Goal: Check status: Check status

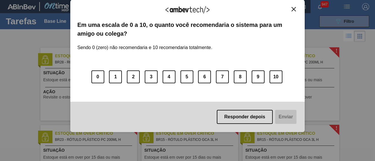
click at [293, 9] on img "Close" at bounding box center [293, 9] width 4 height 4
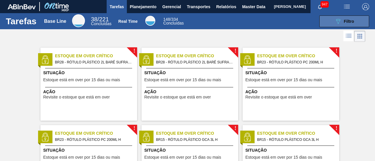
click at [344, 25] on button "089F7B8B-B2A5-4AFE-B5C0-19BA573D28AC Filtro" at bounding box center [344, 22] width 50 height 12
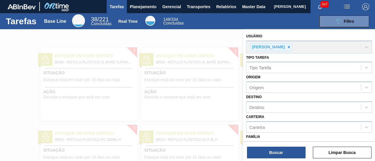
click at [307, 48] on div "Usuário JULIA VENANCIO KURNICK" at bounding box center [309, 42] width 126 height 21
click at [307, 47] on div "Usuário JULIA VENANCIO KURNICK" at bounding box center [309, 42] width 126 height 21
drag, startPoint x: 199, startPoint y: 39, endPoint x: 170, endPoint y: 17, distance: 36.3
click at [200, 38] on div at bounding box center [187, 109] width 375 height 161
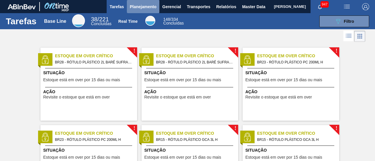
click at [152, 8] on span "Planejamento" at bounding box center [143, 6] width 27 height 7
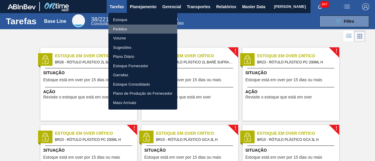
click at [150, 26] on li "Pedidos" at bounding box center [142, 29] width 69 height 9
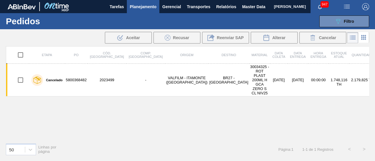
click at [364, 37] on icon at bounding box center [363, 37] width 7 height 7
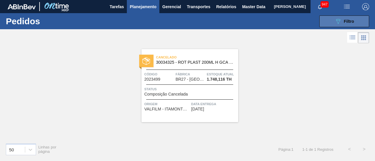
click at [357, 21] on button "089F7B8B-B2A5-4AFE-B5C0-19BA573D28AC Filtro" at bounding box center [344, 22] width 50 height 12
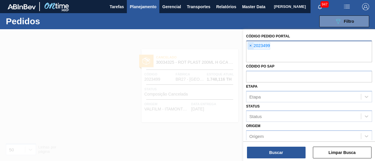
click at [248, 48] on span "×" at bounding box center [251, 45] width 6 height 7
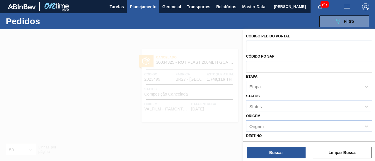
paste input "2042253"
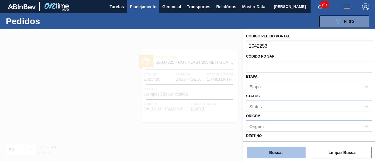
type input "2042253"
click at [275, 150] on button "Buscar" at bounding box center [276, 153] width 59 height 12
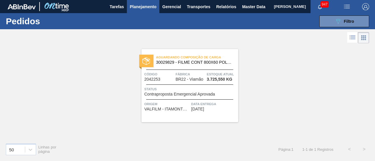
click at [211, 56] on span "Aguardando Composição de Carga" at bounding box center [197, 57] width 82 height 6
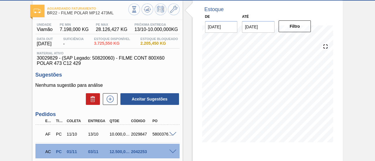
scroll to position [88, 0]
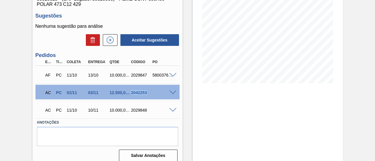
drag, startPoint x: 145, startPoint y: 95, endPoint x: 131, endPoint y: 94, distance: 14.3
click at [131, 94] on div "2042253" at bounding box center [140, 92] width 23 height 5
copy div "2042253"
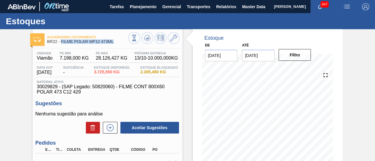
drag, startPoint x: 61, startPoint y: 41, endPoint x: 113, endPoint y: 43, distance: 52.1
click at [113, 43] on span "BR22 - FILME POLAR MP12 473ML" at bounding box center [87, 41] width 81 height 4
copy span "FILME POLAR MP12 473ML"
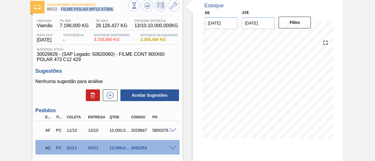
scroll to position [94, 0]
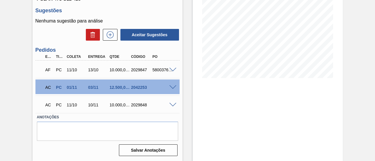
click at [173, 87] on span at bounding box center [172, 87] width 7 height 4
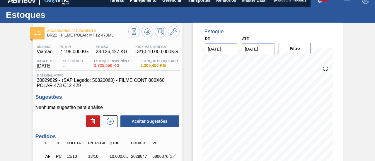
scroll to position [0, 0]
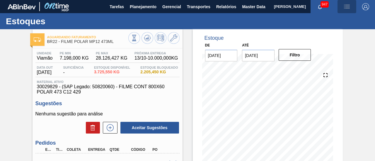
click at [346, 5] on img "button" at bounding box center [346, 6] width 7 height 7
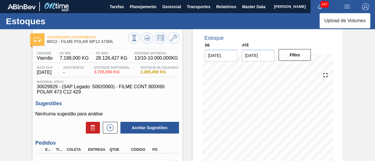
click at [147, 7] on div at bounding box center [187, 80] width 375 height 161
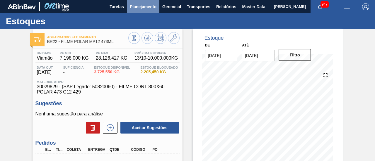
click at [142, 7] on span "Planejamento" at bounding box center [143, 6] width 27 height 7
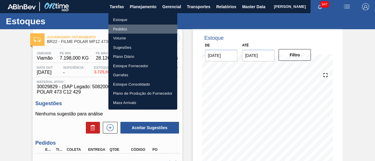
click at [141, 28] on li "Pedidos" at bounding box center [142, 29] width 69 height 9
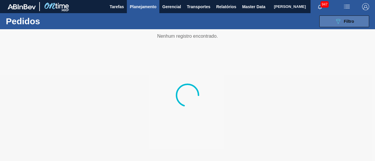
click at [353, 23] on button "089F7B8B-B2A5-4AFE-B5C0-19BA573D28AC Filtro" at bounding box center [344, 22] width 50 height 12
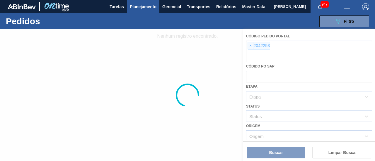
click at [250, 44] on div at bounding box center [187, 95] width 375 height 132
click at [232, 77] on div at bounding box center [187, 95] width 375 height 132
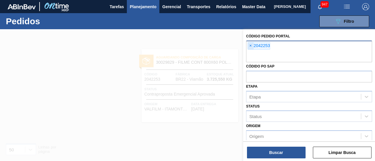
click at [250, 45] on span "×" at bounding box center [251, 45] width 6 height 7
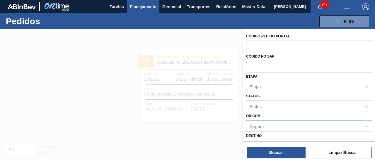
paste input "2042292"
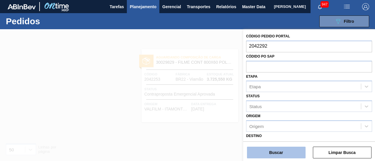
type input "2042292"
click at [284, 151] on button "Buscar" at bounding box center [276, 153] width 59 height 12
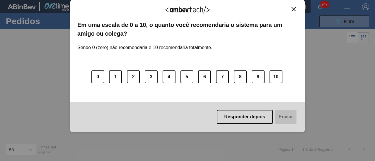
click at [297, 11] on div "Agradecemos seu feedback! Em uma escala de 0 a 10, o quanto você recomendaria o…" at bounding box center [187, 66] width 234 height 133
click at [295, 10] on img "Close" at bounding box center [293, 9] width 4 height 4
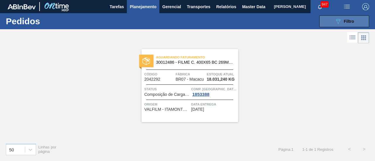
click at [339, 19] on icon "089F7B8B-B2A5-4AFE-B5C0-19BA573D28AC" at bounding box center [337, 21] width 7 height 7
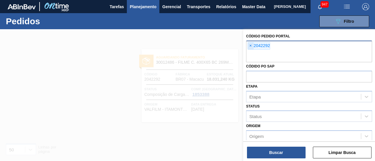
click at [251, 45] on span "×" at bounding box center [251, 45] width 6 height 7
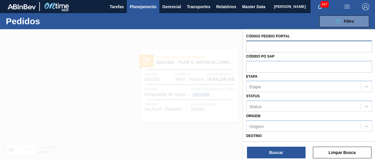
paste input "text"
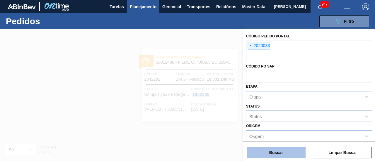
click at [281, 152] on button "Buscar" at bounding box center [276, 153] width 59 height 12
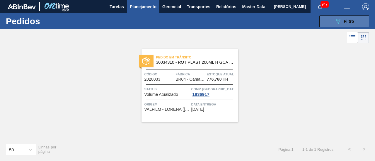
click at [353, 20] on span "Filtro" at bounding box center [348, 21] width 10 height 5
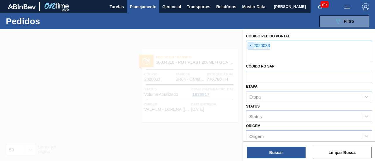
click at [251, 44] on span "×" at bounding box center [251, 45] width 6 height 7
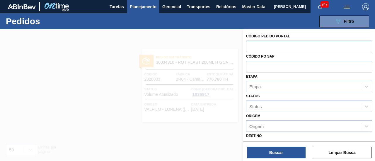
paste input "text"
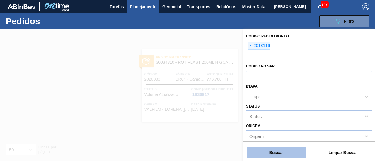
click at [295, 150] on button "Buscar" at bounding box center [276, 153] width 59 height 12
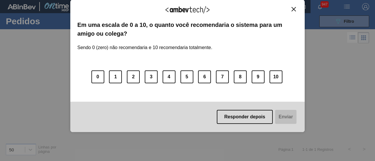
click at [293, 9] on img "Close" at bounding box center [293, 9] width 4 height 4
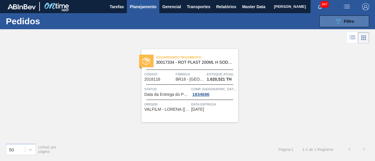
click at [338, 24] on icon "089F7B8B-B2A5-4AFE-B5C0-19BA573D28AC" at bounding box center [337, 21] width 7 height 7
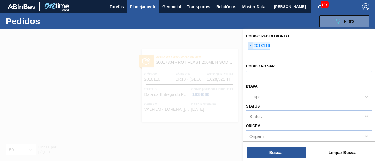
click at [249, 45] on span "×" at bounding box center [251, 45] width 6 height 7
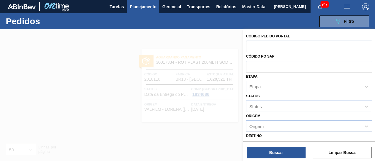
paste input "2026939"
type input "2026939"
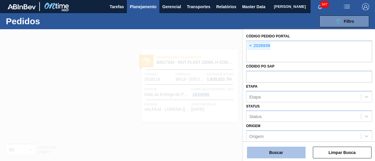
click at [283, 156] on button "Buscar" at bounding box center [276, 153] width 59 height 12
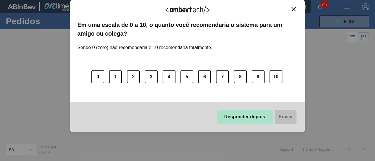
click at [244, 121] on button "Responder depois" at bounding box center [245, 117] width 56 height 14
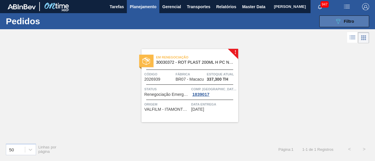
click at [329, 23] on button "089F7B8B-B2A5-4AFE-B5C0-19BA573D28AC Filtro" at bounding box center [344, 22] width 50 height 12
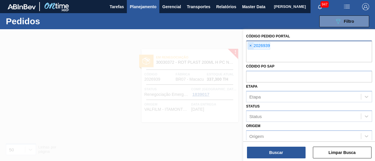
click at [249, 44] on span "×" at bounding box center [251, 45] width 6 height 7
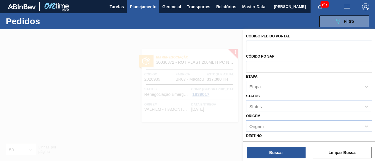
paste input "text"
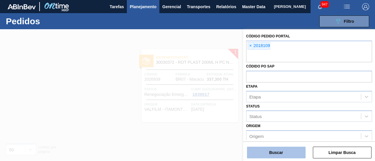
click at [286, 153] on button "Buscar" at bounding box center [276, 153] width 59 height 12
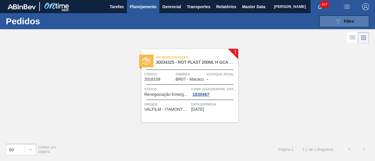
click at [332, 20] on button "089F7B8B-B2A5-4AFE-B5C0-19BA573D28AC Filtro" at bounding box center [344, 22] width 50 height 12
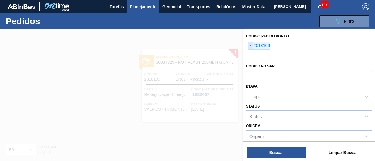
click at [251, 45] on span "×" at bounding box center [251, 45] width 6 height 7
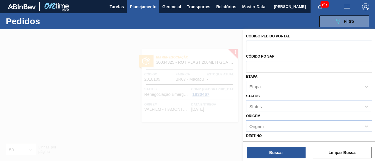
paste input "2020033"
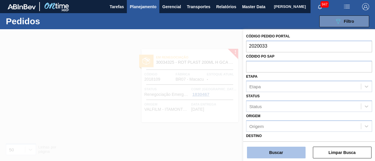
type input "2020033"
click at [270, 149] on button "Buscar" at bounding box center [276, 153] width 59 height 12
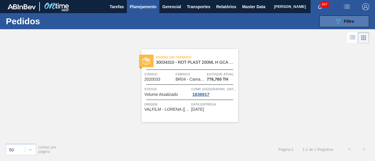
click at [330, 21] on button "089F7B8B-B2A5-4AFE-B5C0-19BA573D28AC Filtro" at bounding box center [344, 22] width 50 height 12
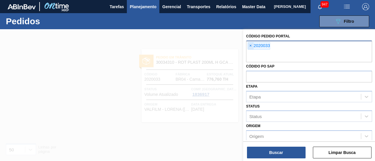
click at [250, 44] on span "×" at bounding box center [251, 45] width 6 height 7
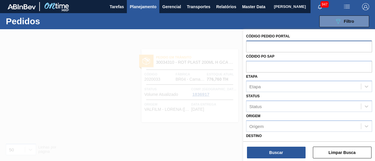
paste input "2002403"
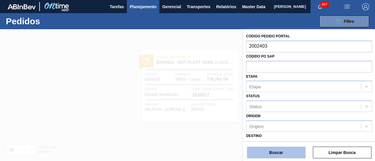
type input "2002403"
click at [278, 151] on button "Buscar" at bounding box center [276, 153] width 59 height 12
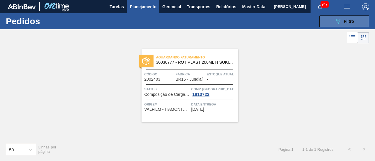
click at [349, 26] on button "089F7B8B-B2A5-4AFE-B5C0-19BA573D28AC Filtro" at bounding box center [344, 22] width 50 height 12
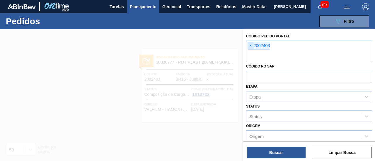
click at [250, 43] on span "×" at bounding box center [251, 45] width 6 height 7
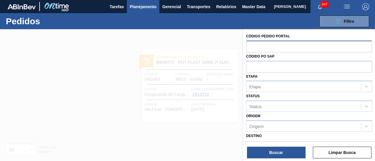
paste input "2018157"
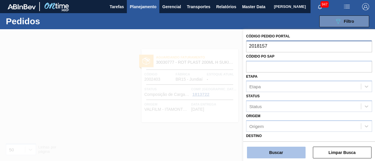
type input "2018157"
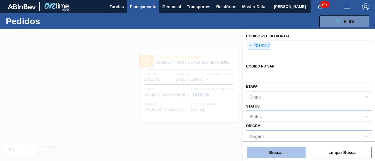
click at [290, 155] on button "Buscar" at bounding box center [276, 153] width 59 height 12
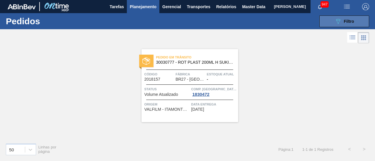
click at [361, 20] on button "089F7B8B-B2A5-4AFE-B5C0-19BA573D28AC Filtro" at bounding box center [344, 22] width 50 height 12
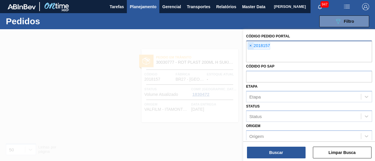
click at [252, 43] on span "×" at bounding box center [251, 45] width 6 height 7
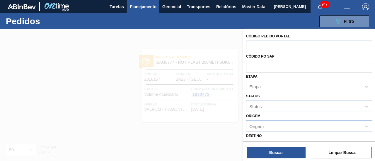
paste input "2023044"
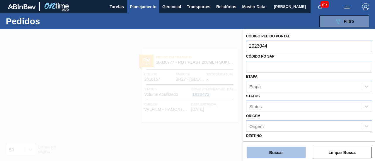
type input "2023044"
click at [288, 150] on button "Buscar" at bounding box center [276, 153] width 59 height 12
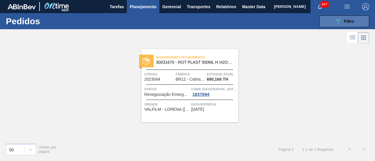
click at [345, 22] on span "Filtro" at bounding box center [348, 21] width 10 height 5
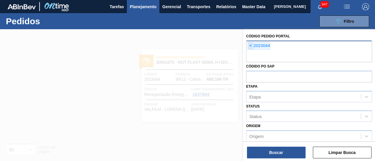
click at [249, 44] on span "×" at bounding box center [251, 45] width 6 height 7
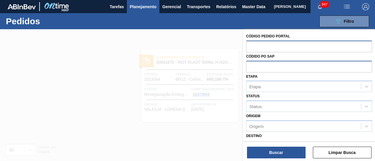
paste input "2027104"
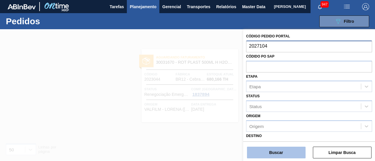
type input "2027104"
click at [274, 154] on button "Buscar" at bounding box center [276, 153] width 59 height 12
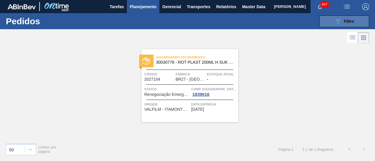
drag, startPoint x: 355, startPoint y: 25, endPoint x: 350, endPoint y: 25, distance: 5.3
click at [355, 25] on button "089F7B8B-B2A5-4AFE-B5C0-19BA573D28AC Filtro" at bounding box center [344, 22] width 50 height 12
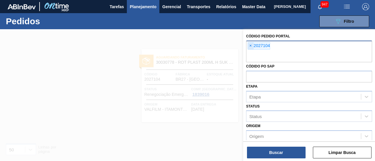
click at [249, 46] on span "×" at bounding box center [251, 45] width 6 height 7
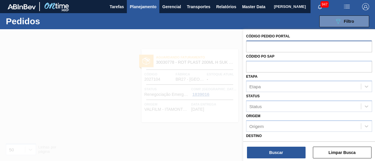
paste input "2023523"
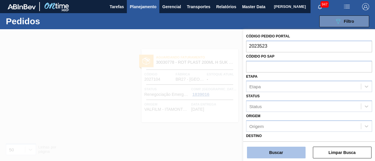
type input "2023523"
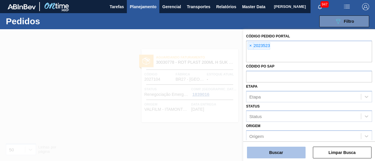
click at [284, 150] on button "Buscar" at bounding box center [276, 153] width 59 height 12
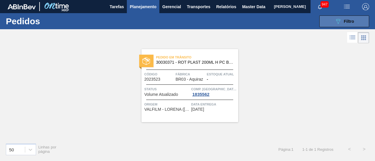
click at [342, 25] on button "089F7B8B-B2A5-4AFE-B5C0-19BA573D28AC Filtro" at bounding box center [344, 22] width 50 height 12
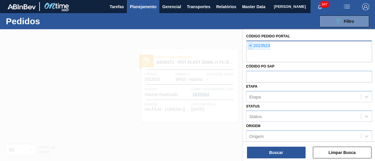
click at [249, 45] on span "×" at bounding box center [251, 45] width 6 height 7
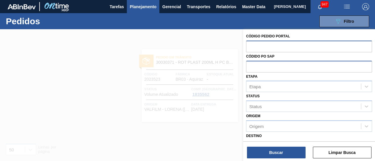
paste input "2008215"
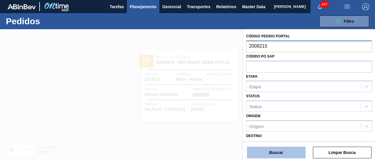
type input "2008215"
click at [283, 150] on button "Buscar" at bounding box center [276, 153] width 59 height 12
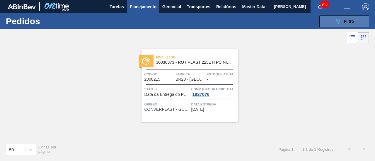
drag, startPoint x: 353, startPoint y: 24, endPoint x: 343, endPoint y: 25, distance: 9.4
click at [352, 24] on div "089F7B8B-B2A5-4AFE-B5C0-19BA573D28AC Filtro" at bounding box center [344, 21] width 20 height 7
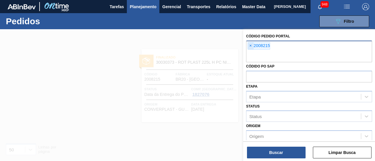
click at [252, 44] on span "×" at bounding box center [251, 45] width 6 height 7
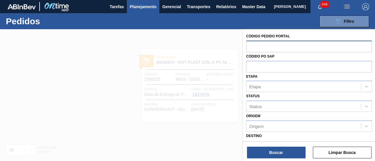
paste input "2018141"
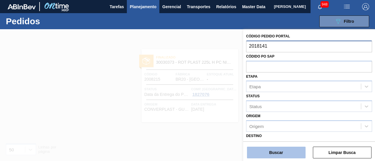
type input "2018141"
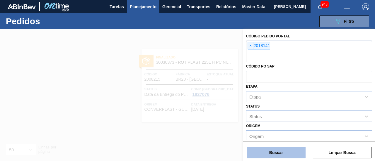
click at [290, 150] on button "Buscar" at bounding box center [276, 153] width 59 height 12
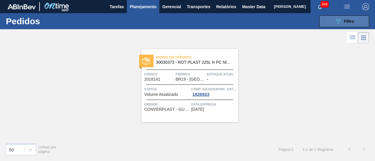
click at [366, 23] on button "089F7B8B-B2A5-4AFE-B5C0-19BA573D28AC Filtro" at bounding box center [344, 22] width 50 height 12
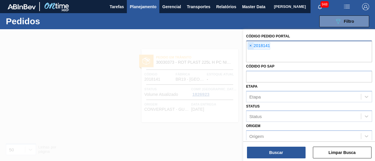
click at [251, 45] on span "×" at bounding box center [251, 45] width 6 height 7
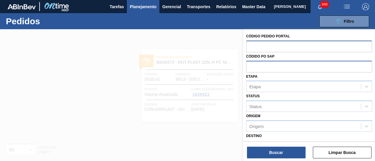
paste input "2018042"
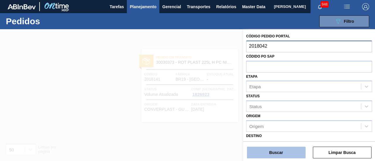
type input "2018042"
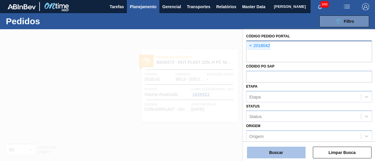
click at [288, 152] on button "Buscar" at bounding box center [276, 153] width 59 height 12
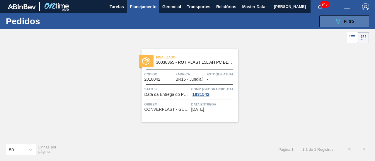
click at [351, 23] on span "Filtro" at bounding box center [348, 21] width 10 height 5
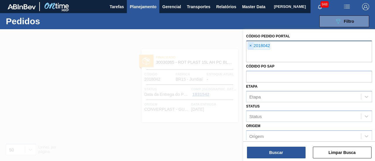
click at [250, 44] on span "×" at bounding box center [251, 45] width 6 height 7
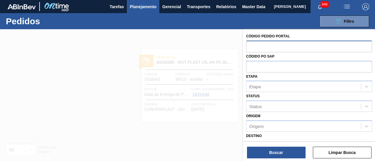
paste input "2009898"
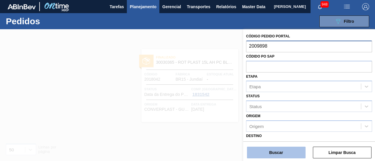
type input "2009898"
click at [288, 153] on button "Buscar" at bounding box center [276, 153] width 59 height 12
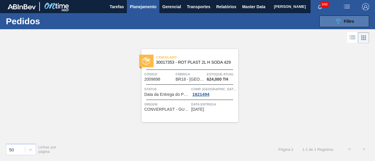
click at [334, 17] on button "089F7B8B-B2A5-4AFE-B5C0-19BA573D28AC Filtro" at bounding box center [344, 22] width 50 height 12
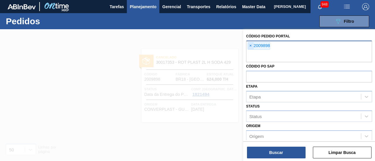
click at [252, 44] on span "×" at bounding box center [251, 45] width 6 height 7
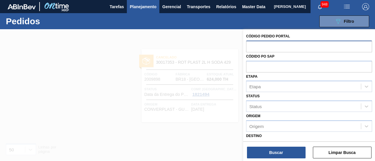
paste input "2012772"
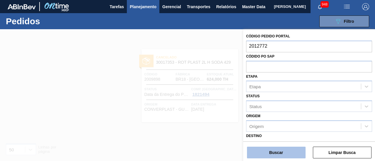
type input "2012772"
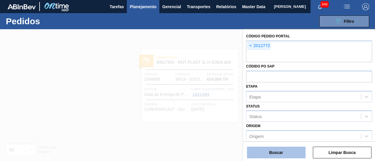
click at [288, 151] on button "Buscar" at bounding box center [276, 153] width 59 height 12
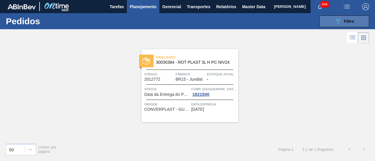
click at [351, 20] on span "Filtro" at bounding box center [348, 21] width 10 height 5
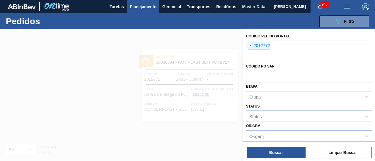
click at [245, 44] on div "Código Pedido Portal × 2012772 Códido PO SAP Etapa Etapa Status Status Origem O…" at bounding box center [309, 143] width 132 height 228
click at [248, 44] on span "×" at bounding box center [251, 45] width 6 height 7
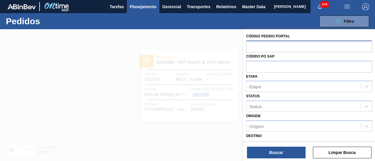
paste input "2008207"
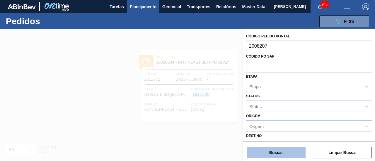
type input "2008207"
click at [286, 156] on button "Buscar" at bounding box center [276, 153] width 59 height 12
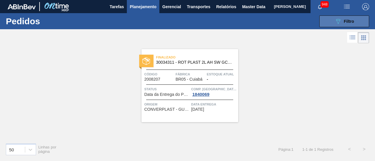
click at [347, 23] on span "Filtro" at bounding box center [348, 21] width 10 height 5
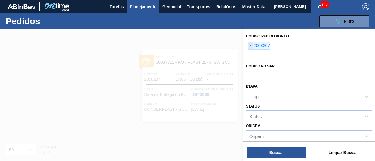
click at [250, 43] on span "×" at bounding box center [251, 45] width 6 height 7
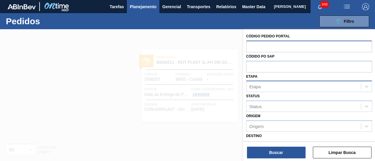
paste input "2018148"
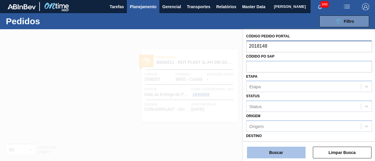
type input "2018148"
click at [280, 147] on button "Buscar" at bounding box center [276, 153] width 59 height 12
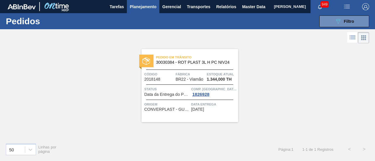
drag, startPoint x: 218, startPoint y: 58, endPoint x: 301, endPoint y: 45, distance: 84.3
click at [301, 45] on div "Pedido em Trânsito 30030384 - ROT PLAST 3L H PC NIV24 Código 2018148 Fábrica BR…" at bounding box center [187, 92] width 375 height 94
click at [320, 20] on button "089F7B8B-B2A5-4AFE-B5C0-19BA573D28AC Filtro" at bounding box center [344, 22] width 50 height 12
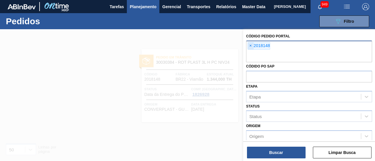
click at [250, 45] on span "×" at bounding box center [251, 45] width 6 height 7
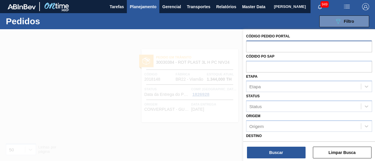
paste input "2018155"
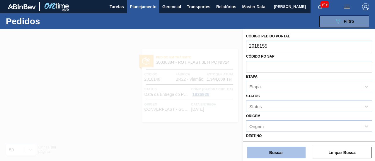
type input "2018155"
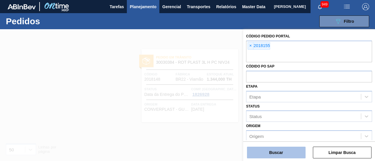
click at [287, 150] on button "Buscar" at bounding box center [276, 153] width 59 height 12
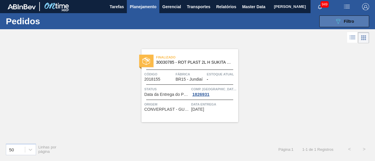
click at [354, 22] on button "089F7B8B-B2A5-4AFE-B5C0-19BA573D28AC Filtro" at bounding box center [344, 22] width 50 height 12
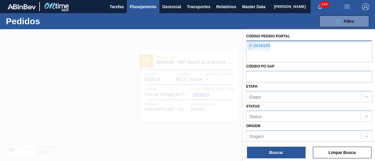
click at [250, 45] on span "×" at bounding box center [251, 45] width 6 height 7
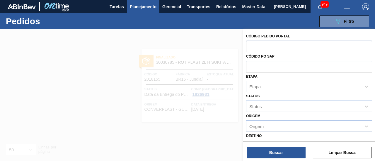
paste input "2018121"
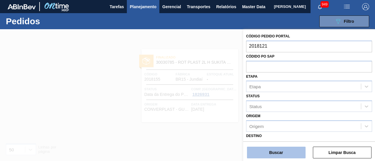
type input "2018121"
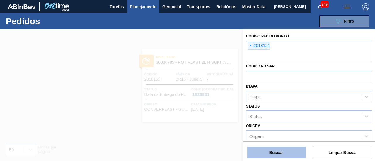
click at [290, 152] on button "Buscar" at bounding box center [276, 153] width 59 height 12
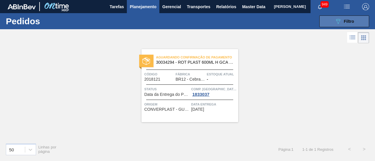
click at [326, 23] on button "089F7B8B-B2A5-4AFE-B5C0-19BA573D28AC Filtro" at bounding box center [344, 22] width 50 height 12
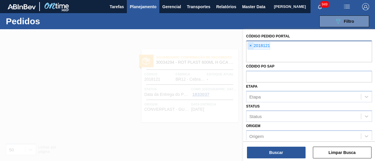
click at [250, 47] on span "×" at bounding box center [251, 45] width 6 height 7
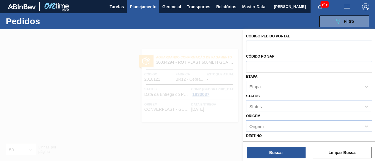
paste input "2018131"
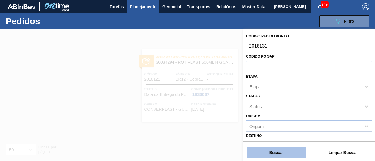
type input "2018131"
click at [288, 152] on button "Buscar" at bounding box center [276, 153] width 59 height 12
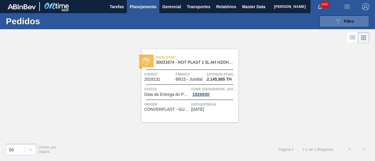
click at [344, 24] on div "089F7B8B-B2A5-4AFE-B5C0-19BA573D28AC Filtro" at bounding box center [344, 21] width 20 height 7
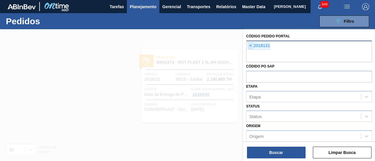
click at [250, 44] on span "×" at bounding box center [251, 45] width 6 height 7
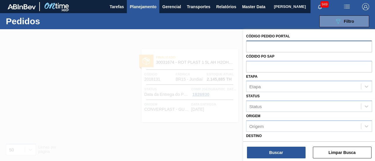
paste input "2018142"
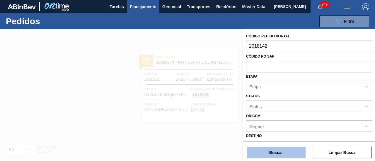
type input "2018142"
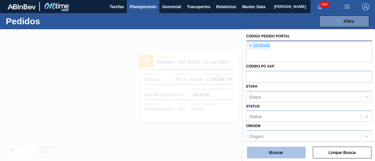
click at [281, 154] on button "Buscar" at bounding box center [276, 153] width 59 height 12
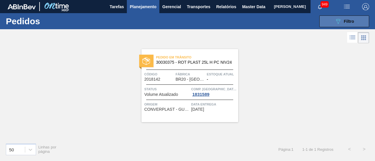
click at [333, 19] on button "089F7B8B-B2A5-4AFE-B5C0-19BA573D28AC Filtro" at bounding box center [344, 22] width 50 height 12
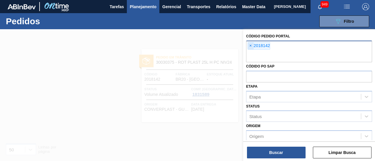
click at [248, 46] on span "×" at bounding box center [251, 45] width 6 height 7
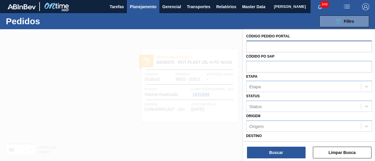
paste input "2001607"
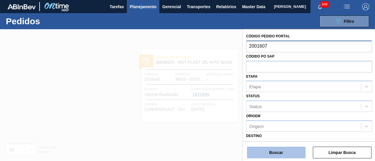
type input "2001607"
click at [292, 154] on button "Buscar" at bounding box center [276, 153] width 59 height 12
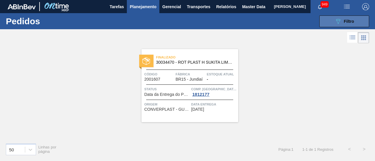
click at [360, 25] on button "089F7B8B-B2A5-4AFE-B5C0-19BA573D28AC Filtro" at bounding box center [344, 22] width 50 height 12
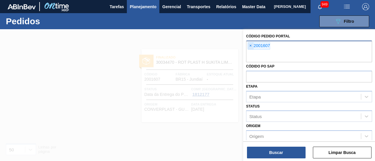
click at [249, 46] on span "×" at bounding box center [251, 45] width 6 height 7
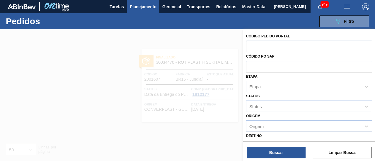
paste input "2010908"
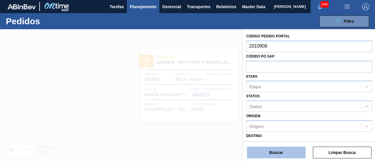
type input "2010908"
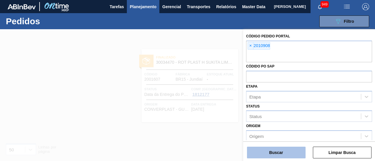
click at [295, 155] on button "Buscar" at bounding box center [276, 153] width 59 height 12
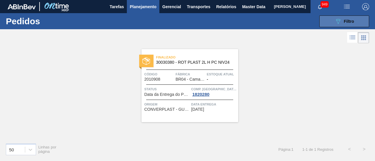
click at [331, 18] on button "089F7B8B-B2A5-4AFE-B5C0-19BA573D28AC Filtro" at bounding box center [344, 22] width 50 height 12
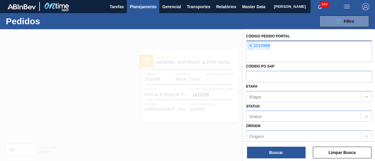
click at [251, 45] on span "×" at bounding box center [251, 45] width 6 height 7
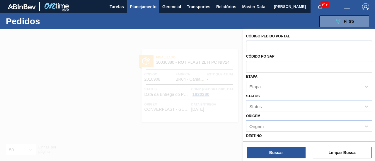
paste input "2018113"
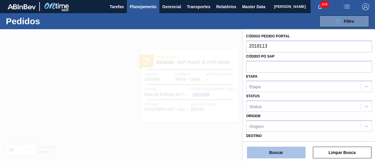
type input "2018113"
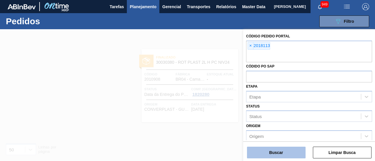
click at [282, 149] on button "Buscar" at bounding box center [276, 153] width 59 height 12
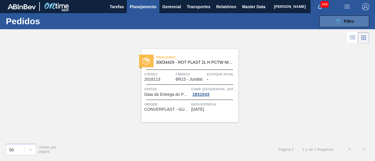
click at [345, 23] on span "Filtro" at bounding box center [348, 21] width 10 height 5
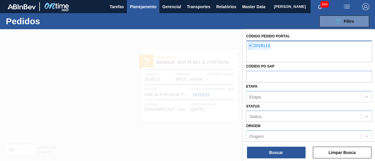
click at [251, 47] on span "×" at bounding box center [251, 45] width 6 height 7
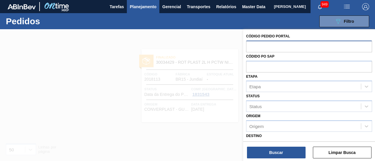
paste input "2018120"
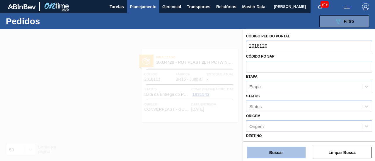
type input "2018120"
click at [290, 154] on button "Buscar" at bounding box center [276, 153] width 59 height 12
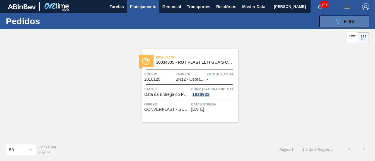
click at [320, 17] on button "089F7B8B-B2A5-4AFE-B5C0-19BA573D28AC Filtro" at bounding box center [344, 22] width 50 height 12
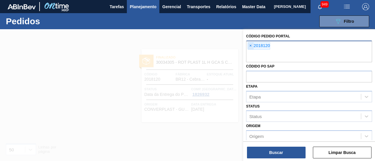
click at [249, 45] on span "×" at bounding box center [251, 45] width 6 height 7
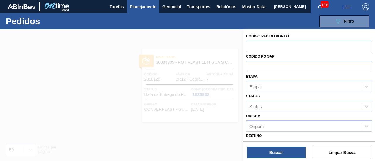
paste input "2018128"
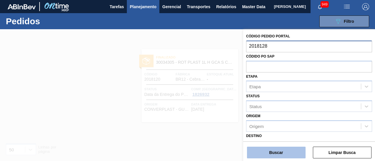
type input "2018128"
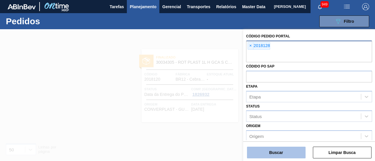
click at [290, 154] on button "Buscar" at bounding box center [276, 153] width 59 height 12
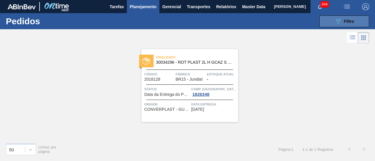
click at [354, 22] on button "089F7B8B-B2A5-4AFE-B5C0-19BA573D28AC Filtro" at bounding box center [344, 22] width 50 height 12
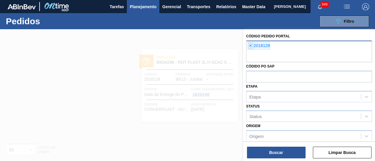
click at [250, 44] on span "×" at bounding box center [251, 45] width 6 height 7
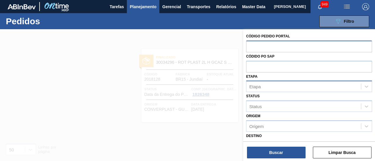
paste input "2018136"
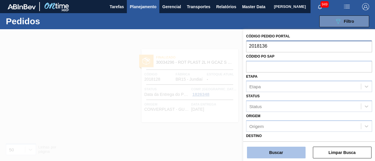
type input "2018136"
click at [298, 154] on button "Buscar" at bounding box center [276, 153] width 59 height 12
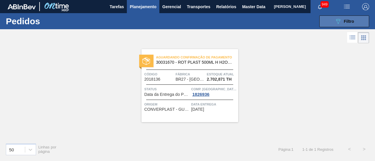
click at [361, 17] on button "089F7B8B-B2A5-4AFE-B5C0-19BA573D28AC Filtro" at bounding box center [344, 22] width 50 height 12
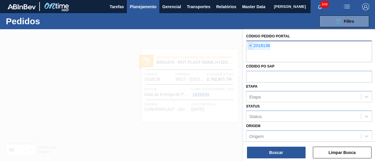
click at [252, 45] on span "×" at bounding box center [251, 45] width 6 height 7
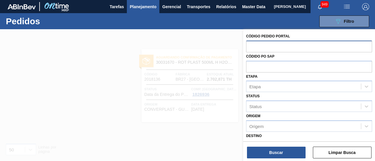
paste input "2018140"
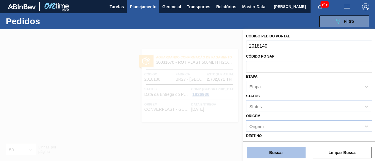
type input "2018140"
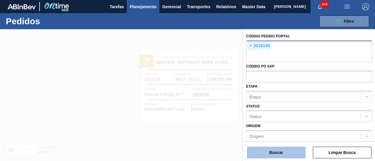
click at [281, 152] on button "Buscar" at bounding box center [276, 153] width 59 height 12
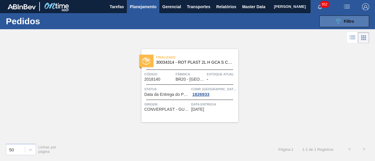
click at [345, 26] on button "089F7B8B-B2A5-4AFE-B5C0-19BA573D28AC Filtro" at bounding box center [344, 22] width 50 height 12
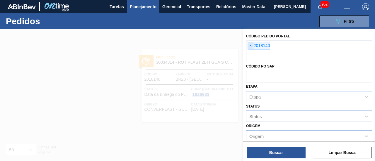
click at [250, 44] on span "×" at bounding box center [251, 45] width 6 height 7
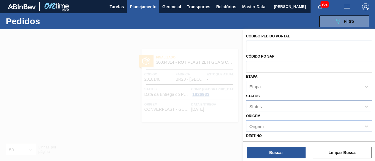
paste input "2023542"
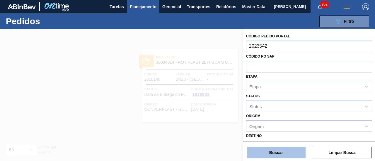
type input "2023542"
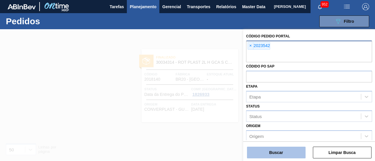
click at [294, 153] on button "Buscar" at bounding box center [276, 153] width 59 height 12
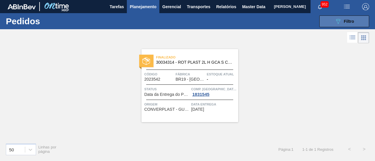
click at [343, 21] on div "089F7B8B-B2A5-4AFE-B5C0-19BA573D28AC Filtro" at bounding box center [344, 21] width 20 height 7
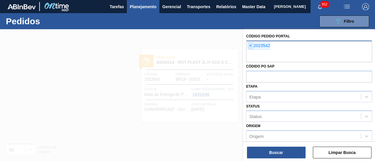
click at [250, 43] on span "×" at bounding box center [251, 45] width 6 height 7
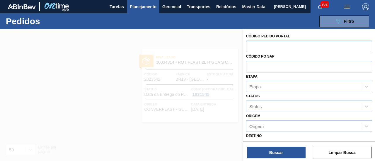
paste input "2031743"
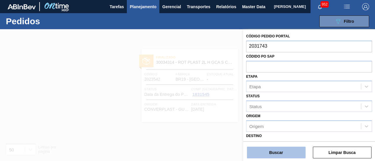
type input "2031743"
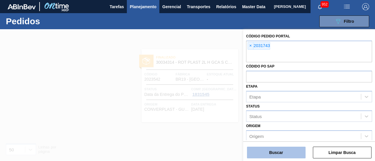
click at [276, 154] on button "Buscar" at bounding box center [276, 153] width 59 height 12
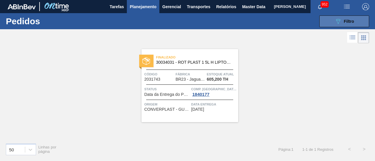
click at [327, 16] on button "089F7B8B-B2A5-4AFE-B5C0-19BA573D28AC Filtro" at bounding box center [344, 22] width 50 height 12
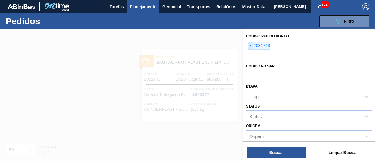
click at [248, 46] on span "×" at bounding box center [251, 45] width 6 height 7
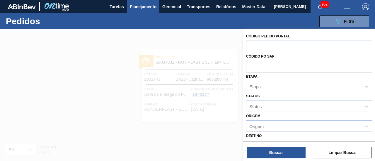
paste input "2012352"
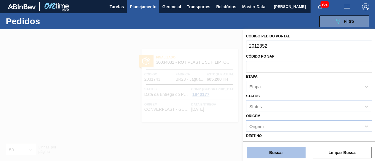
type input "2012352"
click at [286, 149] on button "Buscar" at bounding box center [276, 153] width 59 height 12
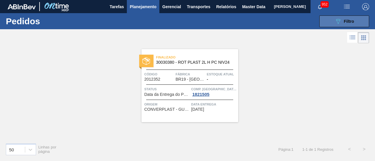
click at [337, 20] on icon "089F7B8B-B2A5-4AFE-B5C0-19BA573D28AC" at bounding box center [337, 21] width 7 height 7
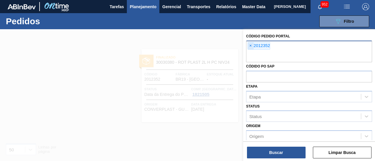
click at [248, 44] on span "×" at bounding box center [251, 45] width 6 height 7
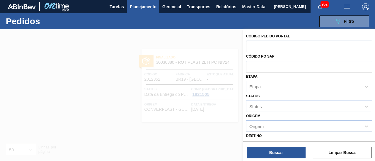
paste input "2012840"
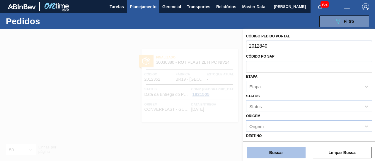
type input "2012840"
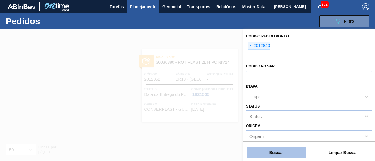
click at [282, 153] on button "Buscar" at bounding box center [276, 153] width 59 height 12
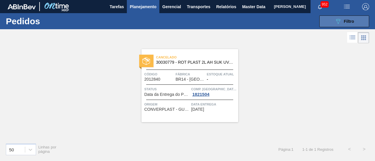
click at [346, 27] on button "089F7B8B-B2A5-4AFE-B5C0-19BA573D28AC Filtro" at bounding box center [344, 22] width 50 height 12
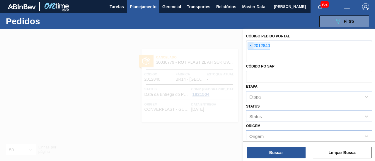
click at [248, 44] on span "×" at bounding box center [251, 45] width 6 height 7
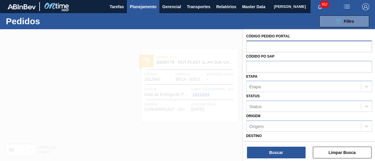
paste input "2018149"
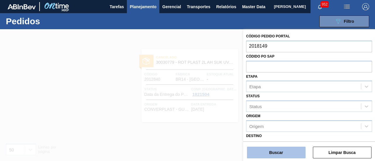
type input "2018149"
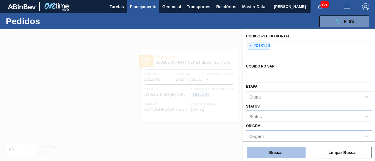
click at [288, 154] on button "Buscar" at bounding box center [276, 153] width 59 height 12
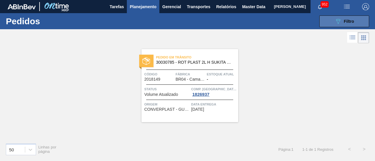
click at [326, 20] on button "089F7B8B-B2A5-4AFE-B5C0-19BA573D28AC Filtro" at bounding box center [344, 22] width 50 height 12
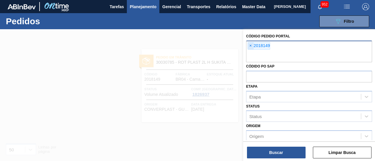
click at [248, 44] on span "×" at bounding box center [251, 45] width 6 height 7
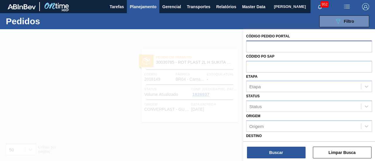
paste input "2023233"
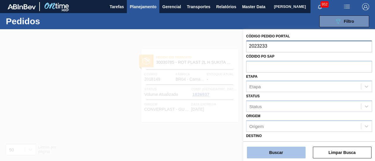
type input "2023233"
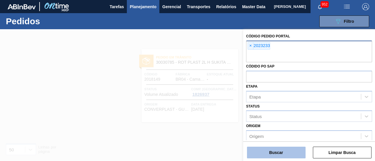
click at [284, 149] on button "Buscar" at bounding box center [276, 153] width 59 height 12
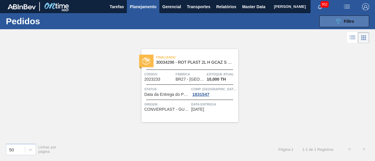
click at [363, 24] on button "089F7B8B-B2A5-4AFE-B5C0-19BA573D28AC Filtro" at bounding box center [344, 22] width 50 height 12
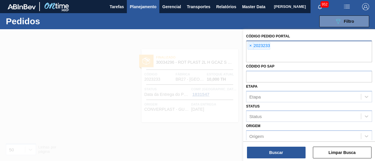
click at [249, 44] on span "×" at bounding box center [251, 45] width 6 height 7
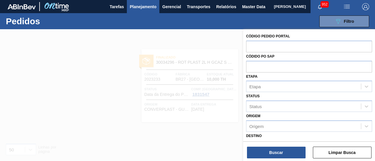
paste input "2023525"
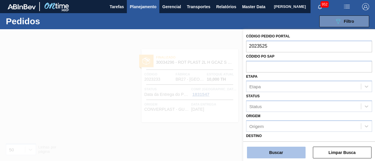
type input "2023525"
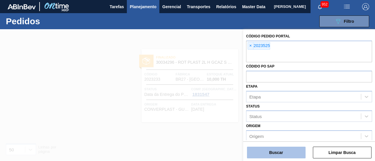
click at [286, 151] on button "Buscar" at bounding box center [276, 153] width 59 height 12
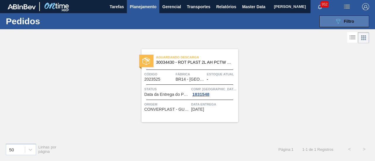
click at [333, 20] on button "089F7B8B-B2A5-4AFE-B5C0-19BA573D28AC Filtro" at bounding box center [344, 22] width 50 height 12
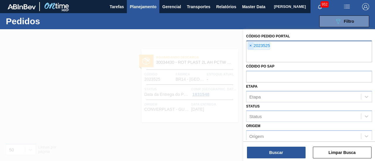
click at [250, 43] on span "×" at bounding box center [251, 45] width 6 height 7
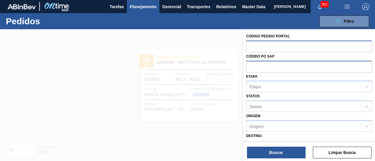
paste input "2025892"
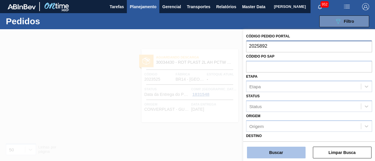
type input "2025892"
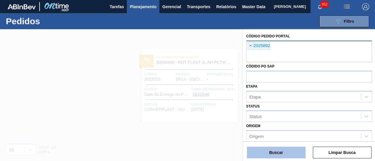
click at [293, 152] on button "Buscar" at bounding box center [276, 153] width 59 height 12
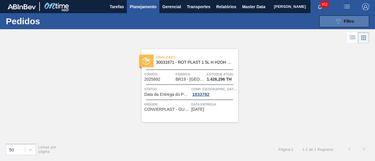
click at [337, 22] on icon "089F7B8B-B2A5-4AFE-B5C0-19BA573D28AC" at bounding box center [337, 21] width 7 height 7
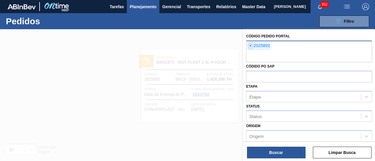
click at [250, 47] on span "×" at bounding box center [251, 45] width 6 height 7
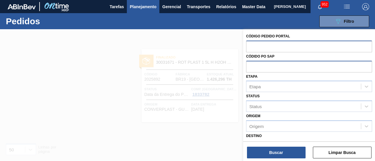
paste input "2027665"
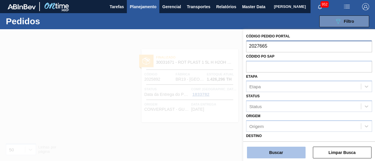
type input "2027665"
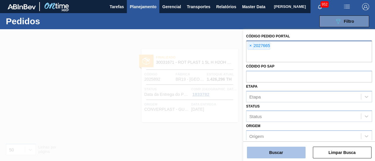
click at [283, 147] on button "Buscar" at bounding box center [276, 153] width 59 height 12
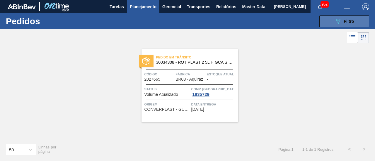
click at [342, 20] on div "089F7B8B-B2A5-4AFE-B5C0-19BA573D28AC Filtro" at bounding box center [344, 21] width 20 height 7
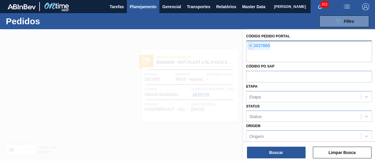
click at [252, 45] on span "×" at bounding box center [251, 45] width 6 height 7
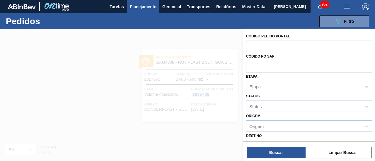
paste input "2018123"
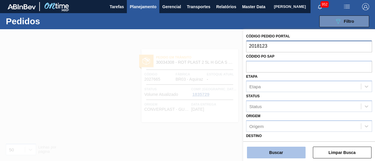
type input "2018123"
click at [286, 152] on button "Buscar" at bounding box center [276, 153] width 59 height 12
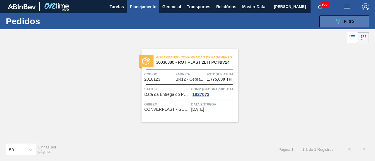
click at [336, 22] on icon "089F7B8B-B2A5-4AFE-B5C0-19BA573D28AC" at bounding box center [337, 21] width 7 height 7
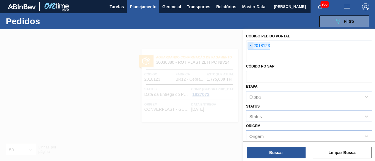
click at [251, 45] on span "×" at bounding box center [251, 45] width 6 height 7
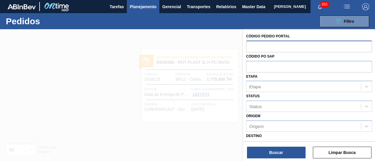
paste input "2018138"
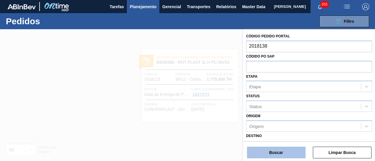
type input "2018138"
click at [281, 148] on button "Buscar" at bounding box center [276, 153] width 59 height 12
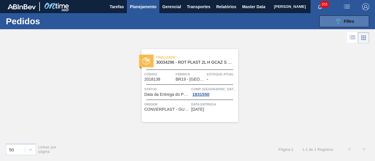
click at [338, 23] on icon "089F7B8B-B2A5-4AFE-B5C0-19BA573D28AC" at bounding box center [337, 21] width 7 height 7
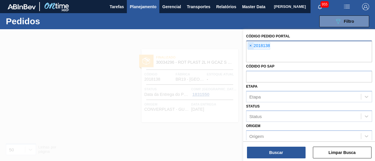
click at [250, 45] on span "×" at bounding box center [251, 45] width 6 height 7
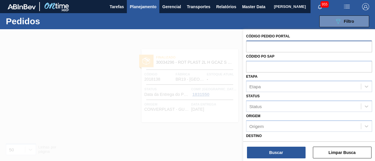
paste input "2012839"
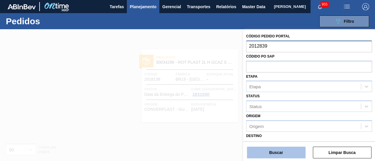
type input "2012839"
click at [282, 149] on button "Buscar" at bounding box center [276, 153] width 59 height 12
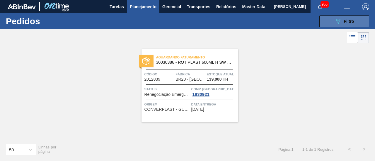
click at [338, 22] on icon at bounding box center [338, 21] width 4 height 5
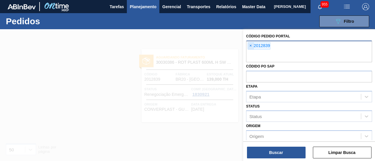
click at [250, 45] on span "×" at bounding box center [251, 45] width 6 height 7
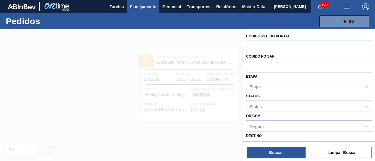
paste input "2023515"
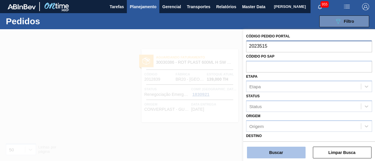
type input "2023515"
click at [289, 156] on button "Buscar" at bounding box center [276, 153] width 59 height 12
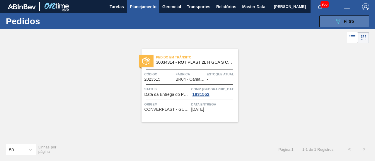
click at [335, 20] on icon "089F7B8B-B2A5-4AFE-B5C0-19BA573D28AC" at bounding box center [337, 21] width 7 height 7
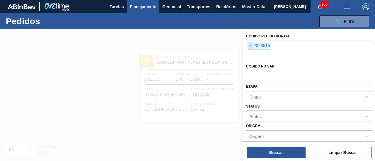
click at [250, 45] on span "×" at bounding box center [251, 45] width 6 height 7
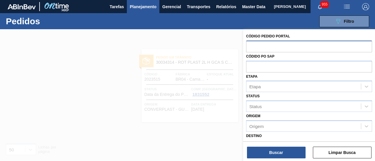
paste input "2023516"
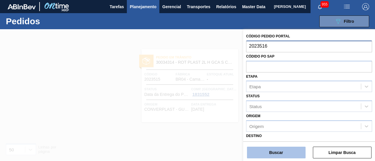
type input "2023516"
click at [277, 151] on button "Buscar" at bounding box center [276, 153] width 59 height 12
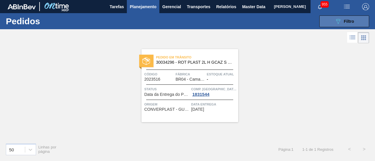
click at [335, 22] on icon "089F7B8B-B2A5-4AFE-B5C0-19BA573D28AC" at bounding box center [337, 21] width 7 height 7
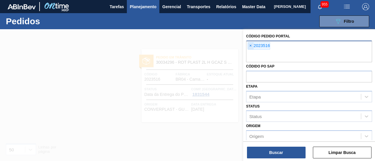
click at [250, 46] on span "×" at bounding box center [251, 45] width 6 height 7
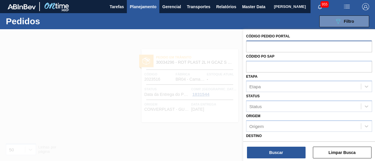
paste input "2023541"
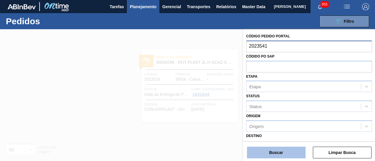
type input "2023541"
click at [286, 150] on button "Buscar" at bounding box center [276, 153] width 59 height 12
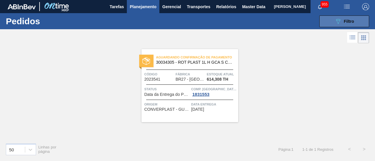
click at [324, 24] on button "089F7B8B-B2A5-4AFE-B5C0-19BA573D28AC Filtro" at bounding box center [344, 22] width 50 height 12
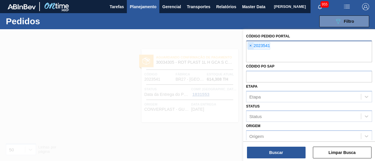
click at [249, 46] on span "×" at bounding box center [251, 45] width 6 height 7
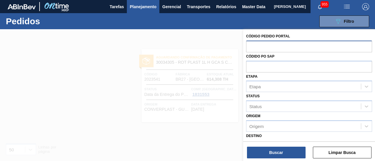
paste input "2027040"
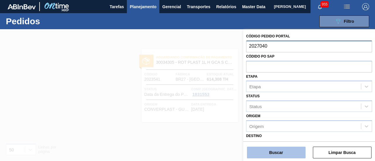
type input "2027040"
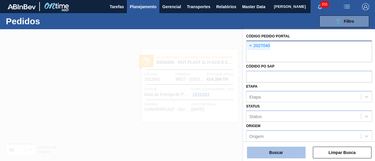
click at [278, 148] on button "Buscar" at bounding box center [276, 153] width 59 height 12
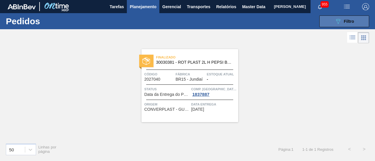
click at [325, 22] on button "089F7B8B-B2A5-4AFE-B5C0-19BA573D28AC Filtro" at bounding box center [344, 22] width 50 height 12
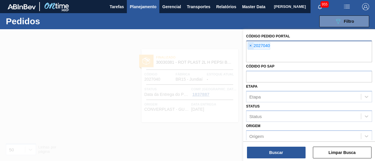
click at [251, 46] on span "×" at bounding box center [251, 45] width 6 height 7
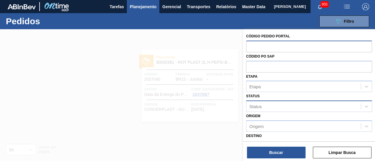
paste input "2018117"
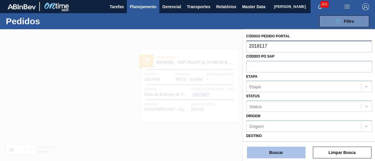
type input "2018117"
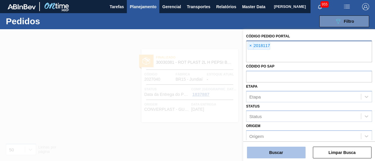
click at [291, 157] on button "Buscar" at bounding box center [276, 153] width 59 height 12
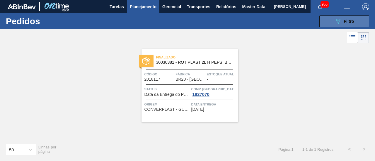
click at [347, 24] on div "089F7B8B-B2A5-4AFE-B5C0-19BA573D28AC Filtro" at bounding box center [344, 21] width 20 height 7
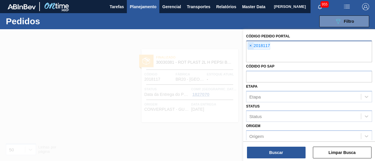
click at [249, 44] on span "×" at bounding box center [251, 45] width 6 height 7
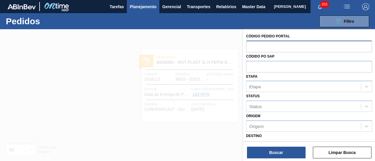
paste input "2018119"
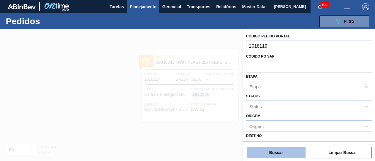
type input "2018119"
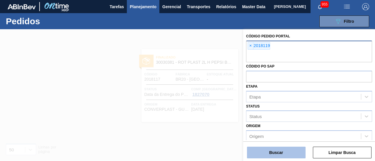
click at [292, 154] on button "Buscar" at bounding box center [276, 153] width 59 height 12
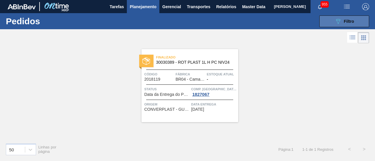
click at [332, 22] on button "089F7B8B-B2A5-4AFE-B5C0-19BA573D28AC Filtro" at bounding box center [344, 22] width 50 height 12
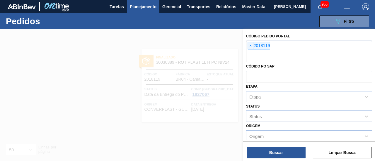
click at [247, 44] on div "× 2018119" at bounding box center [309, 52] width 126 height 22
click at [249, 44] on span "×" at bounding box center [251, 45] width 6 height 7
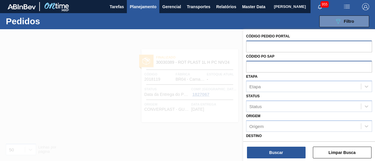
paste input "2018129"
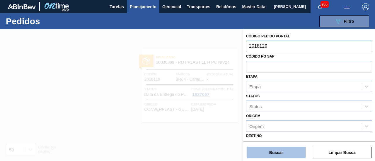
type input "2018129"
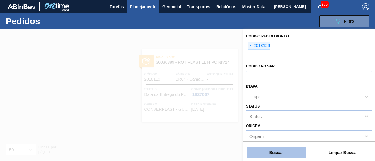
click at [279, 150] on button "Buscar" at bounding box center [276, 153] width 59 height 12
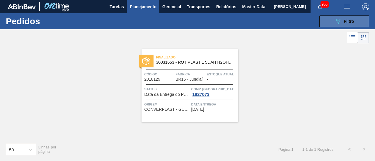
click at [324, 23] on button "089F7B8B-B2A5-4AFE-B5C0-19BA573D28AC Filtro" at bounding box center [344, 22] width 50 height 12
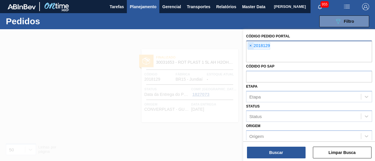
click at [252, 46] on span "×" at bounding box center [251, 45] width 6 height 7
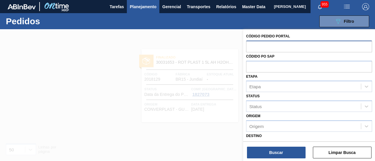
paste input "2018132"
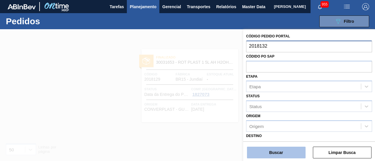
type input "2018132"
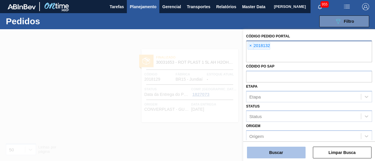
click at [277, 147] on button "Buscar" at bounding box center [276, 153] width 59 height 12
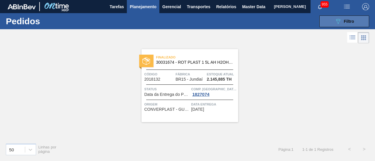
click at [344, 23] on span "Filtro" at bounding box center [348, 21] width 10 height 5
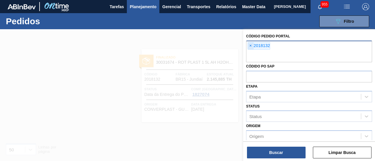
click at [252, 46] on span "×" at bounding box center [251, 45] width 6 height 7
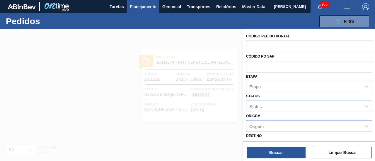
paste input "2018137"
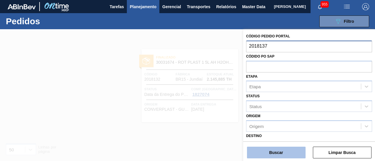
type input "2018137"
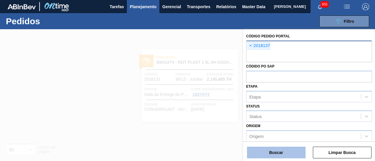
click at [282, 152] on button "Buscar" at bounding box center [276, 153] width 59 height 12
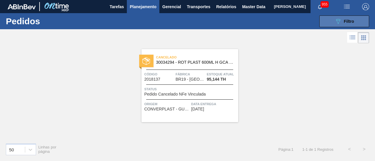
click at [350, 26] on button "089F7B8B-B2A5-4AFE-B5C0-19BA573D28AC Filtro" at bounding box center [344, 22] width 50 height 12
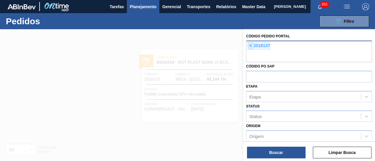
click at [250, 46] on span "×" at bounding box center [251, 45] width 6 height 7
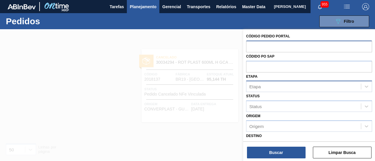
paste input "2023150"
type input "2023150"
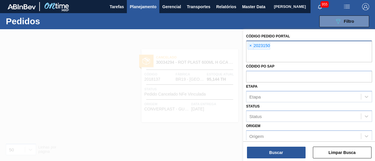
click at [283, 159] on div "Código Pedido Portal × 2023150 Códido PO SAP Etapa Etapa Status Status Origem O…" at bounding box center [309, 95] width 132 height 133
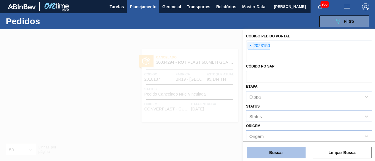
click at [282, 154] on button "Buscar" at bounding box center [276, 153] width 59 height 12
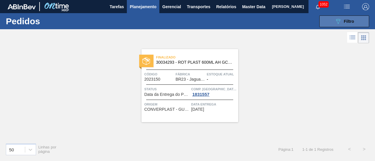
click at [344, 23] on span "Filtro" at bounding box center [348, 21] width 10 height 5
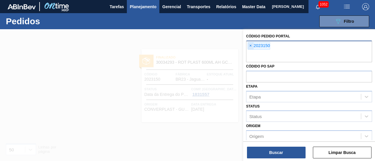
click at [251, 47] on span "×" at bounding box center [251, 45] width 6 height 7
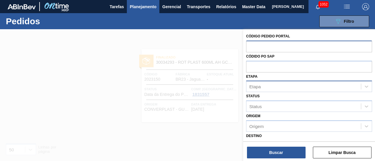
paste input "2023518"
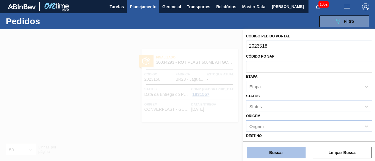
type input "2023518"
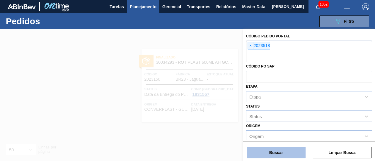
click at [279, 154] on button "Buscar" at bounding box center [276, 153] width 59 height 12
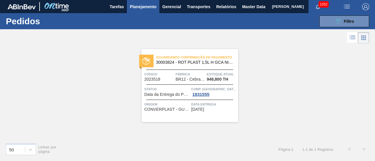
click at [317, 19] on div "089F7B8B-B2A5-4AFE-B5C0-19BA573D28AC Filtro Código Pedido Portal × 2023518 Códi…" at bounding box center [229, 22] width 285 height 18
click at [322, 20] on button "089F7B8B-B2A5-4AFE-B5C0-19BA573D28AC Filtro" at bounding box center [344, 22] width 50 height 12
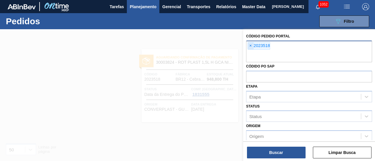
click at [251, 45] on span "×" at bounding box center [251, 45] width 6 height 7
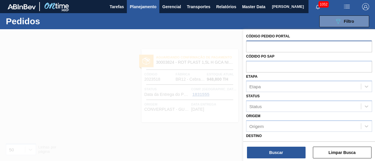
paste input "2023544"
type input "2023544"
click at [284, 146] on div "Buscar Limpar Busca" at bounding box center [309, 150] width 132 height 16
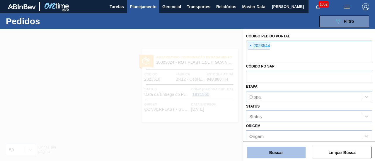
click at [284, 150] on button "Buscar" at bounding box center [276, 153] width 59 height 12
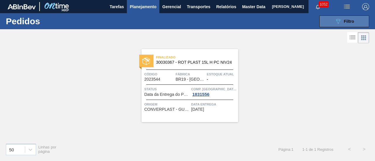
click at [331, 20] on button "089F7B8B-B2A5-4AFE-B5C0-19BA573D28AC Filtro" at bounding box center [344, 22] width 50 height 12
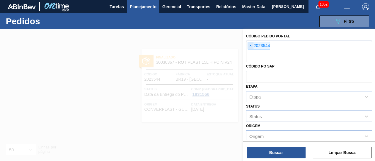
click at [250, 43] on span "×" at bounding box center [251, 45] width 6 height 7
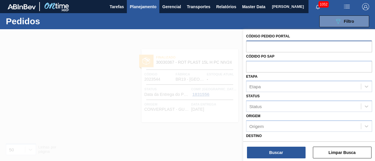
paste input "2023548"
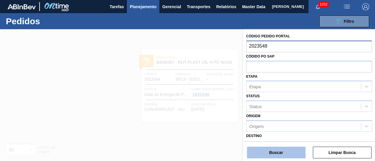
type input "2023548"
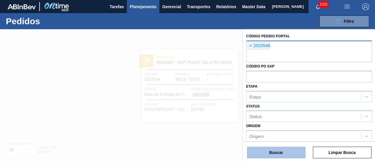
click at [282, 151] on button "Buscar" at bounding box center [276, 153] width 59 height 12
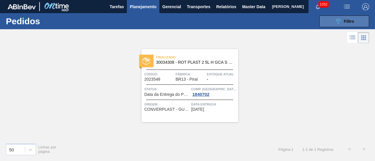
click at [346, 21] on span "Filtro" at bounding box center [348, 21] width 10 height 5
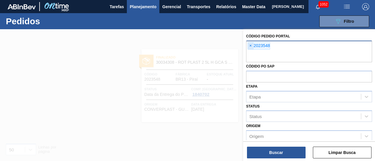
click at [252, 45] on span "×" at bounding box center [251, 45] width 6 height 7
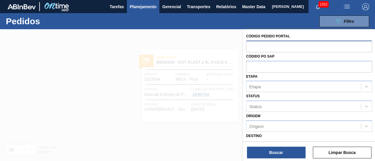
paste input "2027042"
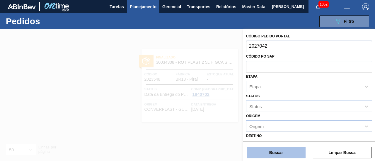
type input "2027042"
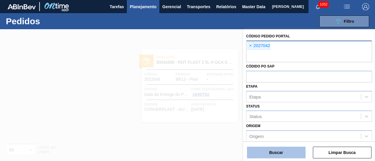
click at [276, 148] on button "Buscar" at bounding box center [276, 153] width 59 height 12
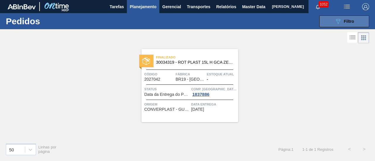
click at [333, 22] on button "089F7B8B-B2A5-4AFE-B5C0-19BA573D28AC Filtro" at bounding box center [344, 22] width 50 height 12
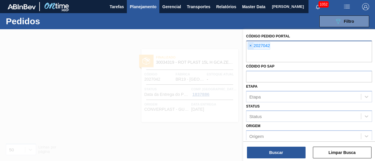
click at [248, 46] on span "×" at bounding box center [251, 45] width 6 height 7
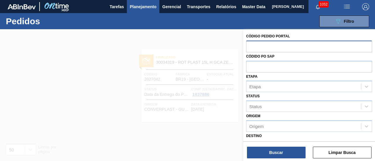
paste input "2023046"
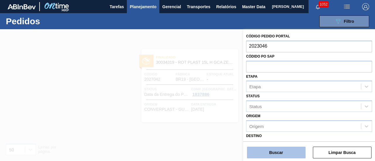
type input "2023046"
click at [283, 148] on button "Buscar" at bounding box center [276, 153] width 59 height 12
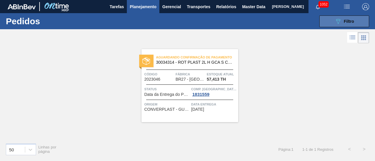
click at [343, 20] on span "Filtro" at bounding box center [348, 21] width 10 height 5
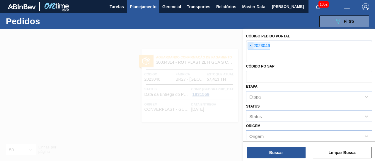
click at [249, 44] on span "×" at bounding box center [251, 45] width 6 height 7
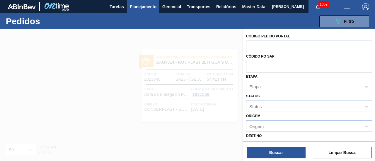
paste input "2031809"
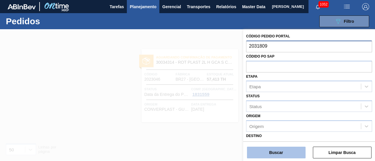
type input "2031809"
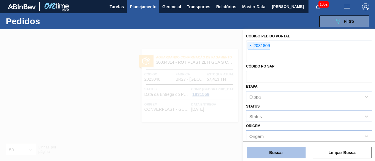
click at [301, 155] on button "Buscar" at bounding box center [276, 153] width 59 height 12
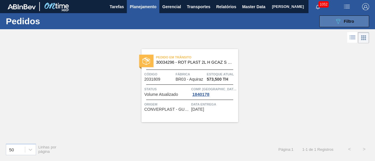
click at [346, 23] on span "Filtro" at bounding box center [348, 21] width 10 height 5
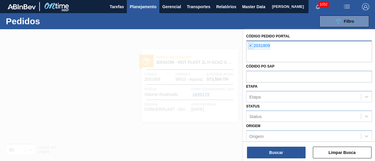
click at [248, 45] on span "×" at bounding box center [251, 45] width 6 height 7
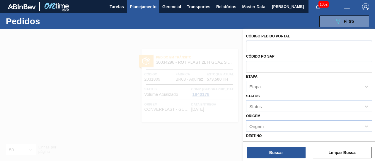
paste input "2018144"
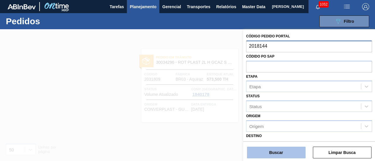
type input "2018144"
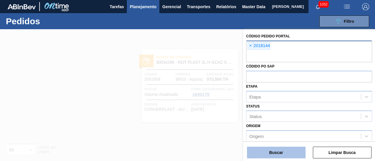
click at [283, 152] on button "Buscar" at bounding box center [276, 153] width 59 height 12
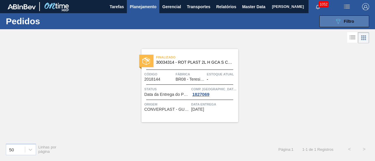
click at [340, 20] on icon "089F7B8B-B2A5-4AFE-B5C0-19BA573D28AC" at bounding box center [337, 21] width 7 height 7
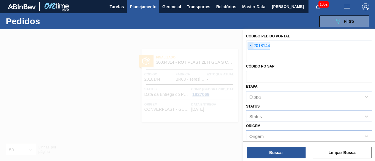
click at [251, 45] on span "×" at bounding box center [251, 45] width 6 height 7
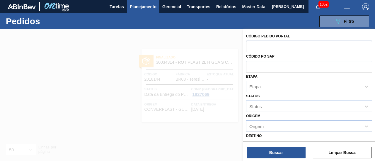
paste input "2018030"
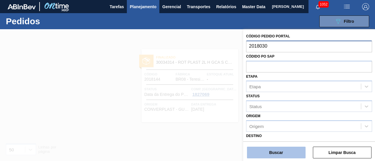
type input "2018030"
click at [290, 155] on button "Buscar" at bounding box center [276, 153] width 59 height 12
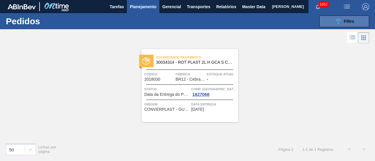
click at [327, 16] on button "089F7B8B-B2A5-4AFE-B5C0-19BA573D28AC Filtro" at bounding box center [344, 22] width 50 height 12
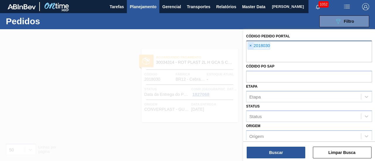
click at [250, 47] on span "×" at bounding box center [251, 45] width 6 height 7
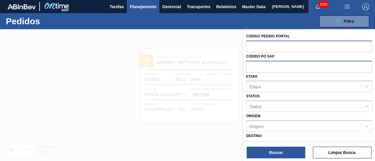
paste input "2018126"
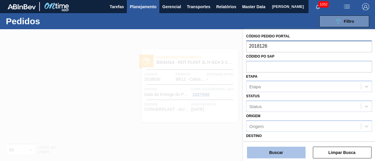
type input "2018126"
click at [279, 154] on button "Buscar" at bounding box center [276, 153] width 59 height 12
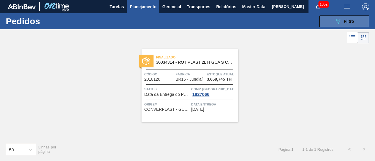
click at [345, 25] on button "089F7B8B-B2A5-4AFE-B5C0-19BA573D28AC Filtro" at bounding box center [344, 22] width 50 height 12
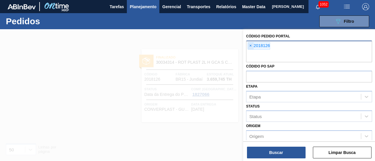
click at [251, 44] on span "×" at bounding box center [251, 45] width 6 height 7
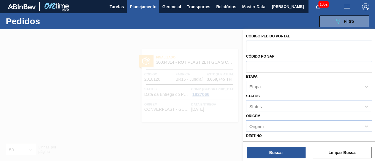
paste input "2023550"
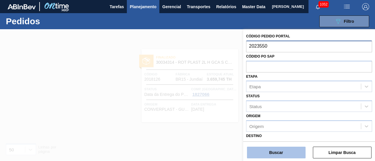
type input "2023550"
click at [274, 157] on button "Buscar" at bounding box center [276, 153] width 59 height 12
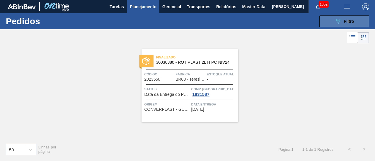
click at [343, 19] on div "089F7B8B-B2A5-4AFE-B5C0-19BA573D28AC Filtro" at bounding box center [344, 21] width 20 height 7
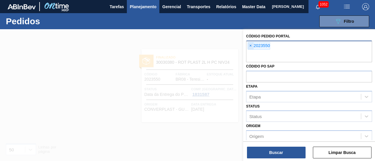
click at [250, 45] on span "×" at bounding box center [251, 45] width 6 height 7
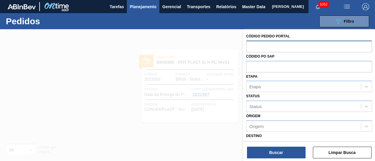
paste input "2027647"
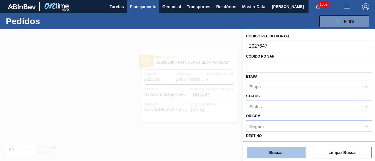
type input "2027647"
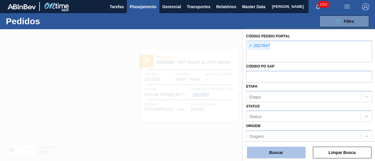
click at [287, 148] on button "Buscar" at bounding box center [276, 153] width 59 height 12
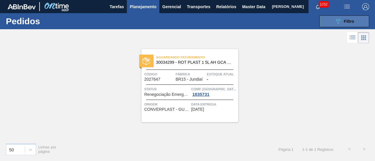
click at [333, 22] on button "089F7B8B-B2A5-4AFE-B5C0-19BA573D28AC Filtro" at bounding box center [344, 22] width 50 height 12
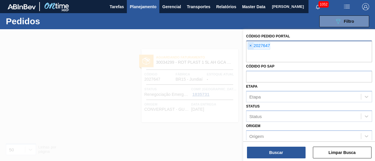
click at [252, 45] on span "×" at bounding box center [251, 45] width 6 height 7
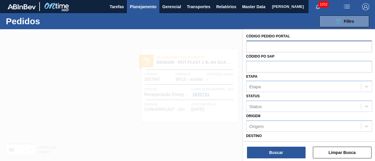
paste input "2027663"
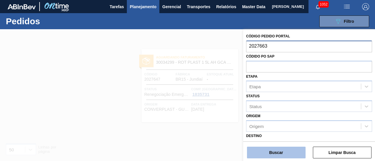
type input "2027663"
click at [290, 150] on button "Buscar" at bounding box center [276, 153] width 59 height 12
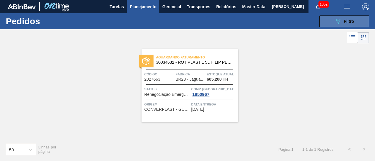
click at [323, 20] on button "089F7B8B-B2A5-4AFE-B5C0-19BA573D28AC Filtro" at bounding box center [344, 22] width 50 height 12
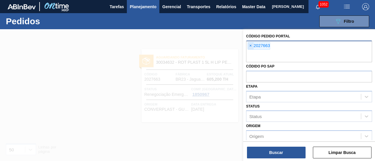
click at [249, 48] on span "×" at bounding box center [251, 45] width 6 height 7
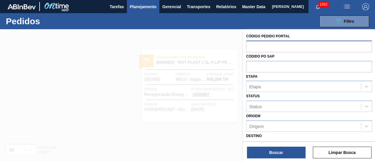
paste input "2023234"
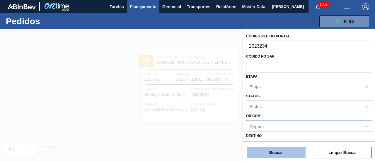
type input "2023234"
click at [282, 153] on button "Buscar" at bounding box center [276, 153] width 59 height 12
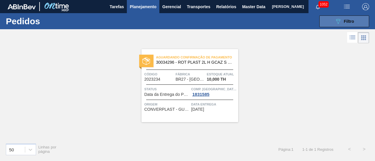
click at [342, 22] on div "089F7B8B-B2A5-4AFE-B5C0-19BA573D28AC Filtro" at bounding box center [344, 21] width 20 height 7
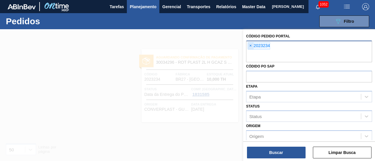
click at [248, 45] on span "×" at bounding box center [251, 45] width 6 height 7
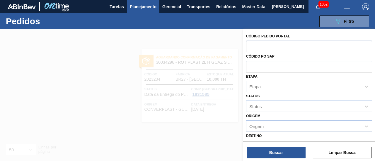
paste input "2023543"
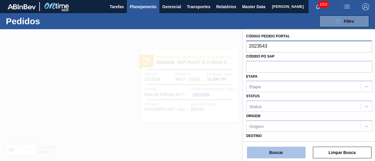
type input "2023543"
click at [293, 150] on button "Buscar" at bounding box center [276, 153] width 59 height 12
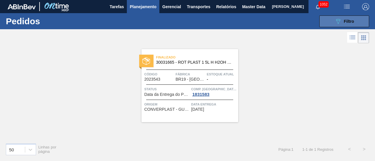
click at [353, 25] on button "089F7B8B-B2A5-4AFE-B5C0-19BA573D28AC Filtro" at bounding box center [344, 22] width 50 height 12
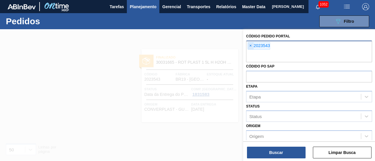
click at [251, 45] on span "×" at bounding box center [251, 45] width 6 height 7
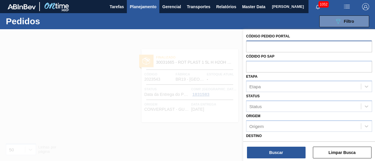
paste input "2023549"
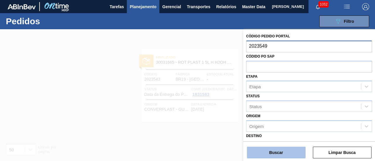
type input "2023549"
click at [275, 149] on button "Buscar" at bounding box center [276, 153] width 59 height 12
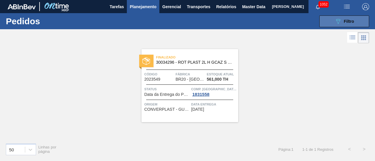
click at [343, 18] on div "089F7B8B-B2A5-4AFE-B5C0-19BA573D28AC Filtro" at bounding box center [344, 21] width 20 height 7
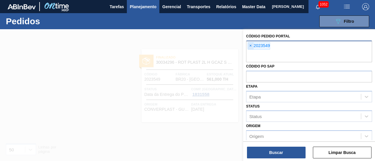
click at [250, 46] on span "×" at bounding box center [251, 45] width 6 height 7
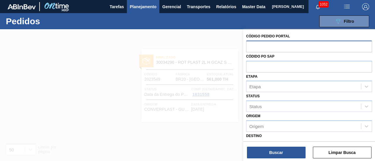
paste input "2023553"
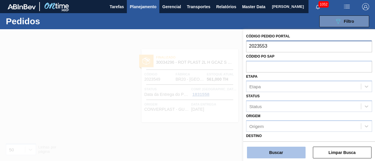
type input "2023553"
click at [280, 150] on button "Buscar" at bounding box center [276, 153] width 59 height 12
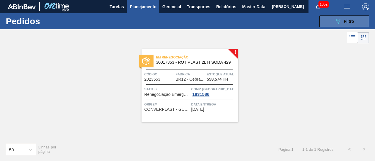
click at [348, 23] on span "Filtro" at bounding box center [348, 21] width 10 height 5
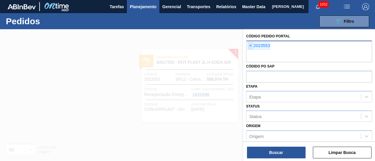
click at [250, 45] on span "×" at bounding box center [251, 45] width 6 height 7
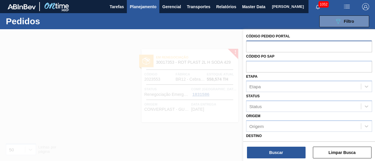
paste input "2023556"
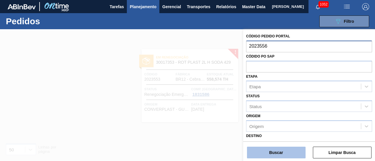
type input "2023556"
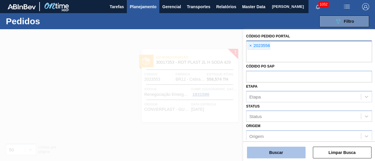
click at [294, 151] on button "Buscar" at bounding box center [276, 153] width 59 height 12
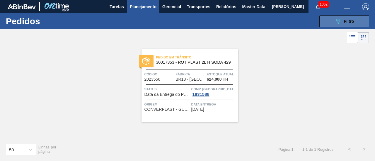
click at [344, 19] on span "Filtro" at bounding box center [348, 21] width 10 height 5
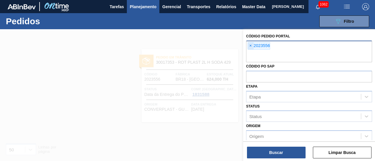
click at [250, 46] on span "×" at bounding box center [251, 45] width 6 height 7
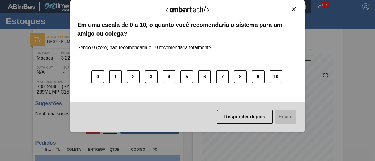
click at [296, 8] on button "Close" at bounding box center [293, 9] width 8 height 5
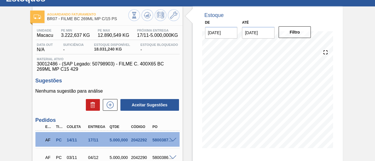
scroll to position [59, 0]
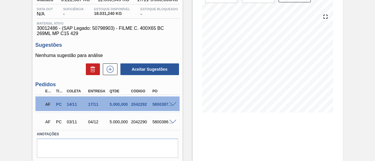
click at [172, 105] on span at bounding box center [172, 104] width 7 height 4
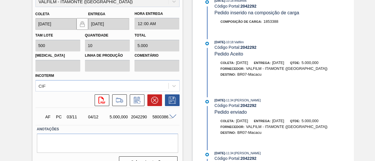
scroll to position [218, 0]
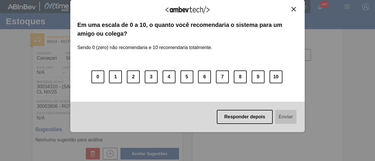
click at [291, 9] on img "Close" at bounding box center [293, 9] width 4 height 4
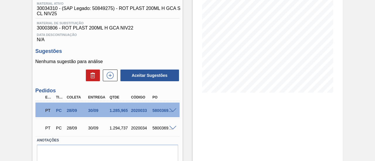
scroll to position [88, 0]
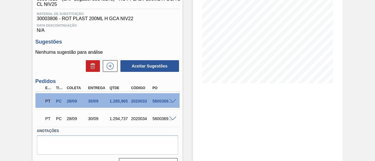
click at [173, 103] on span at bounding box center [172, 101] width 7 height 4
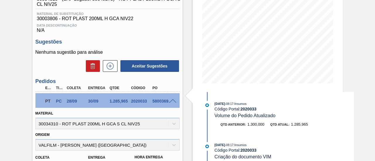
click at [168, 103] on div at bounding box center [174, 101] width 12 height 4
click at [170, 102] on span at bounding box center [172, 101] width 7 height 4
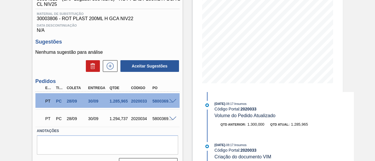
click at [174, 119] on span at bounding box center [172, 119] width 7 height 4
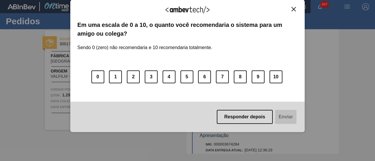
click at [293, 8] on img "Close" at bounding box center [293, 9] width 4 height 4
click at [291, 9] on img "Close" at bounding box center [293, 9] width 4 height 4
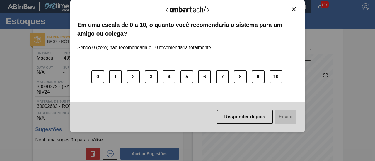
click at [294, 10] on img "Close" at bounding box center [293, 9] width 4 height 4
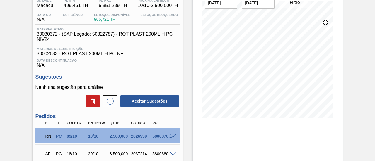
scroll to position [88, 0]
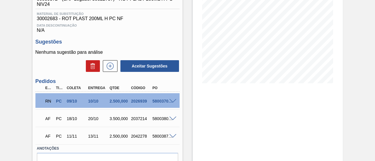
click at [172, 102] on span at bounding box center [172, 101] width 7 height 4
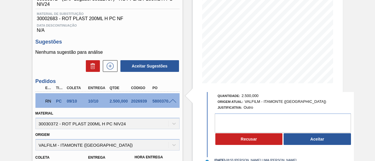
scroll to position [59, 0]
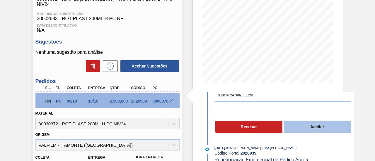
click at [314, 126] on button "Aceitar" at bounding box center [316, 127] width 67 height 12
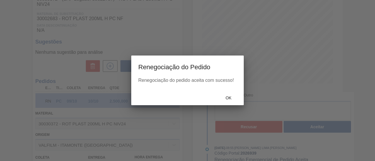
type input "Nova data alinhada - Otimização de entrega ([PERSON_NAME] - Comercial Itamonte)"
type input "[DATE]"
click at [231, 100] on div "Ok" at bounding box center [228, 97] width 26 height 11
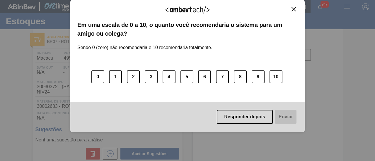
click at [294, 10] on img "Close" at bounding box center [293, 9] width 4 height 4
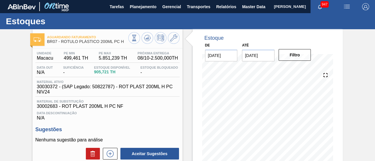
scroll to position [59, 0]
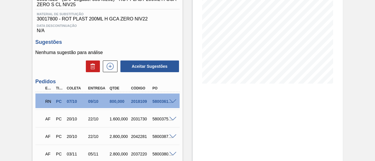
scroll to position [88, 0]
click at [175, 102] on span at bounding box center [172, 101] width 7 height 4
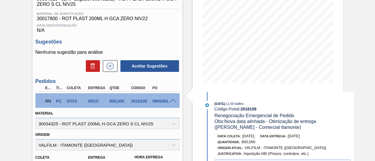
scroll to position [29, 0]
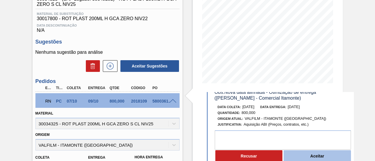
click at [317, 156] on button "Aceitar" at bounding box center [316, 156] width 67 height 12
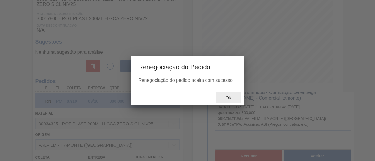
click at [227, 97] on span "Ok" at bounding box center [228, 98] width 15 height 5
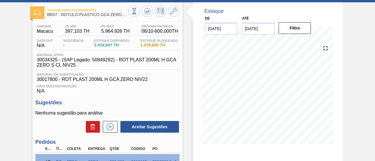
scroll to position [59, 0]
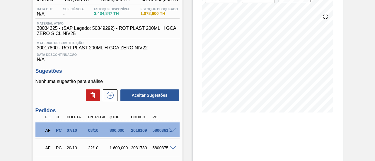
click at [173, 130] on span at bounding box center [172, 130] width 7 height 4
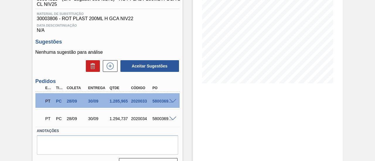
click at [174, 103] on span at bounding box center [172, 101] width 7 height 4
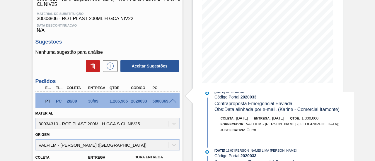
scroll to position [731, 0]
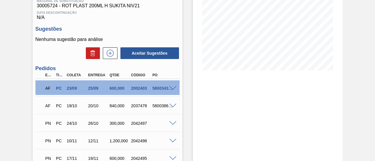
scroll to position [117, 0]
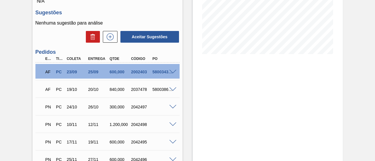
click at [171, 72] on span at bounding box center [172, 72] width 7 height 4
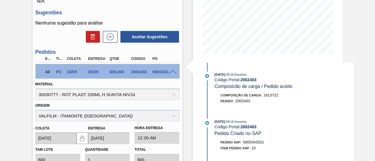
scroll to position [88, 0]
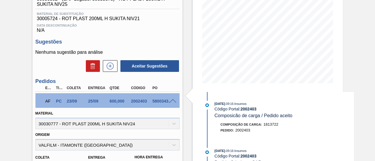
click at [172, 101] on span at bounding box center [172, 101] width 7 height 4
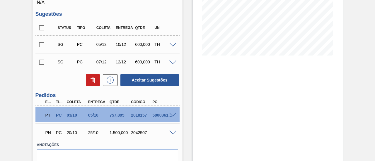
scroll to position [117, 0]
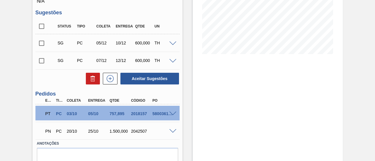
click at [173, 116] on div "5800361314" at bounding box center [162, 113] width 23 height 5
click at [172, 114] on span at bounding box center [172, 114] width 7 height 4
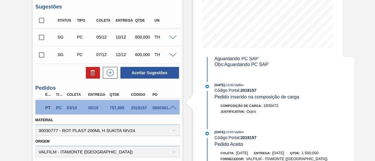
scroll to position [111, 0]
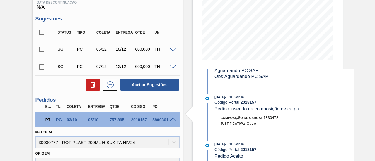
click at [175, 119] on span at bounding box center [172, 120] width 7 height 4
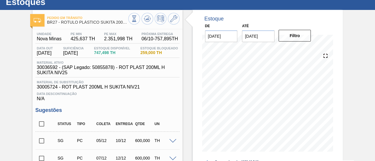
scroll to position [0, 0]
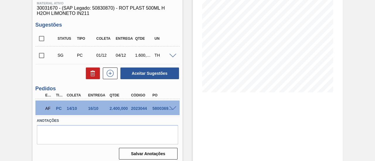
scroll to position [90, 0]
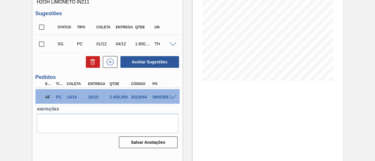
click at [174, 95] on div at bounding box center [174, 97] width 12 height 4
click at [172, 96] on span at bounding box center [172, 97] width 7 height 4
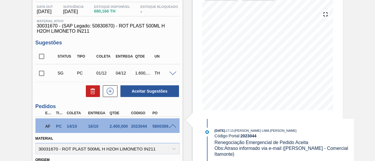
scroll to position [0, 0]
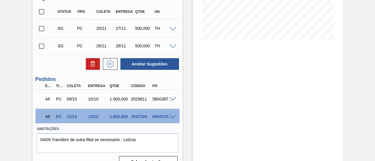
scroll to position [145, 0]
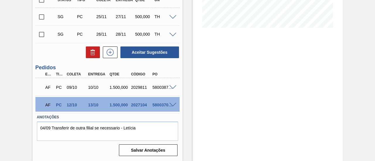
click at [172, 104] on span at bounding box center [172, 105] width 7 height 4
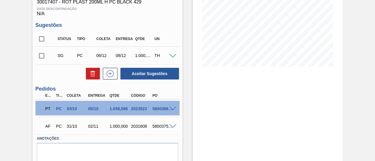
scroll to position [117, 0]
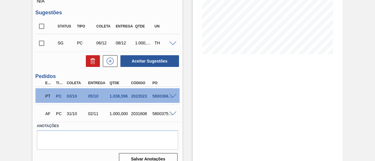
click at [175, 99] on span at bounding box center [172, 96] width 7 height 4
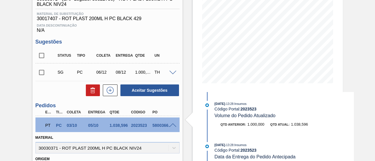
scroll to position [29, 0]
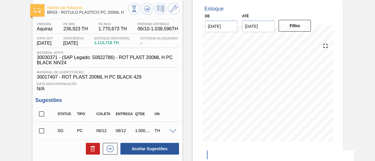
click at [270, 28] on input "[DATE]" at bounding box center [258, 26] width 32 height 12
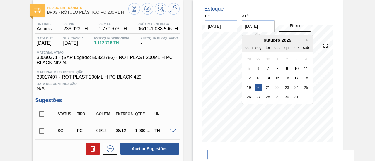
click at [307, 40] on button "Next Month" at bounding box center [307, 40] width 4 height 4
click at [287, 76] on div "18" at bounding box center [287, 78] width 8 height 8
type input "[DATE]"
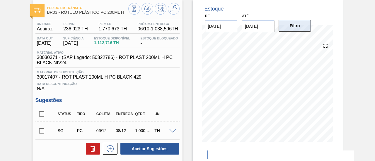
click at [283, 30] on button "Filtro" at bounding box center [294, 26] width 32 height 12
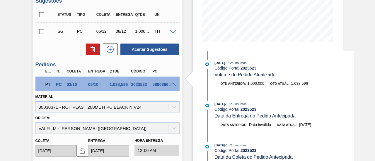
scroll to position [146, 0]
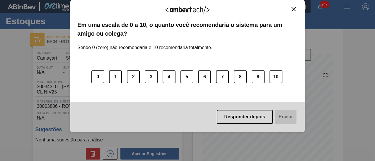
scroll to position [88, 0]
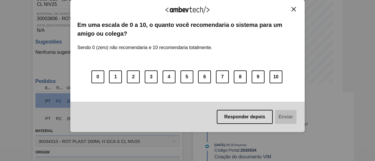
click at [293, 8] on img "Close" at bounding box center [293, 9] width 4 height 4
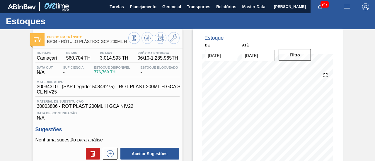
scroll to position [29, 0]
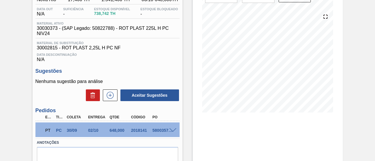
scroll to position [88, 0]
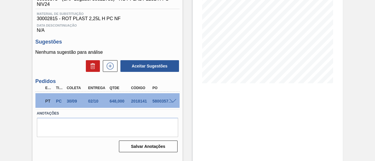
click at [172, 104] on div "5800357271" at bounding box center [162, 101] width 23 height 5
click at [172, 104] on span at bounding box center [172, 101] width 7 height 4
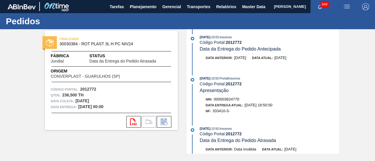
scroll to position [59, 0]
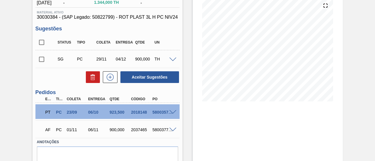
scroll to position [88, 0]
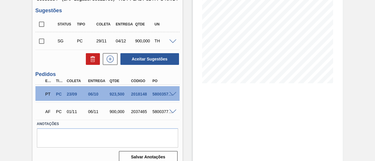
click at [172, 96] on div at bounding box center [174, 94] width 12 height 4
click at [173, 97] on span at bounding box center [172, 94] width 7 height 4
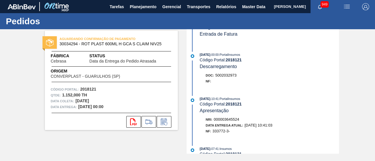
scroll to position [146, 0]
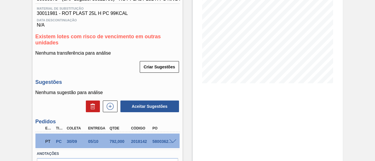
scroll to position [117, 0]
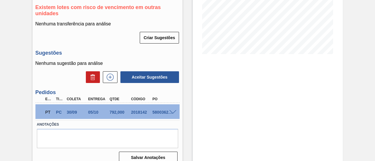
click at [172, 114] on span at bounding box center [172, 112] width 7 height 4
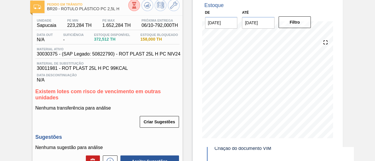
scroll to position [29, 0]
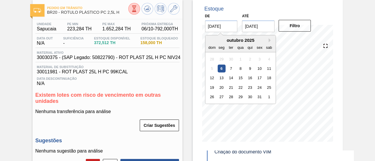
click at [225, 30] on input "[DATE]" at bounding box center [221, 26] width 32 height 12
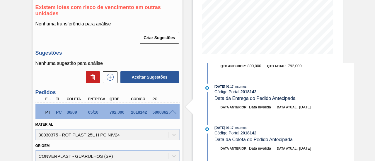
scroll to position [0, 0]
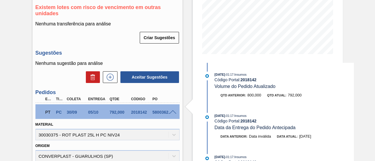
click at [173, 113] on span at bounding box center [172, 112] width 7 height 4
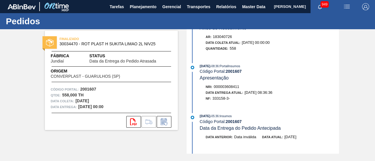
scroll to position [234, 0]
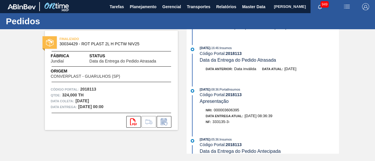
scroll to position [88, 0]
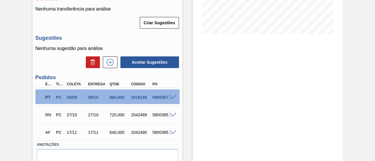
scroll to position [146, 0]
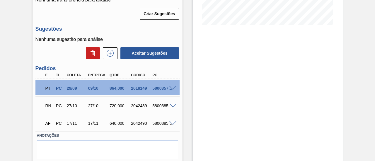
click at [176, 88] on span at bounding box center [172, 88] width 7 height 4
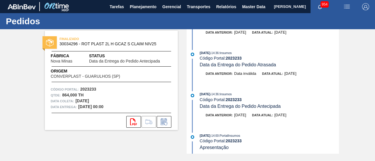
scroll to position [59, 0]
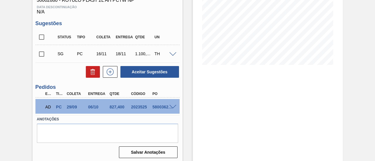
scroll to position [109, 0]
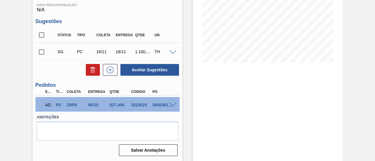
click at [170, 105] on span at bounding box center [172, 105] width 7 height 4
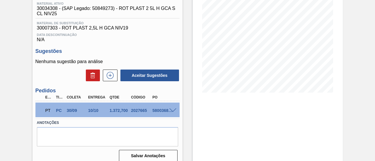
scroll to position [88, 0]
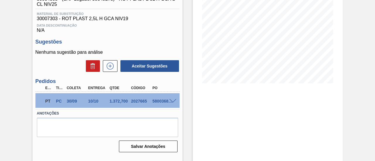
click at [171, 104] on div "5800368769" at bounding box center [162, 101] width 23 height 5
click at [173, 101] on span at bounding box center [172, 101] width 7 height 4
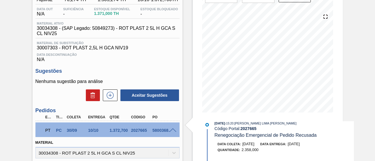
scroll to position [176, 0]
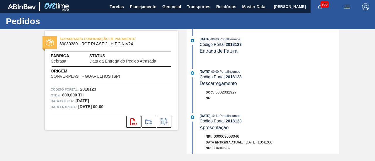
scroll to position [146, 0]
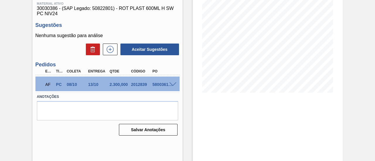
scroll to position [90, 0]
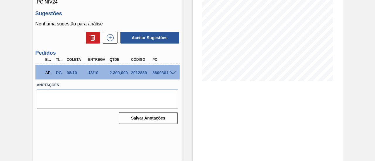
click at [174, 72] on span at bounding box center [172, 73] width 7 height 4
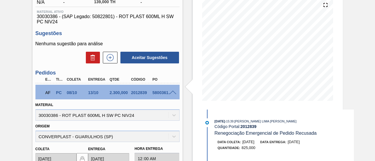
scroll to position [61, 0]
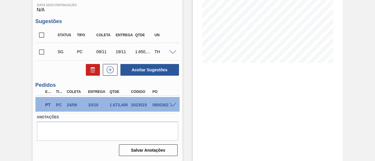
scroll to position [109, 0]
click at [174, 105] on span at bounding box center [172, 105] width 7 height 4
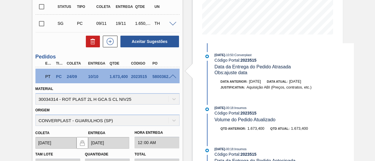
scroll to position [139, 0]
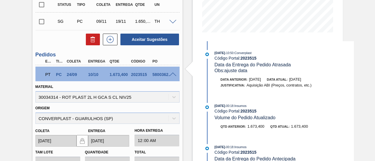
click at [171, 79] on div "PT PC 24/09 10/10 1.673,400 2023515 5800362421" at bounding box center [107, 74] width 144 height 15
click at [172, 75] on span at bounding box center [172, 75] width 7 height 4
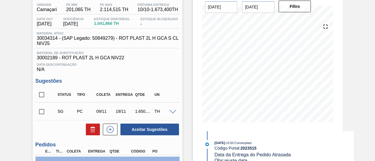
scroll to position [0, 0]
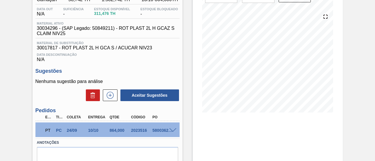
scroll to position [88, 0]
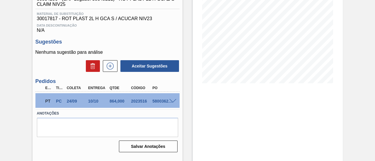
click at [172, 103] on span at bounding box center [172, 101] width 7 height 4
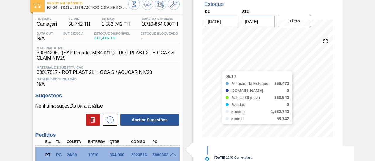
scroll to position [29, 0]
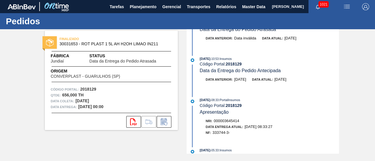
scroll to position [29, 0]
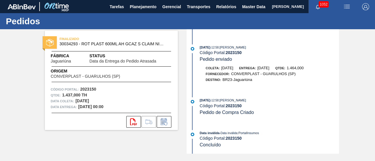
scroll to position [859, 0]
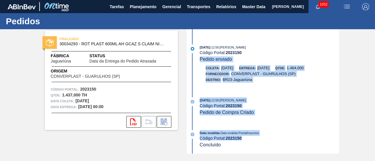
drag, startPoint x: 339, startPoint y: 141, endPoint x: 339, endPoint y: 61, distance: 80.5
click at [339, 61] on div "FINALIZADO 30034293 - ROT PLAST 600ML AH GCAZ S CLAIM NIV25 Fábrica Jaguariúna …" at bounding box center [187, 91] width 375 height 125
click at [354, 92] on div "FINALIZADO 30034293 - ROT PLAST 600ML AH GCAZ S CLAIM NIV25 Fábrica Jaguariúna …" at bounding box center [187, 91] width 375 height 125
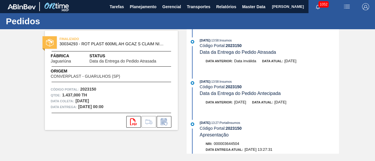
scroll to position [0, 0]
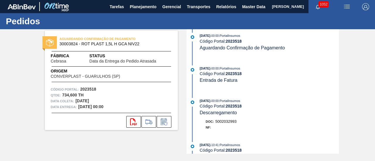
scroll to position [117, 0]
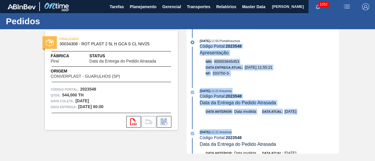
drag, startPoint x: 339, startPoint y: 39, endPoint x: 339, endPoint y: 98, distance: 59.7
click at [332, 125] on div "FINALIZADO 30034308 - ROT PLAST 2 5L H GCA S CL NIV25 Fábrica Piraí Status Data…" at bounding box center [187, 91] width 375 height 125
click at [306, 70] on div "Data Entrega Atual: 26/09/2025 11:55:21" at bounding box center [271, 68] width 133 height 6
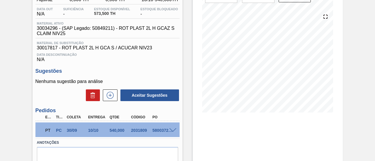
scroll to position [88, 0]
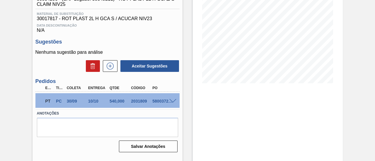
click at [171, 103] on span at bounding box center [172, 101] width 7 height 4
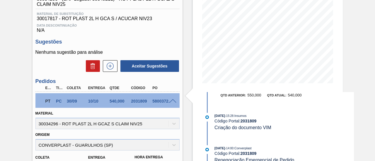
scroll to position [0, 0]
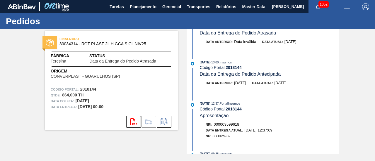
scroll to position [29, 0]
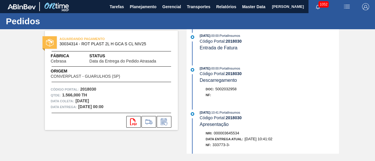
scroll to position [117, 0]
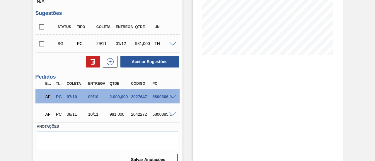
scroll to position [117, 0]
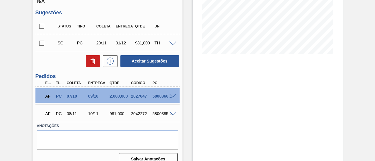
click at [172, 97] on span at bounding box center [172, 96] width 7 height 4
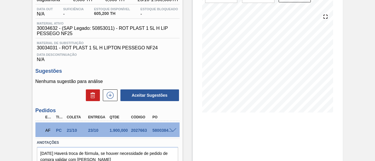
scroll to position [88, 0]
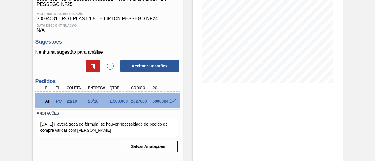
click at [173, 102] on span at bounding box center [172, 101] width 7 height 4
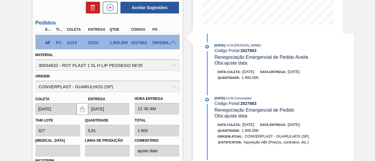
scroll to position [59, 0]
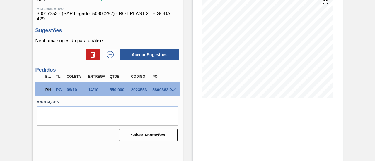
scroll to position [88, 0]
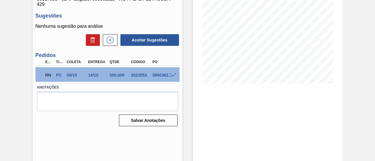
click at [169, 77] on span at bounding box center [172, 75] width 7 height 4
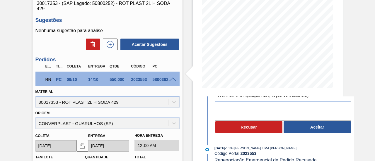
scroll to position [59, 0]
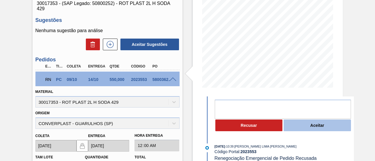
click at [327, 126] on button "Aceitar" at bounding box center [316, 126] width 67 height 12
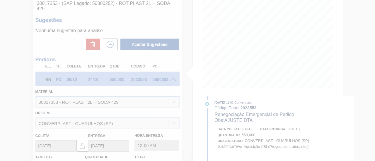
click at [229, 99] on div at bounding box center [187, 80] width 375 height 161
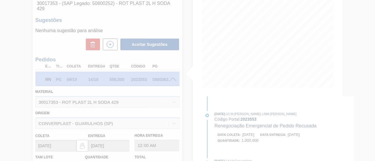
type input "AJUSTE DTA"
type input "26/09/2025"
type input "01/10/2025"
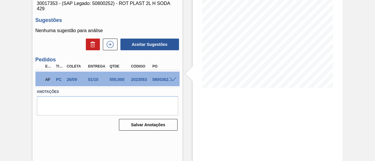
scroll to position [54, 0]
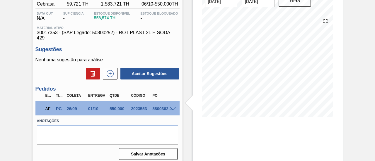
click at [176, 107] on div "AF PC 26/09 01/10 550,000 2023553 5800362456" at bounding box center [107, 108] width 144 height 15
click at [173, 109] on span at bounding box center [172, 109] width 7 height 4
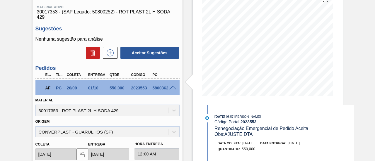
scroll to position [83, 0]
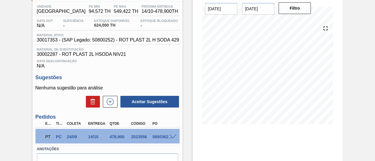
scroll to position [59, 0]
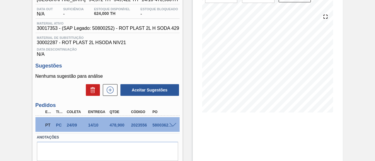
click at [172, 124] on div at bounding box center [174, 125] width 12 height 4
click at [172, 127] on span at bounding box center [172, 125] width 7 height 4
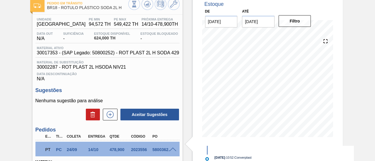
scroll to position [29, 0]
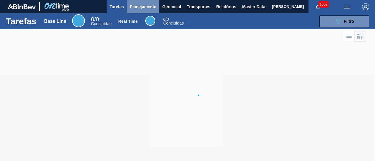
click at [142, 7] on span "Planejamento" at bounding box center [143, 6] width 27 height 7
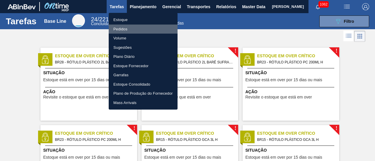
click at [135, 27] on li "Pedidos" at bounding box center [143, 29] width 69 height 9
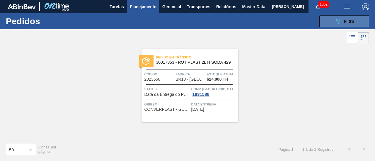
click at [328, 25] on button "089F7B8B-B2A5-4AFE-B5C0-19BA573D28AC Filtro" at bounding box center [344, 22] width 50 height 12
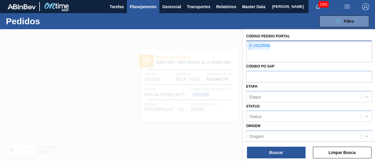
click at [252, 47] on span "×" at bounding box center [251, 45] width 6 height 7
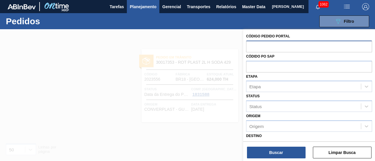
paste input "2026892"
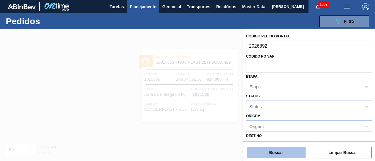
type input "2026892"
click at [272, 150] on button "Buscar" at bounding box center [276, 153] width 59 height 12
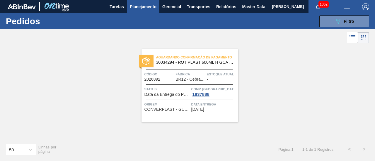
click at [349, 45] on div "Aguardando Confirmação de Pagamento 30034294 - ROT PLAST 600ML H GCA S CLAIM NI…" at bounding box center [187, 92] width 375 height 94
click at [328, 21] on button "089F7B8B-B2A5-4AFE-B5C0-19BA573D28AC Filtro" at bounding box center [344, 22] width 50 height 12
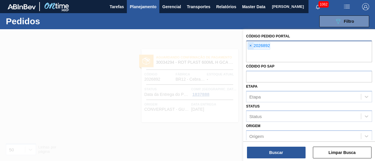
click at [248, 45] on span "×" at bounding box center [251, 45] width 6 height 7
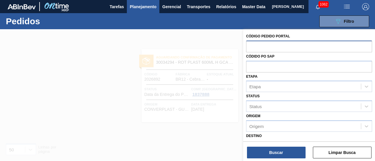
paste input "2023539"
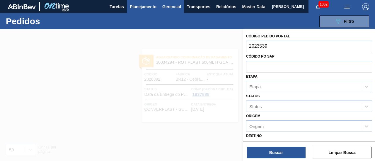
type input "2023539"
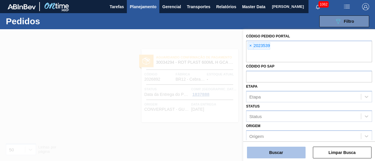
click at [267, 148] on button "Buscar" at bounding box center [276, 153] width 59 height 12
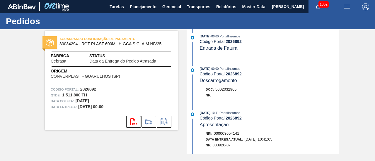
scroll to position [146, 0]
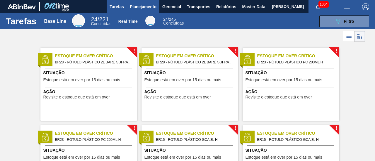
click at [146, 8] on span "Planejamento" at bounding box center [143, 6] width 27 height 7
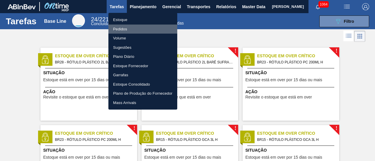
click at [124, 28] on li "Pedidos" at bounding box center [142, 29] width 69 height 9
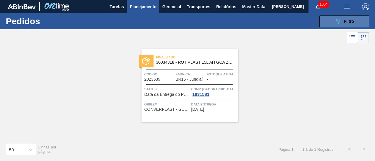
click at [330, 18] on button "089F7B8B-B2A5-4AFE-B5C0-19BA573D28AC Filtro" at bounding box center [344, 22] width 50 height 12
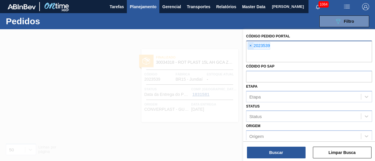
click at [251, 47] on span "×" at bounding box center [251, 45] width 6 height 7
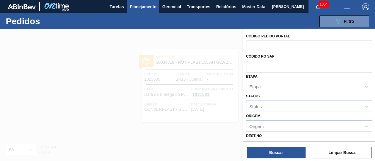
paste input "2023547"
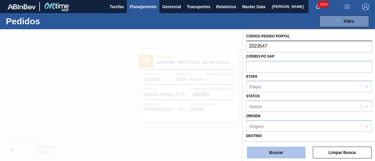
type input "2023547"
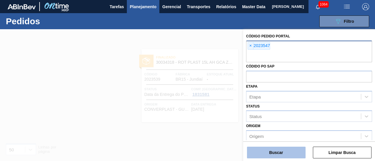
click at [288, 149] on button "Buscar" at bounding box center [276, 153] width 59 height 12
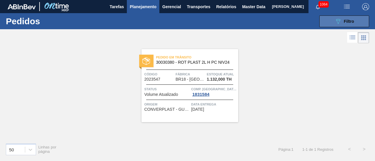
click at [338, 19] on icon "089F7B8B-B2A5-4AFE-B5C0-19BA573D28AC" at bounding box center [337, 21] width 7 height 7
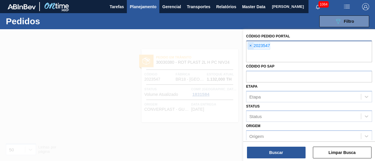
click at [249, 46] on span "×" at bounding box center [251, 45] width 6 height 7
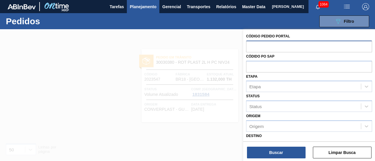
paste input "2027650"
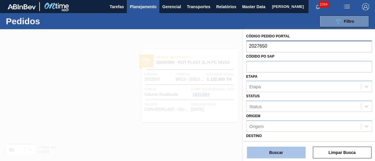
type input "2027650"
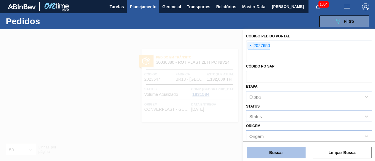
click at [276, 148] on button "Buscar" at bounding box center [276, 153] width 59 height 12
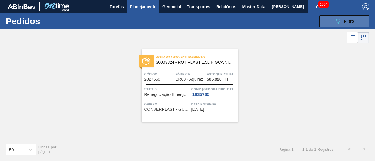
click at [335, 16] on button "089F7B8B-B2A5-4AFE-B5C0-19BA573D28AC Filtro" at bounding box center [344, 22] width 50 height 12
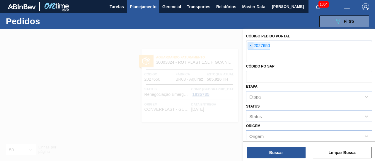
click at [252, 43] on span "×" at bounding box center [251, 45] width 6 height 7
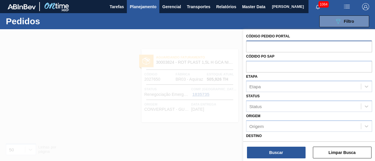
paste input "2027658"
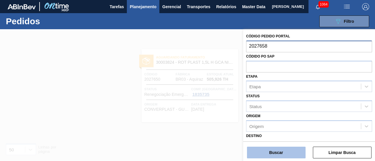
type input "2027658"
click at [283, 148] on button "Buscar" at bounding box center [276, 153] width 59 height 12
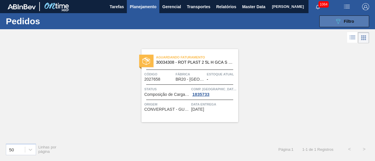
click at [334, 17] on button "089F7B8B-B2A5-4AFE-B5C0-19BA573D28AC Filtro" at bounding box center [344, 22] width 50 height 12
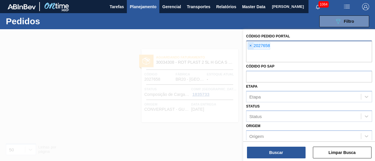
click at [248, 46] on span "×" at bounding box center [251, 45] width 6 height 7
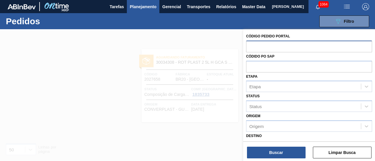
paste input "2018114"
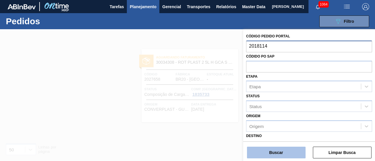
type input "2018114"
click at [287, 148] on button "Buscar" at bounding box center [276, 153] width 59 height 12
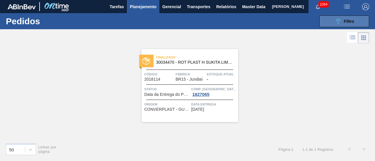
click at [344, 21] on span "Filtro" at bounding box center [348, 21] width 10 height 5
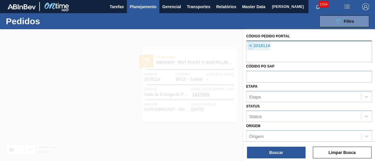
click at [251, 46] on span "×" at bounding box center [251, 45] width 6 height 7
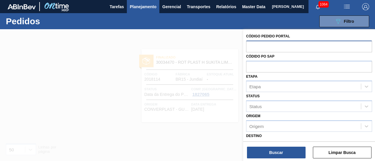
paste input "2023043"
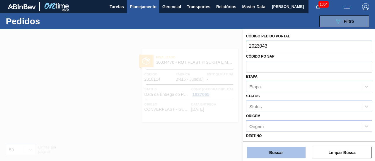
type input "2023043"
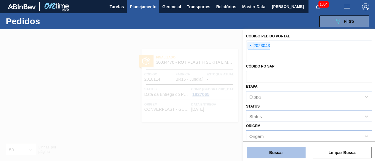
click at [266, 147] on button "Buscar" at bounding box center [276, 153] width 59 height 12
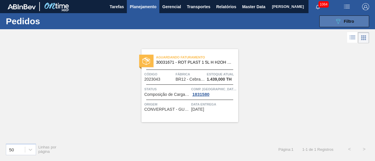
click at [332, 22] on button "089F7B8B-B2A5-4AFE-B5C0-19BA573D28AC Filtro" at bounding box center [344, 22] width 50 height 12
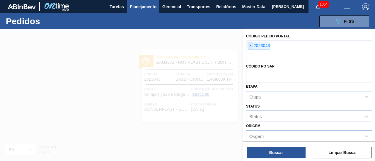
click at [249, 46] on span "×" at bounding box center [251, 45] width 6 height 7
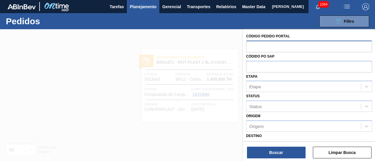
paste input "2023047"
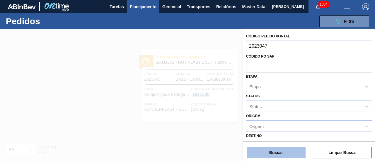
type input "2023047"
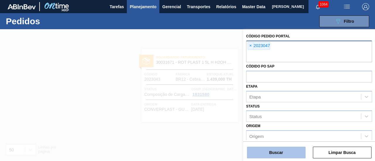
click at [274, 154] on button "Buscar" at bounding box center [276, 153] width 59 height 12
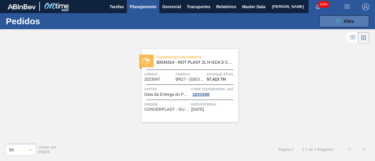
click at [337, 19] on icon "089F7B8B-B2A5-4AFE-B5C0-19BA573D28AC" at bounding box center [337, 21] width 7 height 7
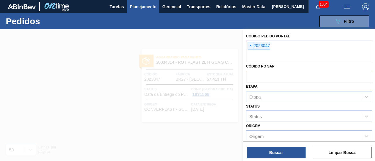
click at [246, 45] on div "× 2023047" at bounding box center [309, 52] width 126 height 22
click at [248, 45] on span "×" at bounding box center [251, 45] width 6 height 7
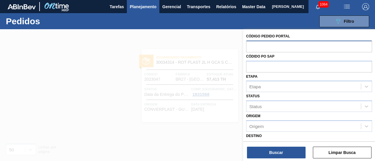
paste input "2023059"
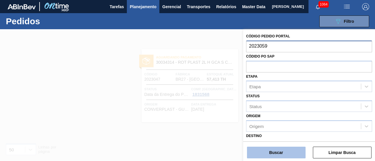
type input "2023059"
click at [283, 148] on button "Buscar" at bounding box center [276, 153] width 59 height 12
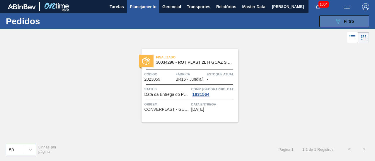
click at [330, 20] on button "089F7B8B-B2A5-4AFE-B5C0-19BA573D28AC Filtro" at bounding box center [344, 22] width 50 height 12
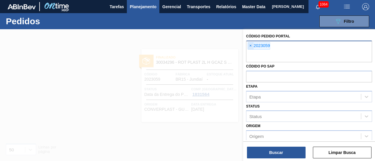
click at [252, 46] on span "×" at bounding box center [251, 45] width 6 height 7
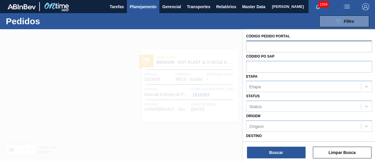
paste input "2023517"
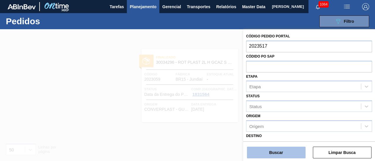
type input "2023517"
click at [272, 154] on button "Buscar" at bounding box center [276, 153] width 59 height 12
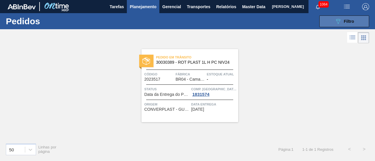
click at [344, 21] on span "Filtro" at bounding box center [348, 21] width 10 height 5
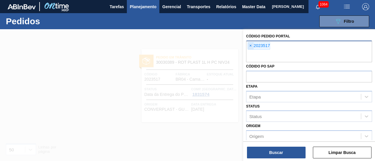
click at [251, 46] on span "×" at bounding box center [251, 45] width 6 height 7
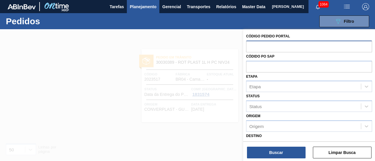
paste input "2023522"
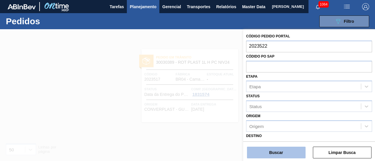
type input "2023522"
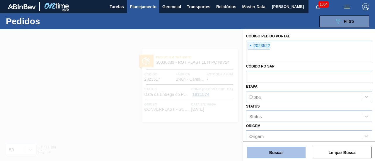
click at [278, 152] on button "Buscar" at bounding box center [276, 153] width 59 height 12
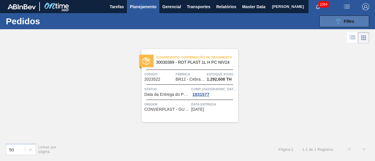
click at [332, 21] on button "089F7B8B-B2A5-4AFE-B5C0-19BA573D28AC Filtro" at bounding box center [344, 22] width 50 height 12
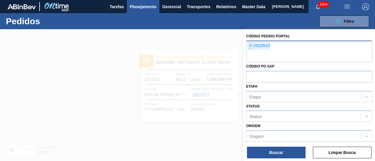
click at [251, 46] on span "×" at bounding box center [251, 45] width 6 height 7
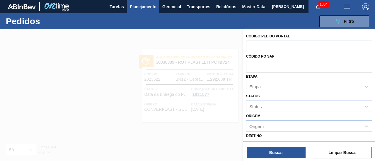
paste input "2023524"
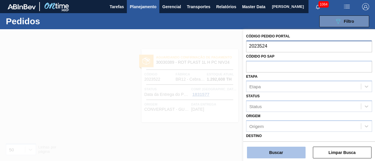
type input "2023524"
click at [266, 149] on button "Buscar" at bounding box center [276, 153] width 59 height 12
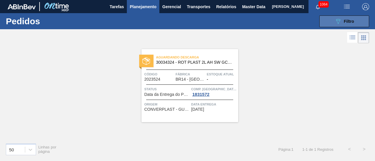
click at [325, 20] on button "089F7B8B-B2A5-4AFE-B5C0-19BA573D28AC Filtro" at bounding box center [344, 22] width 50 height 12
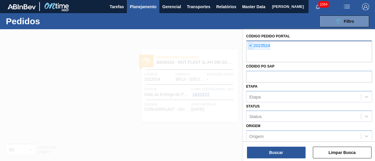
click at [252, 47] on span "×" at bounding box center [251, 45] width 6 height 7
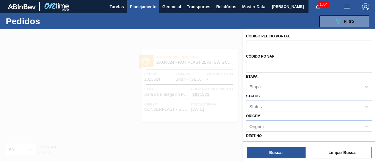
paste input "2023546"
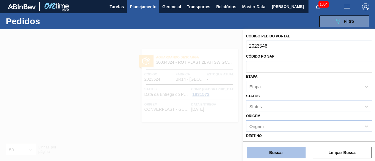
type input "2023546"
click at [271, 150] on button "Buscar" at bounding box center [276, 153] width 59 height 12
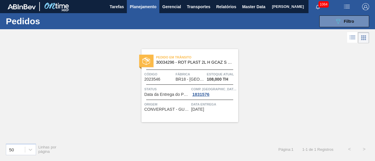
click at [222, 56] on span "Pedido em Trânsito" at bounding box center [197, 57] width 82 height 6
click at [330, 18] on button "089F7B8B-B2A5-4AFE-B5C0-19BA573D28AC Filtro" at bounding box center [344, 22] width 50 height 12
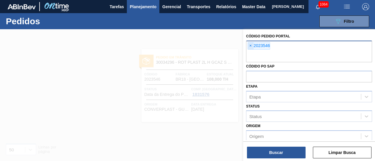
click at [251, 47] on span "×" at bounding box center [251, 45] width 6 height 7
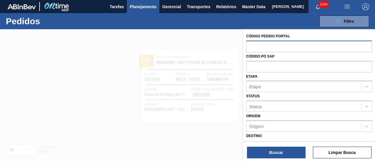
paste input "2023551"
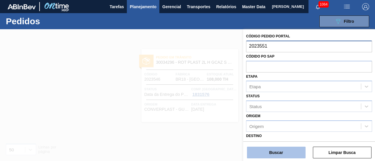
type input "2023551"
click at [270, 150] on button "Buscar" at bounding box center [276, 153] width 59 height 12
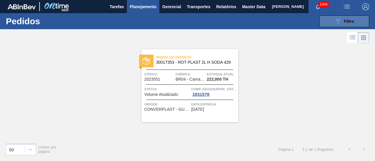
click at [328, 23] on button "089F7B8B-B2A5-4AFE-B5C0-19BA573D28AC Filtro" at bounding box center [344, 22] width 50 height 12
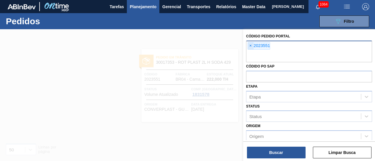
click at [252, 47] on span "×" at bounding box center [251, 45] width 6 height 7
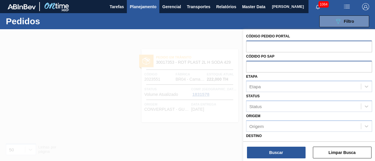
paste input "2023552"
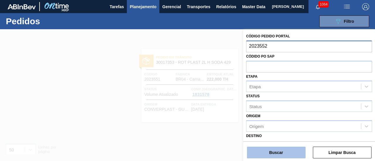
type input "2023552"
click at [285, 152] on button "Buscar" at bounding box center [276, 153] width 59 height 12
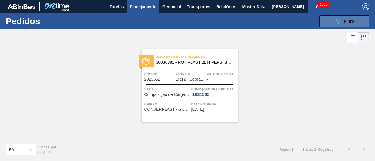
click at [341, 19] on icon "089F7B8B-B2A5-4AFE-B5C0-19BA573D28AC" at bounding box center [337, 21] width 7 height 7
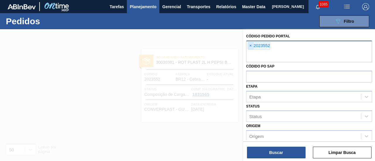
click at [251, 47] on span "×" at bounding box center [251, 45] width 6 height 7
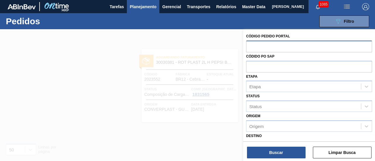
paste input "2044340"
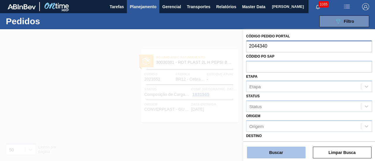
type input "2044340"
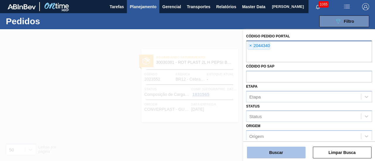
click at [280, 148] on button "Buscar" at bounding box center [276, 153] width 59 height 12
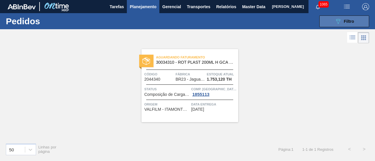
click at [344, 24] on div "089F7B8B-B2A5-4AFE-B5C0-19BA573D28AC Filtro" at bounding box center [344, 21] width 20 height 7
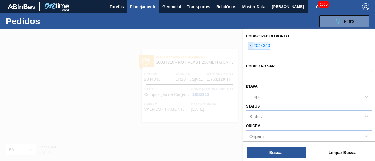
click at [249, 46] on span "×" at bounding box center [251, 45] width 6 height 7
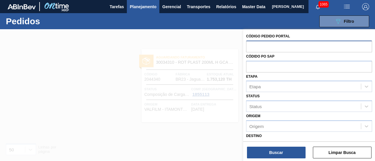
paste input "2042417"
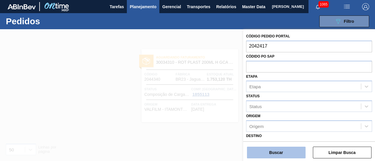
type input "2042417"
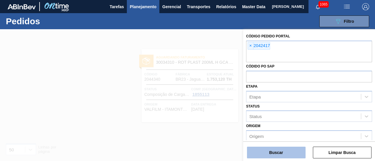
click at [287, 150] on button "Buscar" at bounding box center [276, 153] width 59 height 12
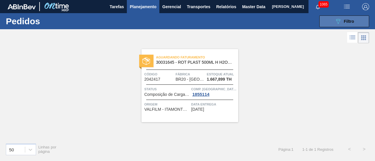
click at [335, 21] on icon "089F7B8B-B2A5-4AFE-B5C0-19BA573D28AC" at bounding box center [337, 21] width 7 height 7
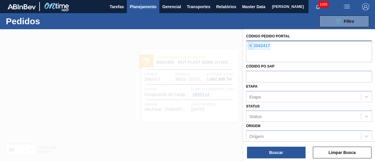
click at [252, 46] on span "×" at bounding box center [251, 45] width 6 height 7
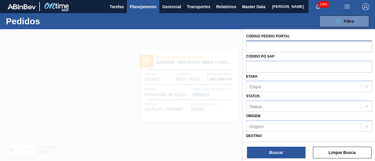
paste input "2027661"
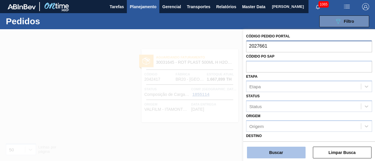
type input "2027661"
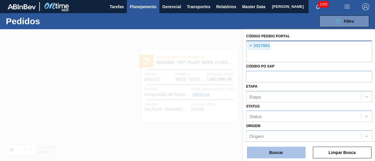
click at [276, 150] on button "Buscar" at bounding box center [276, 153] width 59 height 12
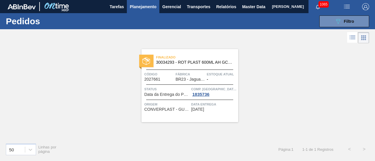
click at [194, 63] on span "30034293 - ROT PLAST 600ML AH GCAZ S CLAIM NIV25" at bounding box center [194, 62] width 77 height 4
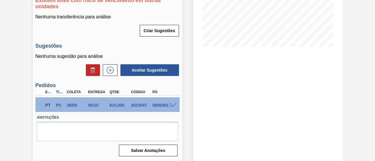
scroll to position [126, 0]
click at [174, 104] on span at bounding box center [172, 105] width 7 height 4
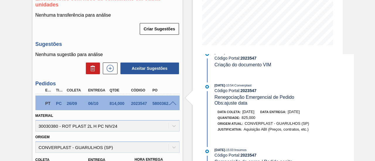
scroll to position [146, 0]
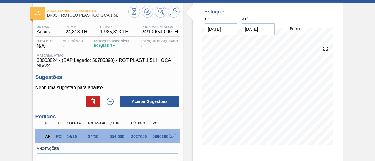
scroll to position [29, 0]
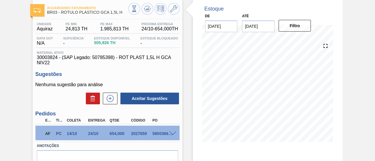
click at [169, 135] on span at bounding box center [172, 134] width 7 height 4
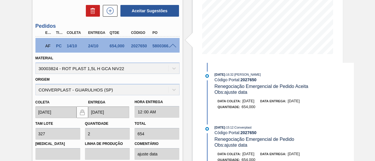
scroll to position [88, 0]
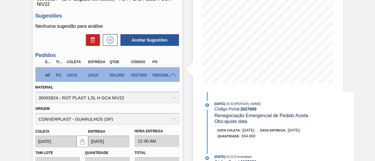
click at [183, 50] on div "Estoque De 06/10/2025 Até 18/12/2025 Filtro 06/10 Projeção de Estoque 505.926 N…" at bounding box center [262, 107] width 160 height 333
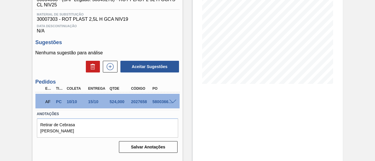
scroll to position [88, 0]
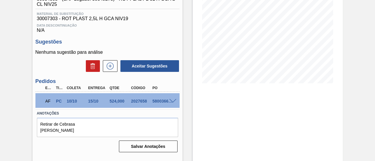
click at [172, 102] on span at bounding box center [172, 101] width 7 height 4
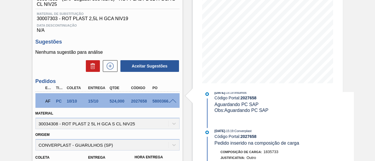
scroll to position [115, 0]
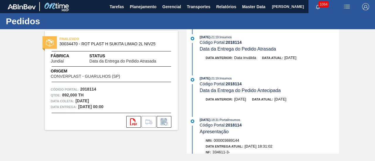
scroll to position [59, 0]
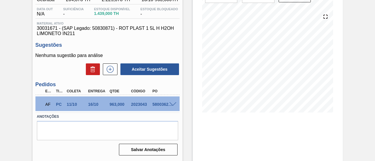
scroll to position [88, 0]
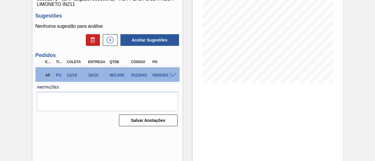
click at [171, 76] on span at bounding box center [172, 75] width 7 height 4
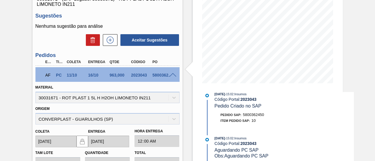
scroll to position [59, 0]
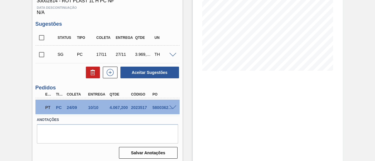
scroll to position [104, 0]
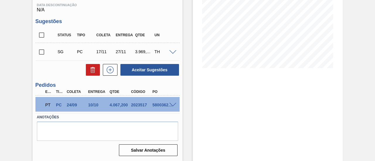
click at [171, 104] on span at bounding box center [172, 105] width 7 height 4
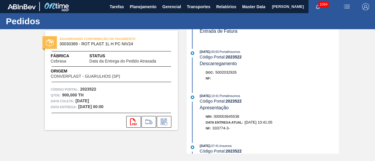
scroll to position [146, 0]
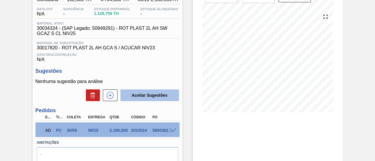
scroll to position [88, 0]
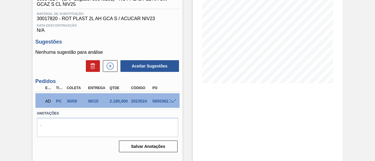
click at [173, 103] on span at bounding box center [172, 101] width 7 height 4
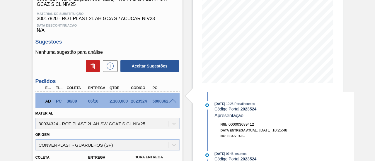
scroll to position [59, 0]
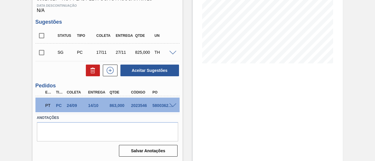
scroll to position [109, 0]
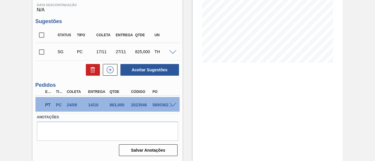
click at [174, 105] on span at bounding box center [172, 105] width 7 height 4
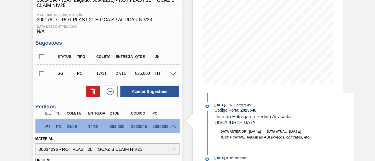
scroll to position [88, 0]
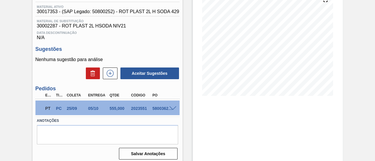
scroll to position [88, 0]
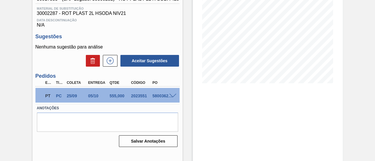
click at [175, 96] on span at bounding box center [172, 96] width 7 height 4
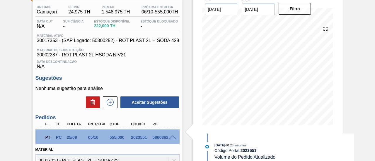
scroll to position [0, 0]
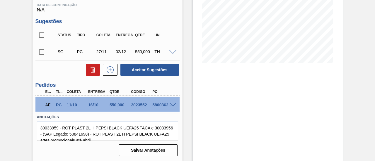
scroll to position [109, 0]
click at [172, 104] on span at bounding box center [172, 105] width 7 height 4
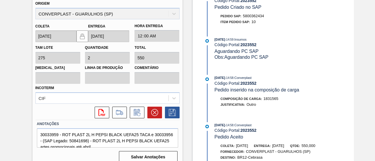
scroll to position [251, 0]
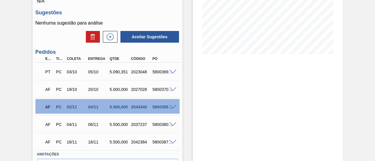
scroll to position [146, 0]
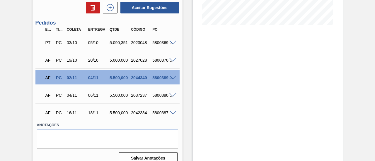
click at [172, 78] on span at bounding box center [172, 78] width 7 height 4
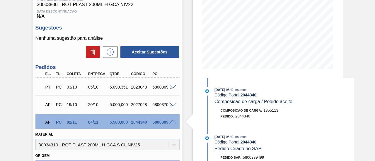
scroll to position [117, 0]
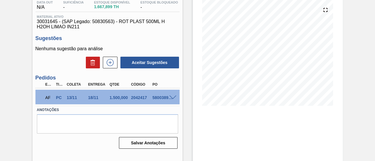
scroll to position [88, 0]
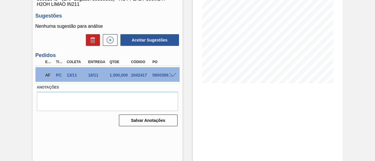
click at [173, 75] on span at bounding box center [172, 75] width 7 height 4
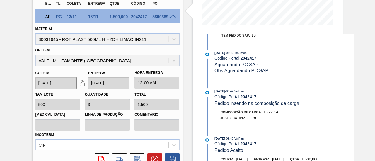
scroll to position [59, 0]
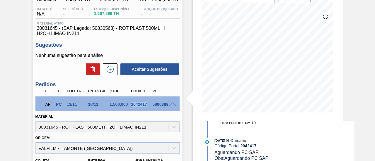
drag, startPoint x: 131, startPoint y: 105, endPoint x: 146, endPoint y: 105, distance: 15.2
click at [146, 105] on div "2042417" at bounding box center [140, 104] width 23 height 5
copy div "2042417"
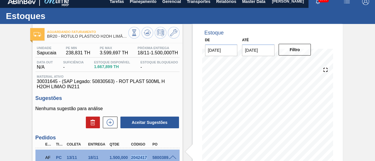
scroll to position [0, 0]
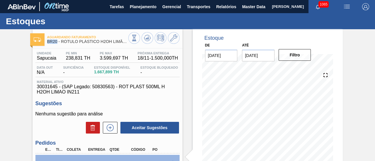
drag, startPoint x: 48, startPoint y: 42, endPoint x: 56, endPoint y: 41, distance: 8.5
click at [56, 41] on span "BR20 - RÓTULO PLÁSTICO H2OH LIMÃO 500ML H" at bounding box center [87, 41] width 81 height 4
copy span "BR20"
drag, startPoint x: 38, startPoint y: 60, endPoint x: 55, endPoint y: 59, distance: 16.4
click at [55, 59] on span "Sapucaia" at bounding box center [47, 58] width 20 height 5
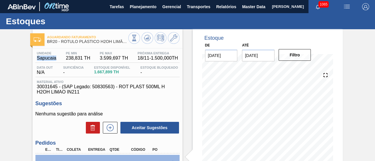
drag, startPoint x: 37, startPoint y: 59, endPoint x: 55, endPoint y: 60, distance: 17.6
click at [55, 60] on span "Sapucaia" at bounding box center [47, 58] width 20 height 5
copy span "Sapucaia"
drag, startPoint x: 62, startPoint y: 42, endPoint x: 127, endPoint y: 47, distance: 65.5
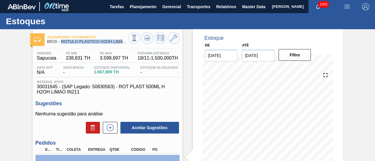
copy div "RÓTULO PLÁSTICO H2OH LIMÃO 500ML H"
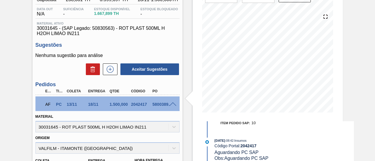
scroll to position [88, 0]
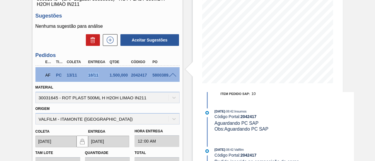
drag, startPoint x: 89, startPoint y: 78, endPoint x: 97, endPoint y: 78, distance: 7.6
click at [97, 78] on div "18/11" at bounding box center [98, 75] width 23 height 5
copy div "18/11"
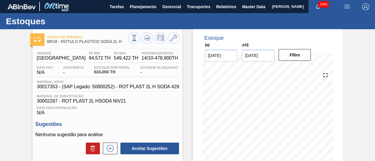
scroll to position [29, 0]
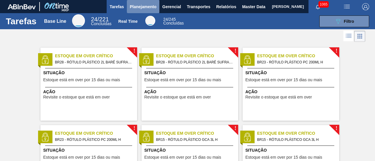
click at [147, 11] on button "Planejamento" at bounding box center [143, 6] width 32 height 13
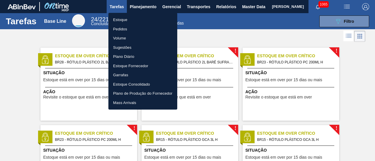
click at [148, 31] on li "Pedidos" at bounding box center [142, 29] width 69 height 9
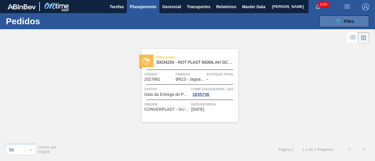
click at [345, 22] on span "Filtro" at bounding box center [348, 21] width 10 height 5
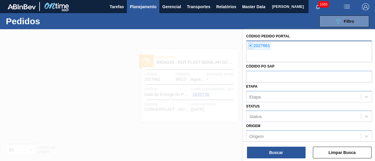
click at [251, 46] on span "×" at bounding box center [251, 45] width 6 height 7
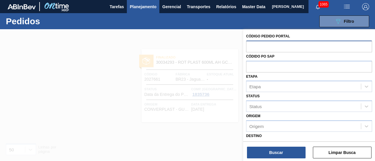
paste input "2027662"
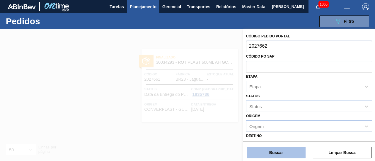
type input "2027662"
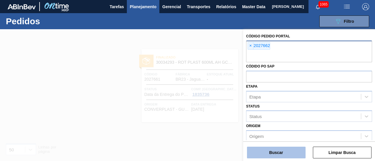
click at [290, 150] on button "Buscar" at bounding box center [276, 153] width 59 height 12
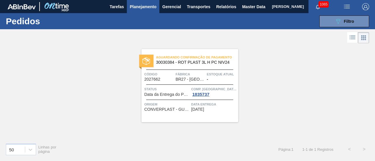
click at [222, 59] on span "Aguardando Confirmação de Pagamento" at bounding box center [197, 57] width 82 height 6
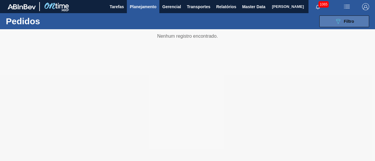
click at [333, 19] on button "089F7B8B-B2A5-4AFE-B5C0-19BA573D28AC Filtro" at bounding box center [344, 22] width 50 height 12
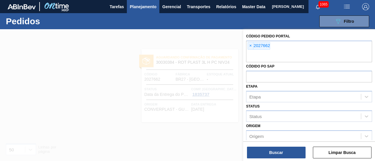
click at [250, 46] on span "×" at bounding box center [251, 45] width 6 height 7
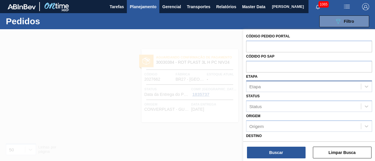
paste input "2027888"
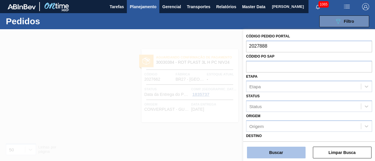
type input "2027888"
click at [287, 149] on button "Buscar" at bounding box center [276, 153] width 59 height 12
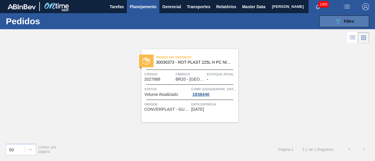
drag, startPoint x: 322, startPoint y: 17, endPoint x: 319, endPoint y: 18, distance: 3.2
click at [322, 17] on button "089F7B8B-B2A5-4AFE-B5C0-19BA573D28AC Filtro" at bounding box center [344, 22] width 50 height 12
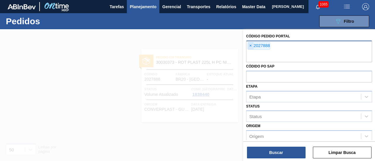
click at [250, 44] on span "×" at bounding box center [251, 45] width 6 height 7
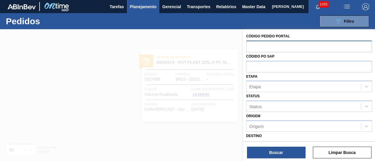
paste input "2027659"
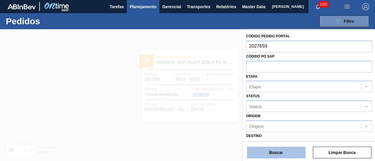
type input "2027659"
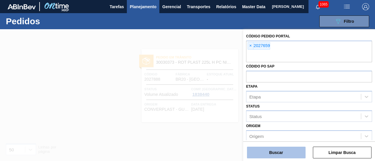
click at [287, 155] on button "Buscar" at bounding box center [276, 153] width 59 height 12
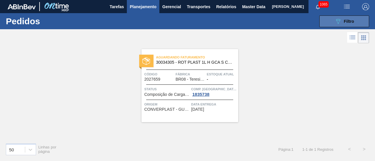
click at [346, 19] on span "Filtro" at bounding box center [348, 21] width 10 height 5
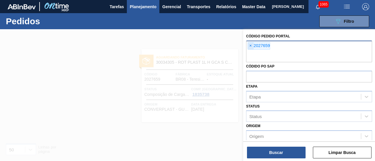
click at [252, 45] on span "×" at bounding box center [251, 45] width 6 height 7
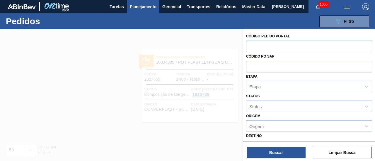
paste input "2031751"
type input "2031751"
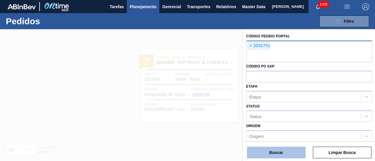
click at [286, 154] on button "Buscar" at bounding box center [276, 153] width 59 height 12
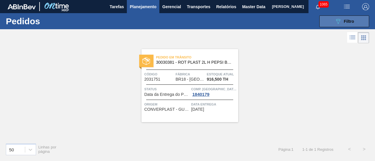
click at [346, 24] on div "089F7B8B-B2A5-4AFE-B5C0-19BA573D28AC Filtro" at bounding box center [344, 21] width 20 height 7
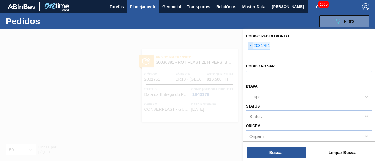
click at [249, 47] on span "×" at bounding box center [251, 45] width 6 height 7
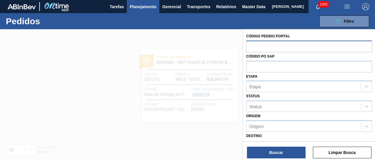
paste input "2023045"
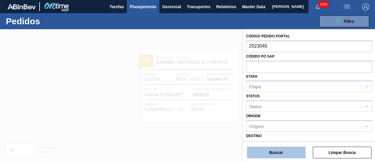
type input "2023045"
click at [279, 150] on button "Buscar" at bounding box center [276, 153] width 59 height 12
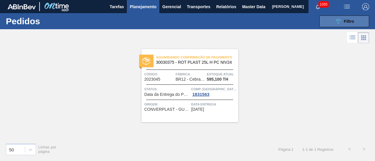
click at [336, 20] on icon at bounding box center [338, 21] width 4 height 5
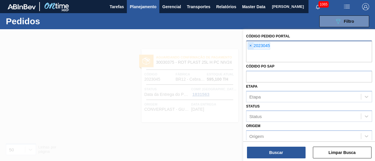
click at [250, 44] on span "×" at bounding box center [251, 45] width 6 height 7
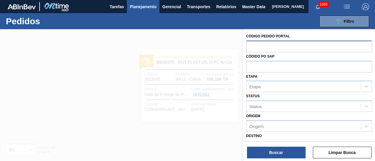
paste input "2023527"
type input "2023527"
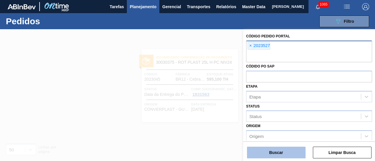
click at [294, 153] on button "Buscar" at bounding box center [276, 153] width 59 height 12
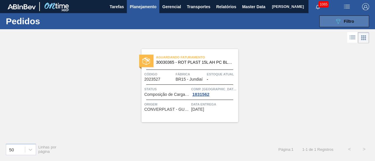
click at [339, 19] on icon "089F7B8B-B2A5-4AFE-B5C0-19BA573D28AC" at bounding box center [337, 21] width 7 height 7
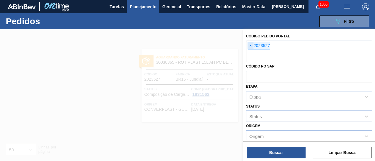
click at [252, 47] on span "×" at bounding box center [251, 45] width 6 height 7
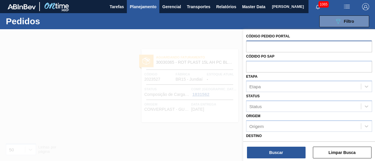
paste input "2027290"
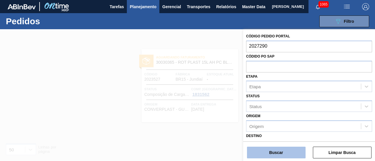
type input "2027290"
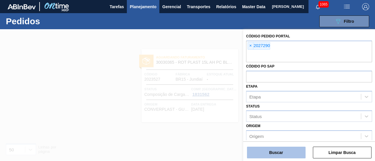
click at [293, 150] on button "Buscar" at bounding box center [276, 153] width 59 height 12
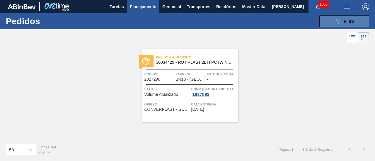
click at [353, 24] on div "089F7B8B-B2A5-4AFE-B5C0-19BA573D28AC Filtro" at bounding box center [344, 21] width 20 height 7
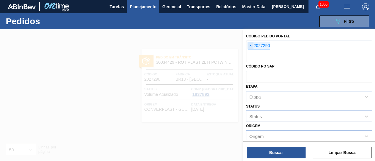
click at [250, 45] on span "×" at bounding box center [251, 45] width 6 height 7
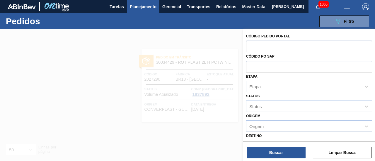
paste input "2027651"
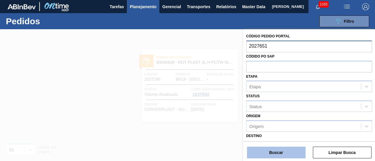
type input "2027651"
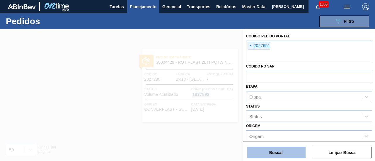
click at [285, 150] on button "Buscar" at bounding box center [276, 153] width 59 height 12
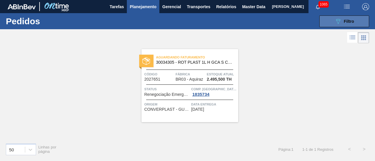
click at [329, 19] on button "089F7B8B-B2A5-4AFE-B5C0-19BA573D28AC Filtro" at bounding box center [344, 22] width 50 height 12
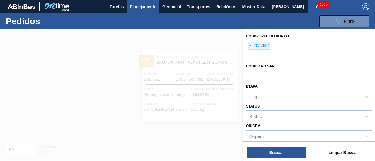
click at [253, 45] on span "×" at bounding box center [251, 45] width 6 height 7
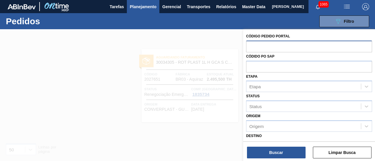
paste input "2027655"
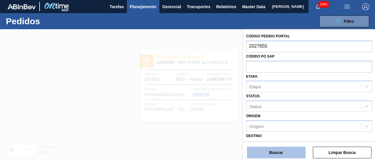
type input "2027655"
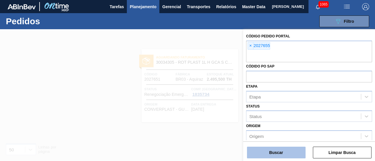
click at [267, 154] on button "Buscar" at bounding box center [276, 153] width 59 height 12
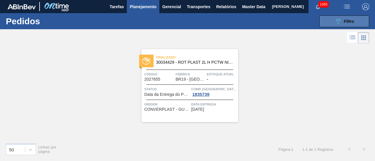
click at [343, 20] on span "Filtro" at bounding box center [348, 21] width 10 height 5
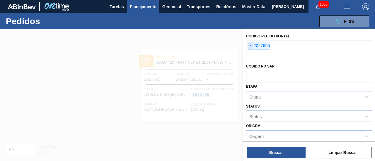
click at [250, 45] on span "×" at bounding box center [251, 45] width 6 height 7
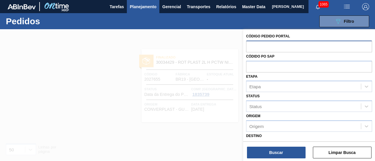
paste input "2031738"
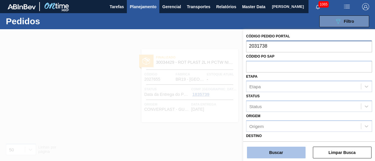
type input "2031738"
click at [281, 157] on button "Buscar" at bounding box center [276, 153] width 59 height 12
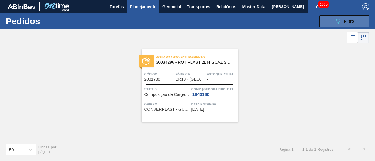
click at [358, 23] on button "089F7B8B-B2A5-4AFE-B5C0-19BA573D28AC Filtro" at bounding box center [344, 22] width 50 height 12
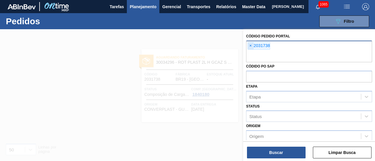
click at [252, 45] on div "× 2031738" at bounding box center [258, 46] width 23 height 8
click at [252, 45] on span "×" at bounding box center [251, 45] width 6 height 7
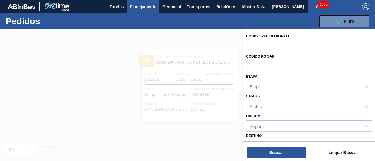
paste input "2032032"
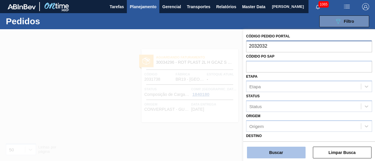
type input "2032032"
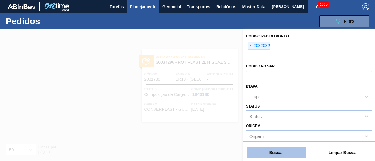
click at [281, 151] on button "Buscar" at bounding box center [276, 153] width 59 height 12
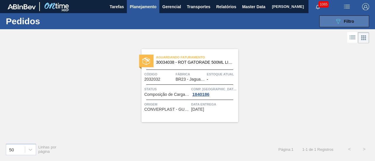
click at [335, 20] on icon "089F7B8B-B2A5-4AFE-B5C0-19BA573D28AC" at bounding box center [337, 21] width 7 height 7
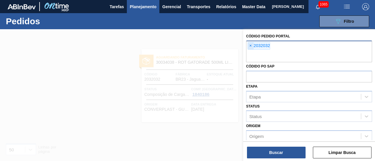
click at [251, 45] on span "×" at bounding box center [251, 45] width 6 height 7
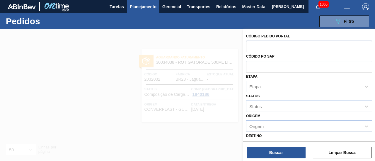
paste input "2031748"
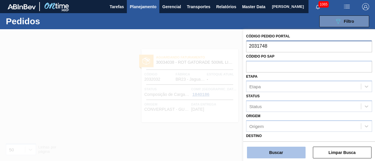
type input "2031748"
click at [291, 152] on button "Buscar" at bounding box center [276, 153] width 59 height 12
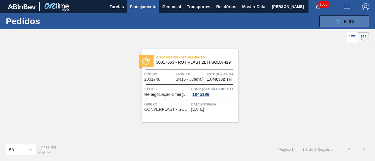
click at [334, 21] on icon "089F7B8B-B2A5-4AFE-B5C0-19BA573D28AC" at bounding box center [337, 21] width 7 height 7
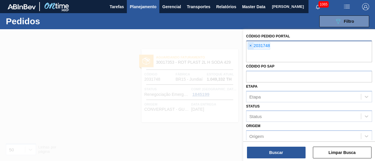
click at [251, 44] on span "×" at bounding box center [251, 45] width 6 height 7
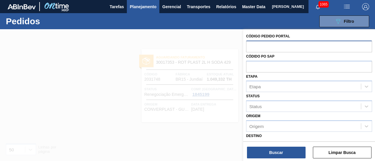
paste input "2023049"
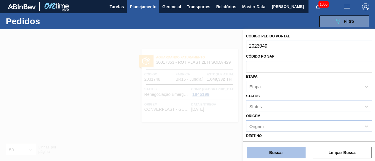
type input "2023049"
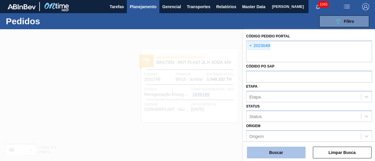
click at [283, 154] on button "Buscar" at bounding box center [276, 153] width 59 height 12
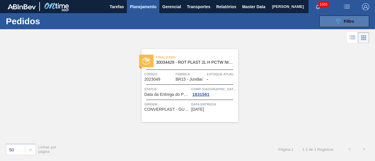
click at [342, 17] on button "089F7B8B-B2A5-4AFE-B5C0-19BA573D28AC Filtro" at bounding box center [344, 22] width 50 height 12
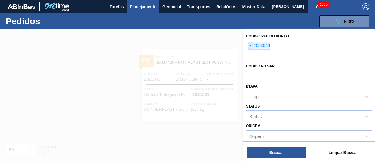
click at [251, 45] on span "×" at bounding box center [251, 45] width 6 height 7
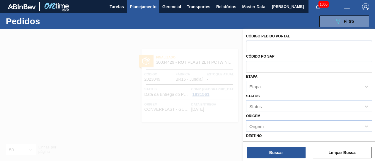
paste input "2023520"
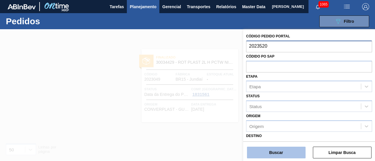
type input "2023520"
click at [277, 155] on button "Buscar" at bounding box center [276, 153] width 59 height 12
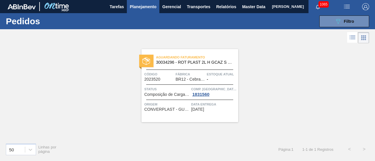
drag, startPoint x: 345, startPoint y: 20, endPoint x: 317, endPoint y: 25, distance: 28.2
click at [345, 20] on span "Filtro" at bounding box center [348, 21] width 10 height 5
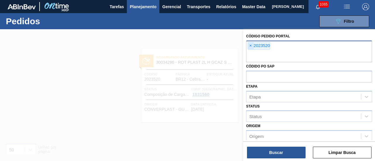
click at [252, 46] on span "×" at bounding box center [251, 45] width 6 height 7
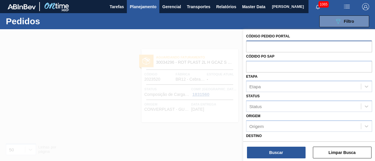
paste input "2027652"
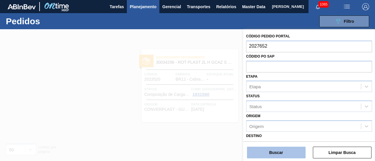
type input "2027652"
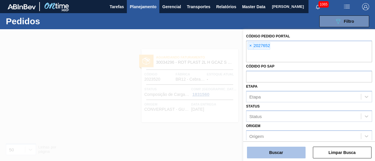
click at [293, 153] on button "Buscar" at bounding box center [276, 153] width 59 height 12
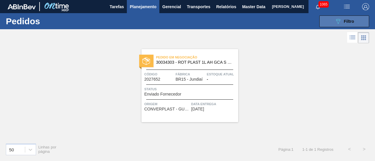
click at [345, 17] on button "089F7B8B-B2A5-4AFE-B5C0-19BA573D28AC Filtro" at bounding box center [344, 22] width 50 height 12
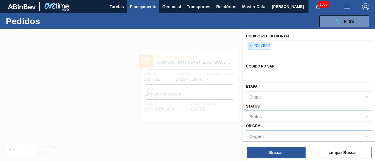
click at [249, 45] on span "×" at bounding box center [251, 45] width 6 height 7
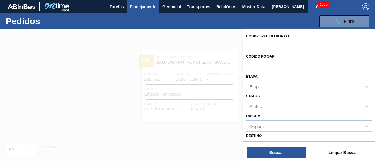
paste input "2031812"
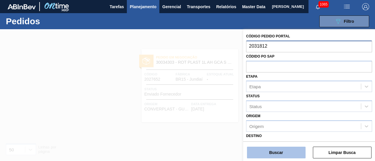
type input "2031812"
click at [286, 154] on button "Buscar" at bounding box center [276, 153] width 59 height 12
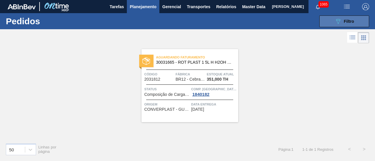
click at [333, 21] on button "089F7B8B-B2A5-4AFE-B5C0-19BA573D28AC Filtro" at bounding box center [344, 22] width 50 height 12
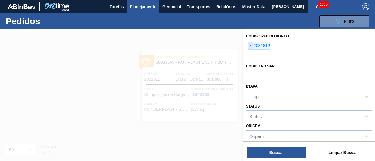
click at [250, 45] on span "×" at bounding box center [251, 45] width 6 height 7
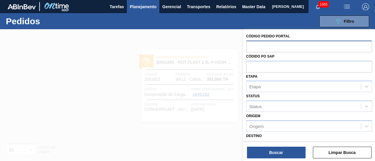
paste input "2023048"
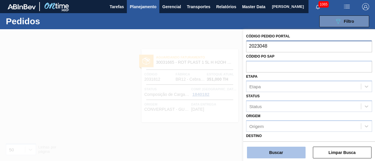
type input "2023048"
click at [282, 154] on button "Buscar" at bounding box center [276, 153] width 59 height 12
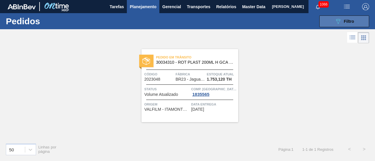
click at [330, 20] on button "089F7B8B-B2A5-4AFE-B5C0-19BA573D28AC Filtro" at bounding box center [344, 22] width 50 height 12
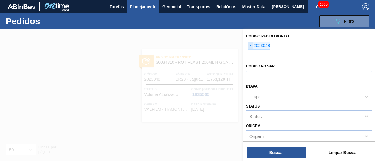
click at [250, 47] on span "×" at bounding box center [251, 45] width 6 height 7
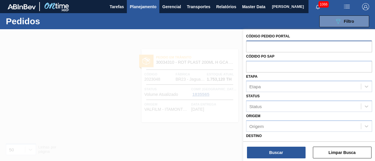
paste input "2023500"
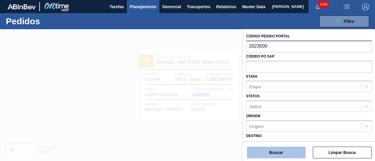
type input "2023500"
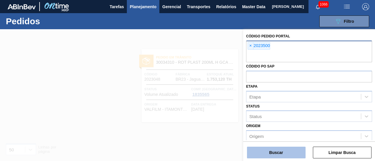
click at [279, 152] on button "Buscar" at bounding box center [276, 153] width 59 height 12
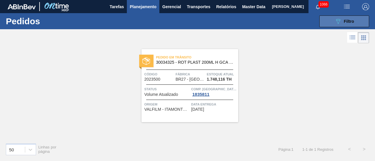
click at [342, 18] on div "089F7B8B-B2A5-4AFE-B5C0-19BA573D28AC Filtro" at bounding box center [344, 21] width 20 height 7
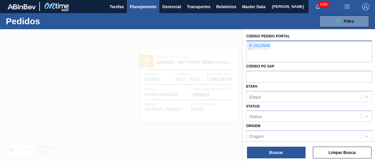
click at [252, 44] on span "×" at bounding box center [251, 45] width 6 height 7
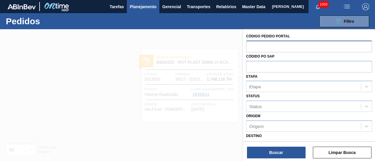
paste input "2023501"
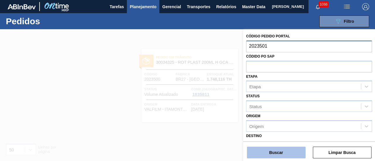
type input "2023501"
click at [275, 147] on button "Buscar" at bounding box center [276, 153] width 59 height 12
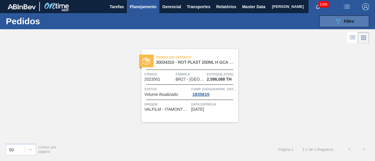
click at [332, 23] on button "089F7B8B-B2A5-4AFE-B5C0-19BA573D28AC Filtro" at bounding box center [344, 22] width 50 height 12
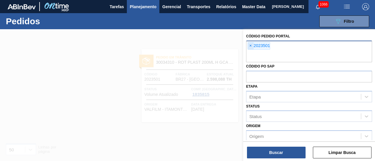
click at [252, 46] on span "×" at bounding box center [251, 45] width 6 height 7
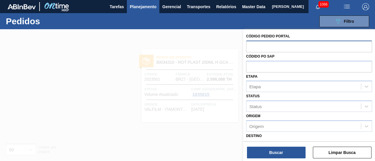
click at [264, 45] on input "text" at bounding box center [309, 46] width 126 height 11
paste input "2023526"
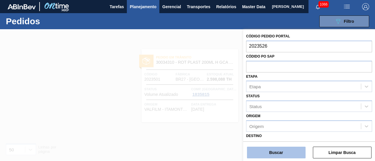
type input "2023526"
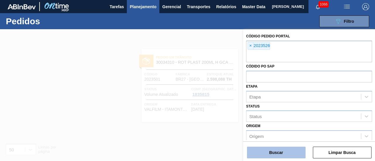
click at [274, 151] on button "Buscar" at bounding box center [276, 153] width 59 height 12
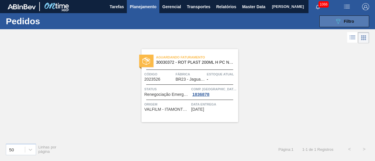
click at [331, 20] on button "089F7B8B-B2A5-4AFE-B5C0-19BA573D28AC Filtro" at bounding box center [344, 22] width 50 height 12
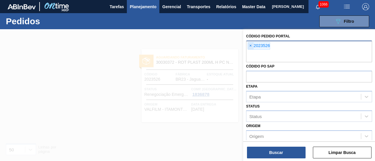
click at [250, 44] on span "×" at bounding box center [251, 45] width 6 height 7
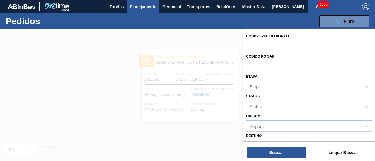
paste input "2027649"
type input "2027649"
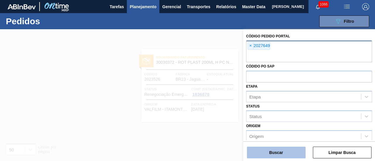
click at [269, 155] on button "Buscar" at bounding box center [276, 153] width 59 height 12
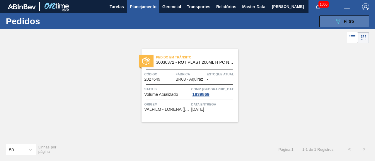
click at [325, 22] on button "089F7B8B-B2A5-4AFE-B5C0-19BA573D28AC Filtro" at bounding box center [344, 22] width 50 height 12
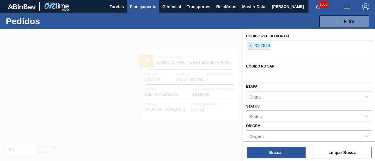
click at [248, 47] on span "×" at bounding box center [251, 45] width 6 height 7
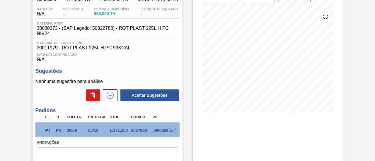
scroll to position [88, 0]
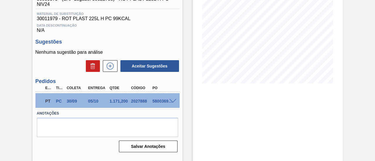
click at [173, 103] on span at bounding box center [172, 101] width 7 height 4
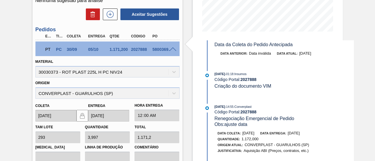
scroll to position [117, 0]
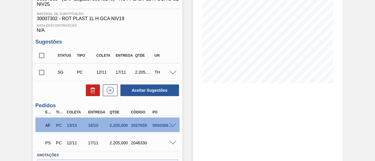
scroll to position [117, 0]
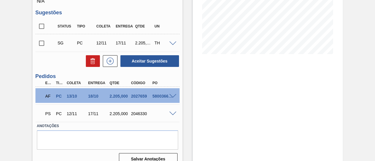
click at [173, 96] on span at bounding box center [172, 96] width 7 height 4
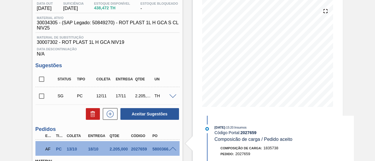
scroll to position [0, 0]
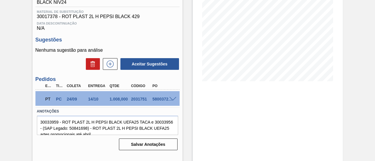
scroll to position [90, 0]
click at [171, 99] on span at bounding box center [172, 99] width 7 height 4
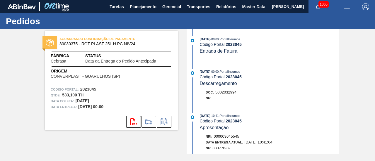
scroll to position [146, 0]
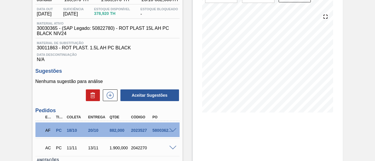
scroll to position [88, 0]
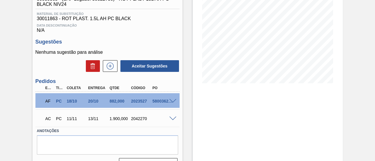
click at [177, 103] on div at bounding box center [174, 101] width 12 height 4
click at [171, 103] on span at bounding box center [172, 101] width 7 height 4
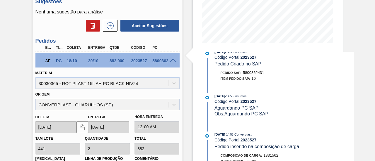
scroll to position [128, 0]
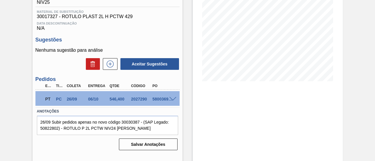
scroll to position [90, 0]
click at [171, 100] on span at bounding box center [172, 99] width 7 height 4
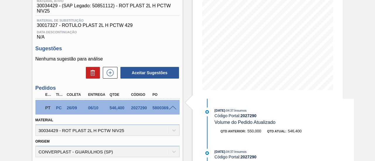
scroll to position [23, 0]
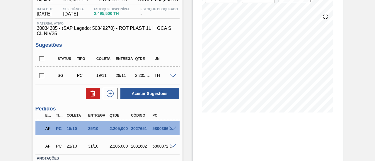
scroll to position [88, 0]
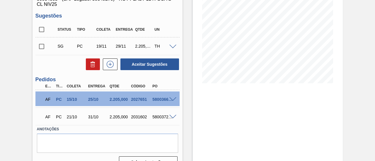
click at [173, 99] on span at bounding box center [172, 99] width 7 height 4
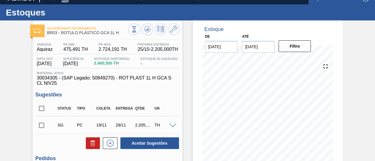
scroll to position [0, 0]
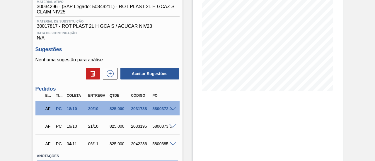
scroll to position [88, 0]
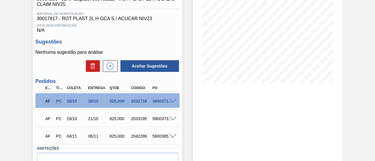
click at [172, 102] on span at bounding box center [172, 101] width 7 height 4
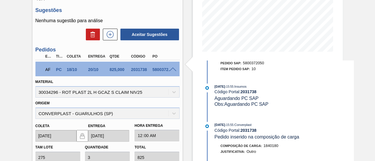
scroll to position [146, 0]
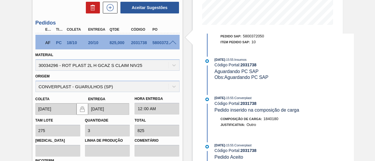
click at [171, 45] on span at bounding box center [172, 43] width 7 height 4
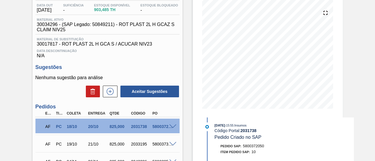
scroll to position [92, 0]
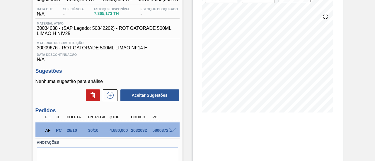
scroll to position [88, 0]
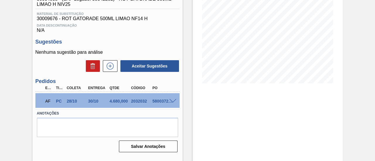
click at [174, 101] on span at bounding box center [172, 101] width 7 height 4
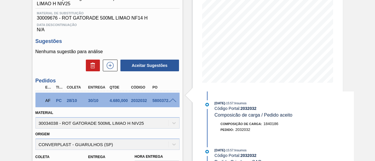
scroll to position [81, 0]
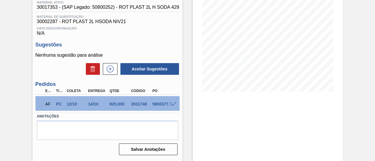
scroll to position [88, 0]
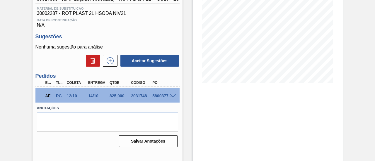
click at [173, 96] on span at bounding box center [172, 96] width 7 height 4
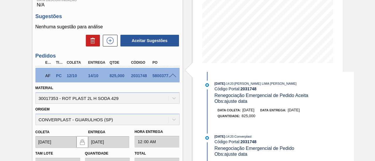
scroll to position [117, 0]
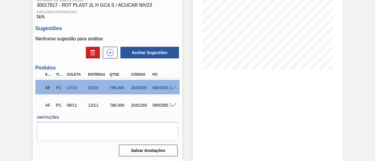
scroll to position [103, 0]
click at [175, 87] on span at bounding box center [172, 87] width 7 height 4
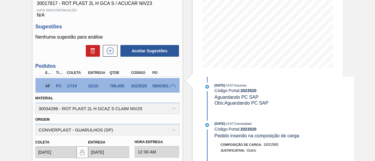
scroll to position [98, 0]
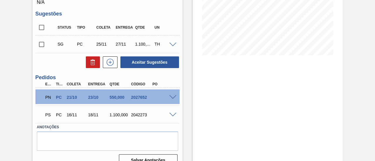
scroll to position [117, 0]
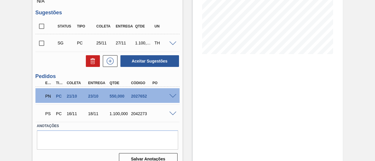
click at [176, 97] on span at bounding box center [172, 96] width 7 height 4
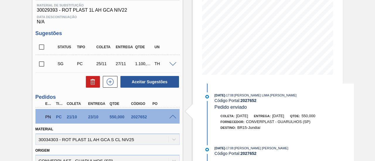
scroll to position [88, 0]
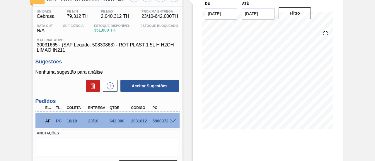
scroll to position [59, 0]
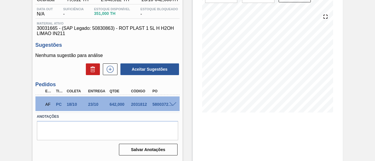
click at [173, 106] on span at bounding box center [172, 104] width 7 height 4
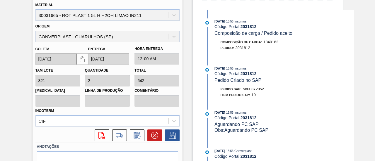
scroll to position [200, 0]
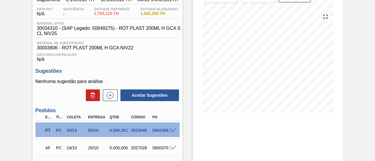
scroll to position [88, 0]
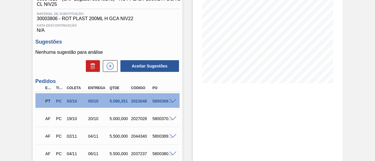
click at [176, 103] on div at bounding box center [174, 101] width 12 height 4
click at [173, 102] on span at bounding box center [172, 101] width 7 height 4
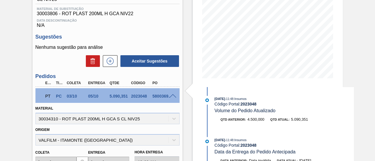
scroll to position [63, 0]
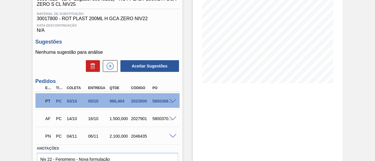
scroll to position [117, 0]
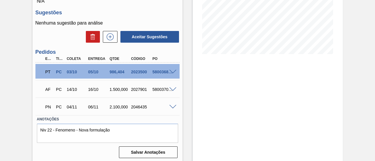
click at [173, 74] on span at bounding box center [172, 72] width 7 height 4
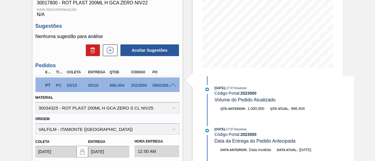
scroll to position [87, 0]
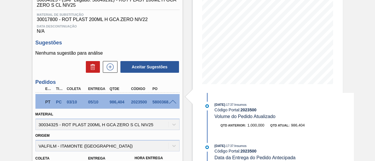
click at [168, 101] on div at bounding box center [174, 101] width 12 height 4
click at [171, 103] on span at bounding box center [172, 102] width 7 height 4
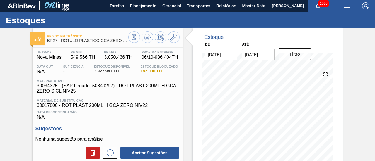
scroll to position [0, 0]
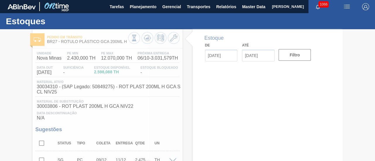
type input "[DATE]"
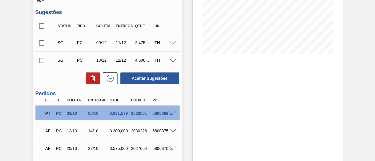
scroll to position [146, 0]
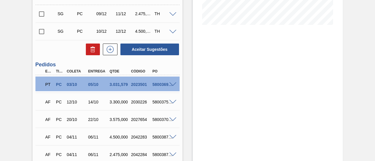
click at [172, 85] on span at bounding box center [172, 85] width 7 height 4
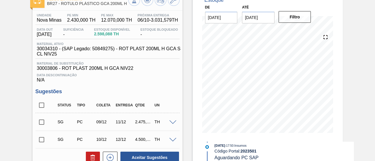
scroll to position [29, 0]
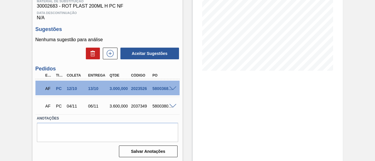
scroll to position [103, 0]
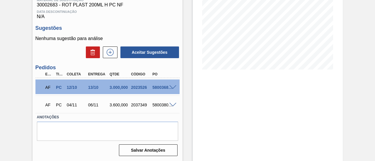
click at [172, 87] on span at bounding box center [172, 87] width 7 height 4
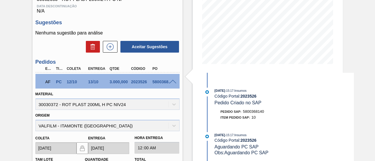
scroll to position [99, 0]
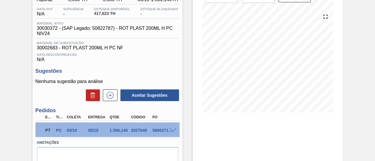
scroll to position [88, 0]
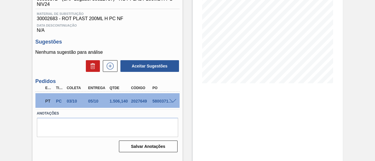
click at [174, 102] on span at bounding box center [172, 101] width 7 height 4
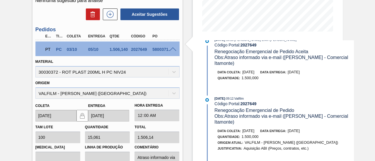
scroll to position [176, 0]
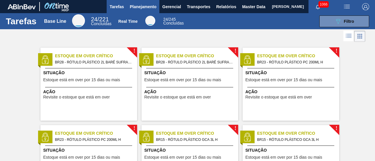
click at [152, 9] on span "Planejamento" at bounding box center [143, 6] width 27 height 7
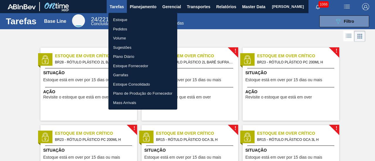
click at [156, 30] on li "Pedidos" at bounding box center [142, 29] width 69 height 9
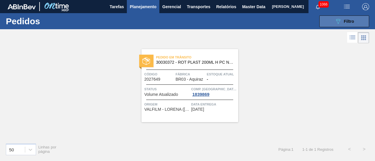
click at [327, 25] on button "089F7B8B-B2A5-4AFE-B5C0-19BA573D28AC Filtro" at bounding box center [344, 22] width 50 height 12
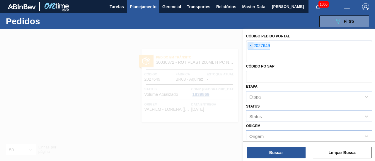
click at [250, 47] on span "×" at bounding box center [251, 45] width 6 height 7
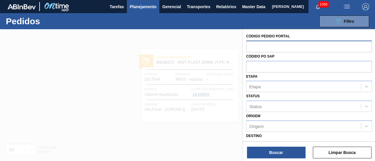
click at [277, 47] on input "text" at bounding box center [309, 46] width 126 height 11
paste input "2023513"
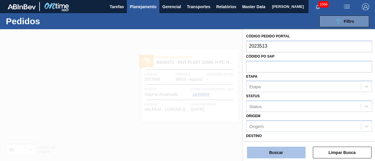
type input "2023513"
click at [282, 149] on button "Buscar" at bounding box center [276, 153] width 59 height 12
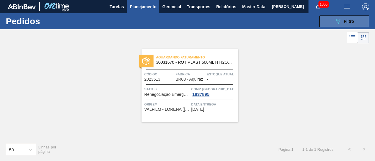
click at [339, 22] on icon "089F7B8B-B2A5-4AFE-B5C0-19BA573D28AC" at bounding box center [337, 21] width 7 height 7
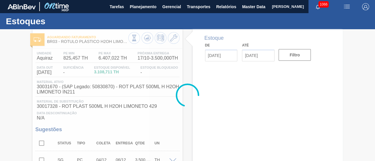
type input "[DATE]"
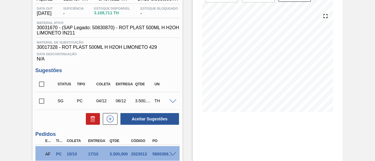
scroll to position [88, 0]
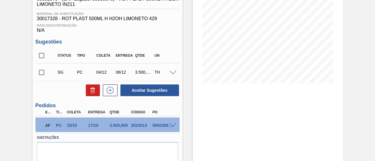
click at [173, 127] on span at bounding box center [172, 125] width 7 height 4
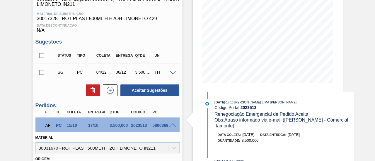
scroll to position [0, 0]
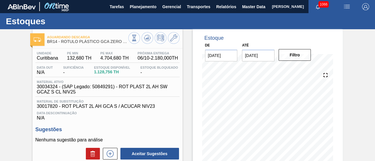
scroll to position [59, 0]
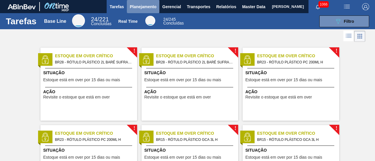
click at [138, 7] on span "Planejamento" at bounding box center [143, 6] width 27 height 7
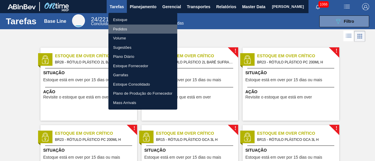
click at [125, 28] on li "Pedidos" at bounding box center [142, 29] width 69 height 9
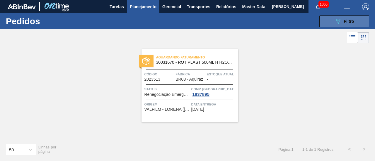
click at [346, 20] on span "Filtro" at bounding box center [348, 21] width 10 height 5
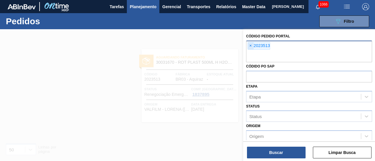
click at [250, 45] on span "×" at bounding box center [251, 45] width 6 height 7
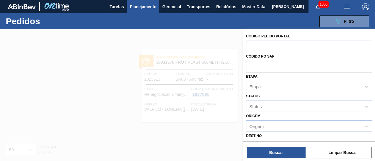
paste input "text"
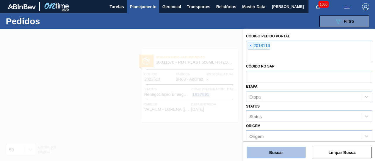
click at [291, 150] on button "Buscar" at bounding box center [276, 153] width 59 height 12
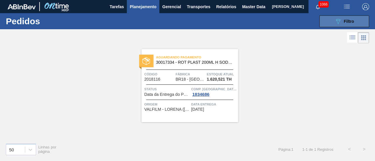
click at [326, 19] on button "089F7B8B-B2A5-4AFE-B5C0-19BA573D28AC Filtro" at bounding box center [344, 22] width 50 height 12
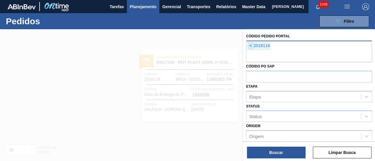
click at [251, 47] on span "×" at bounding box center [251, 45] width 6 height 7
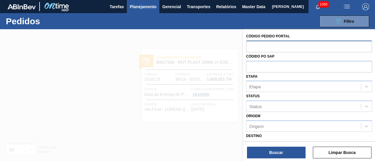
paste input "2020034"
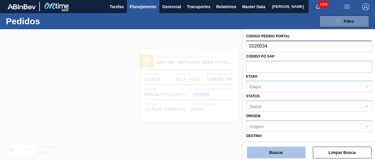
type input "2020034"
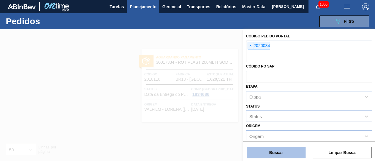
click at [273, 148] on button "Buscar" at bounding box center [276, 153] width 59 height 12
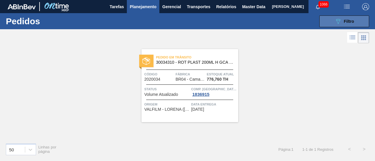
click at [354, 25] on button "089F7B8B-B2A5-4AFE-B5C0-19BA573D28AC Filtro" at bounding box center [344, 22] width 50 height 12
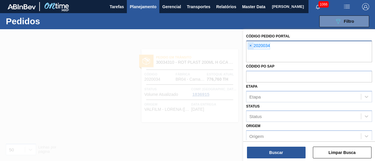
click at [250, 45] on span "×" at bounding box center [251, 45] width 6 height 7
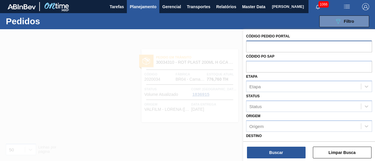
paste input "2018148"
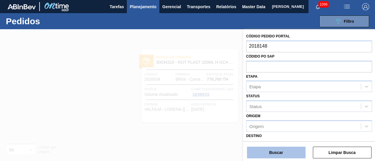
type input "2018148"
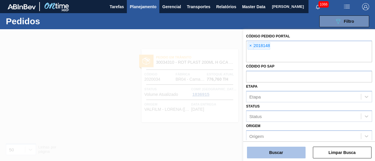
click at [279, 151] on button "Buscar" at bounding box center [276, 153] width 59 height 12
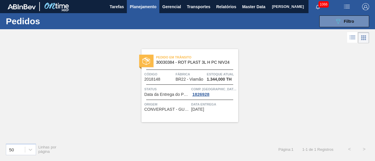
drag, startPoint x: 333, startPoint y: 23, endPoint x: 310, endPoint y: 34, distance: 25.0
click at [333, 23] on button "089F7B8B-B2A5-4AFE-B5C0-19BA573D28AC Filtro" at bounding box center [344, 22] width 50 height 12
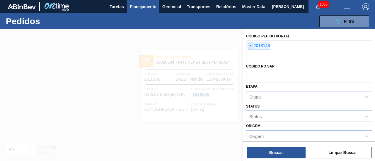
click at [251, 47] on span "×" at bounding box center [251, 45] width 6 height 7
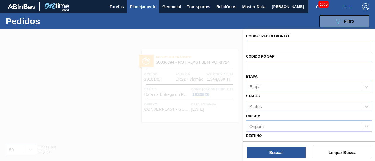
paste input "2018142"
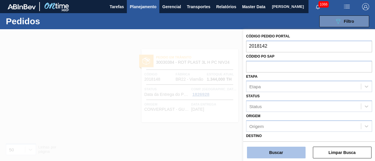
type input "2018142"
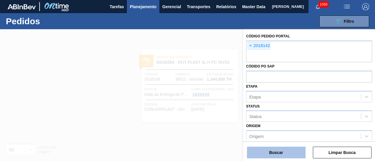
click at [286, 152] on button "Buscar" at bounding box center [276, 153] width 59 height 12
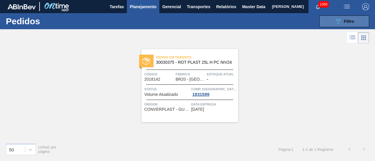
click at [333, 17] on button "089F7B8B-B2A5-4AFE-B5C0-19BA573D28AC Filtro" at bounding box center [344, 22] width 50 height 12
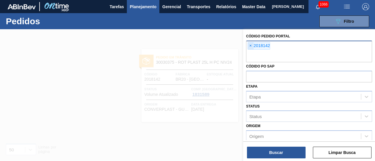
click at [251, 47] on span "×" at bounding box center [251, 45] width 6 height 7
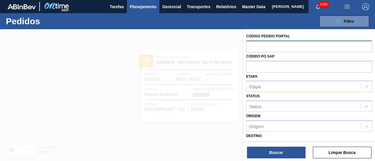
paste input "2018149"
type input "2018149"
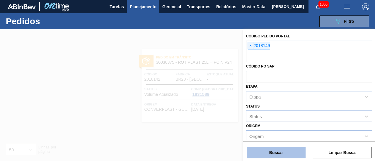
click at [283, 152] on button "Buscar" at bounding box center [276, 153] width 59 height 12
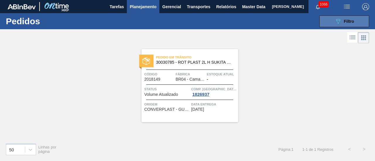
click at [334, 18] on icon "089F7B8B-B2A5-4AFE-B5C0-19BA573D28AC" at bounding box center [337, 21] width 7 height 7
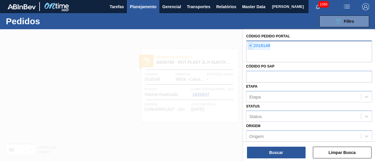
click at [249, 45] on span "×" at bounding box center [251, 45] width 6 height 7
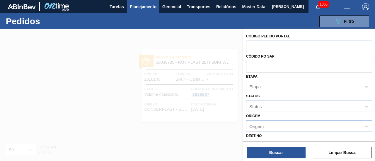
paste input "2023525"
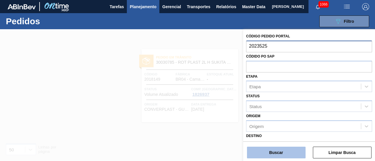
type input "2023525"
click at [282, 155] on button "Buscar" at bounding box center [276, 153] width 59 height 12
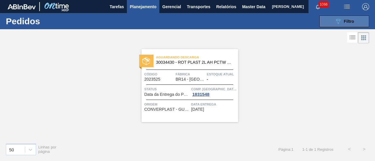
click at [329, 21] on button "089F7B8B-B2A5-4AFE-B5C0-19BA573D28AC Filtro" at bounding box center [344, 22] width 50 height 12
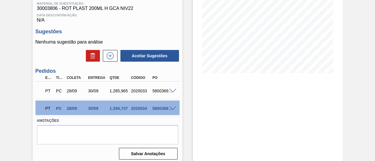
scroll to position [103, 0]
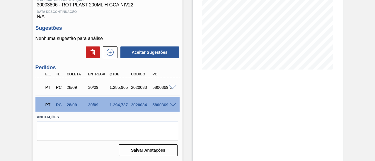
click at [174, 105] on span at bounding box center [172, 105] width 7 height 4
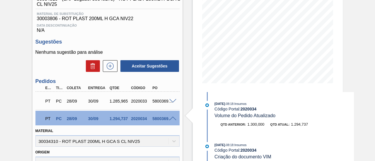
scroll to position [146, 0]
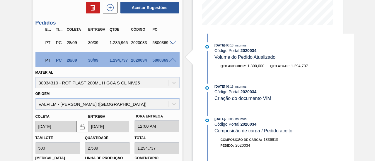
click at [171, 45] on span at bounding box center [172, 43] width 7 height 4
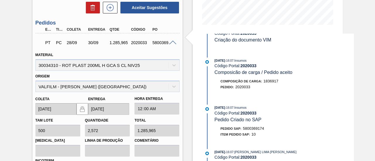
scroll to position [0, 0]
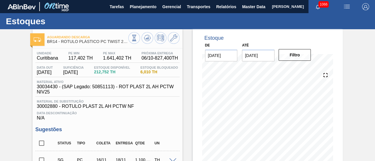
scroll to position [109, 0]
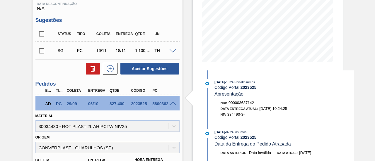
click at [174, 104] on span at bounding box center [172, 104] width 7 height 4
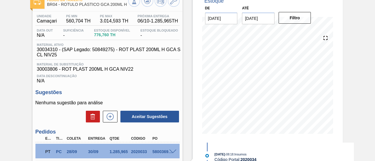
scroll to position [59, 0]
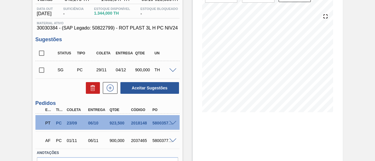
scroll to position [100, 0]
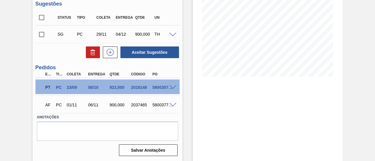
click at [174, 86] on span at bounding box center [172, 87] width 7 height 4
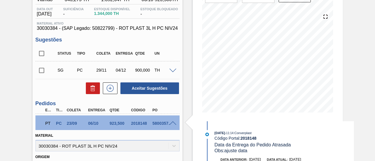
scroll to position [88, 0]
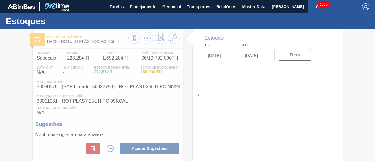
type input "[DATE]"
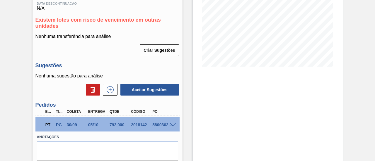
scroll to position [117, 0]
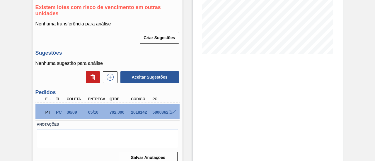
click at [169, 113] on span at bounding box center [172, 112] width 7 height 4
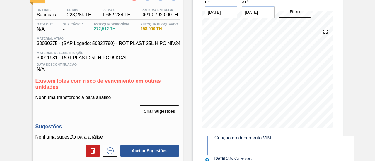
scroll to position [4, 0]
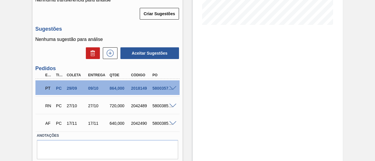
scroll to position [166, 0]
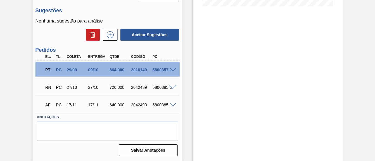
click at [170, 69] on span at bounding box center [172, 70] width 7 height 4
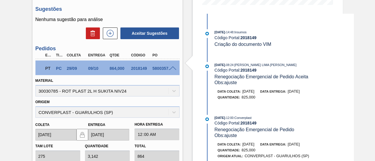
scroll to position [146, 0]
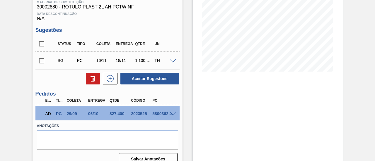
scroll to position [109, 0]
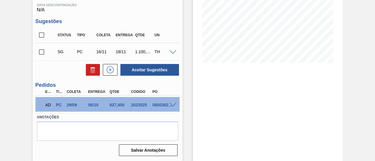
click at [173, 104] on span at bounding box center [172, 105] width 7 height 4
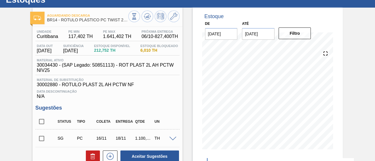
scroll to position [0, 0]
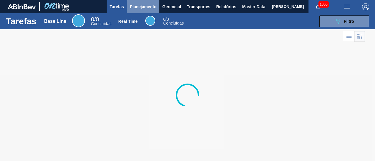
click at [141, 6] on span "Planejamento" at bounding box center [143, 6] width 27 height 7
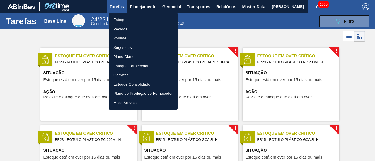
click at [150, 28] on li "Pedidos" at bounding box center [143, 29] width 69 height 9
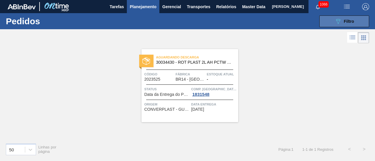
click at [332, 21] on button "089F7B8B-B2A5-4AFE-B5C0-19BA573D28AC Filtro" at bounding box center [344, 22] width 50 height 12
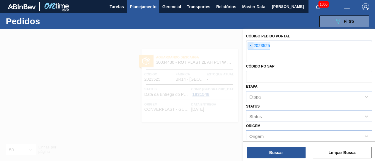
click at [250, 47] on span "×" at bounding box center [251, 45] width 6 height 7
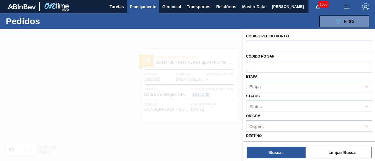
click at [270, 48] on input "text" at bounding box center [309, 46] width 126 height 11
click at [253, 45] on input "text" at bounding box center [309, 46] width 126 height 11
paste input "2027649"
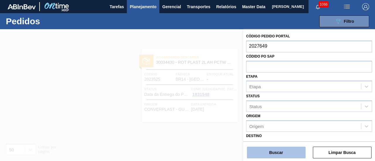
type input "2027649"
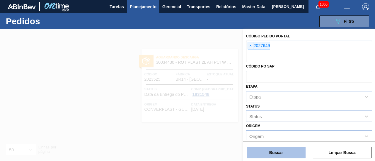
click at [265, 150] on button "Buscar" at bounding box center [276, 153] width 59 height 12
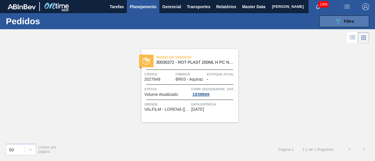
click at [329, 21] on button "089F7B8B-B2A5-4AFE-B5C0-19BA573D28AC Filtro" at bounding box center [344, 22] width 50 height 12
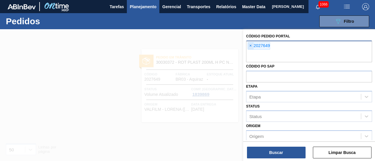
click at [250, 47] on span "×" at bounding box center [251, 45] width 6 height 7
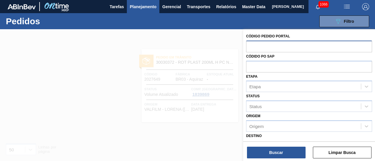
click at [250, 47] on input "text" at bounding box center [309, 46] width 126 height 11
click at [253, 46] on input "text" at bounding box center [309, 46] width 126 height 11
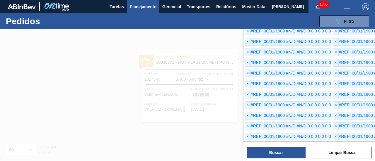
click at [240, 46] on div at bounding box center [187, 109] width 375 height 161
click at [354, 156] on button "Limpar Busca" at bounding box center [341, 153] width 59 height 12
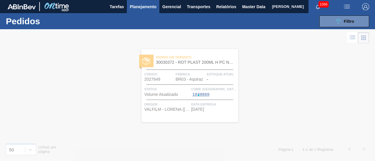
scroll to position [0, 0]
click at [343, 22] on span "Filtro" at bounding box center [348, 21] width 10 height 5
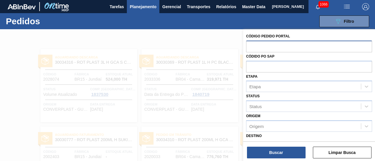
click at [264, 46] on input "text" at bounding box center [309, 46] width 126 height 11
paste input "2020033"
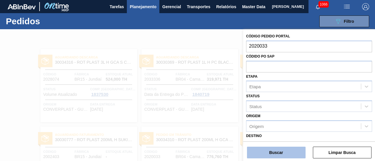
type input "2020033"
click at [278, 149] on button "Buscar" at bounding box center [276, 153] width 59 height 12
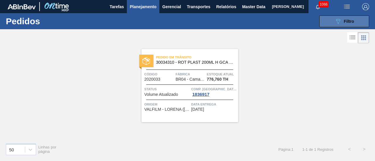
click at [327, 21] on button "089F7B8B-B2A5-4AFE-B5C0-19BA573D28AC Filtro" at bounding box center [344, 22] width 50 height 12
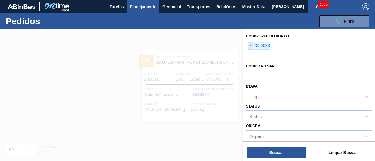
click at [250, 45] on span "×" at bounding box center [251, 45] width 6 height 7
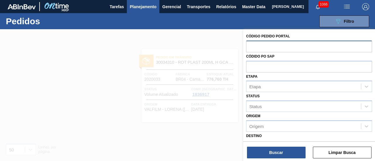
paste input "2002403"
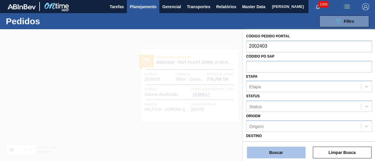
type input "2002403"
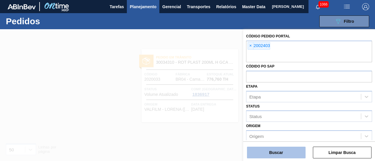
click at [278, 148] on button "Buscar" at bounding box center [276, 153] width 59 height 12
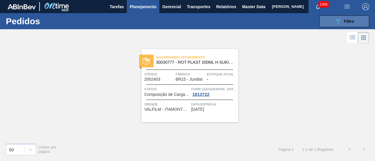
click at [332, 26] on button "089F7B8B-B2A5-4AFE-B5C0-19BA573D28AC Filtro" at bounding box center [344, 22] width 50 height 12
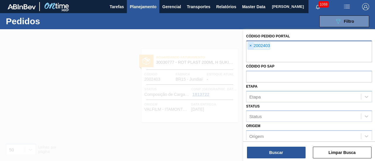
click at [251, 45] on span "×" at bounding box center [251, 45] width 6 height 7
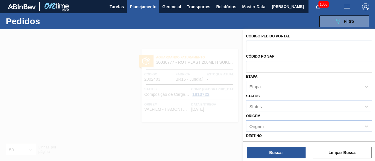
click at [262, 45] on div at bounding box center [309, 46] width 126 height 11
click at [270, 45] on div at bounding box center [309, 46] width 126 height 11
click at [343, 156] on button "Limpar Busca" at bounding box center [341, 153] width 59 height 12
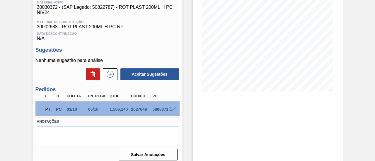
scroll to position [88, 0]
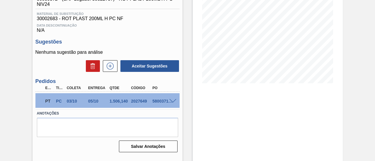
click at [170, 104] on div "5800371215" at bounding box center [162, 101] width 23 height 5
click at [174, 104] on span at bounding box center [172, 101] width 7 height 4
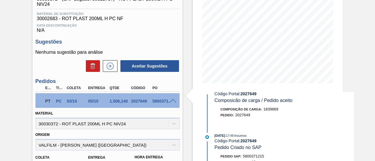
scroll to position [439, 0]
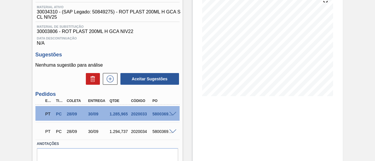
scroll to position [88, 0]
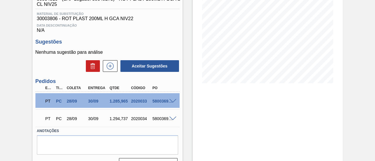
click at [171, 102] on span at bounding box center [172, 101] width 7 height 4
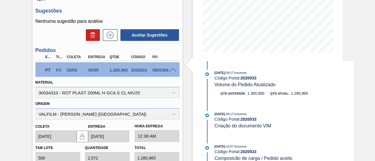
scroll to position [117, 0]
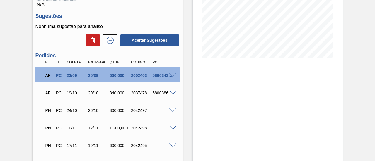
scroll to position [117, 0]
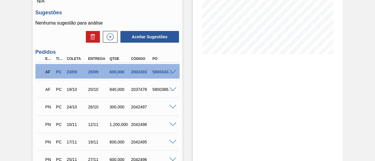
click at [173, 71] on div "AF PC 23/09 25/09 600,000 2002403 5800343531" at bounding box center [107, 71] width 144 height 15
click at [172, 73] on span at bounding box center [172, 72] width 7 height 4
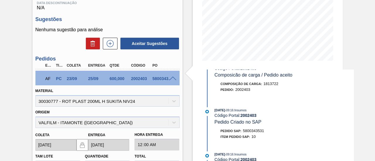
scroll to position [0, 0]
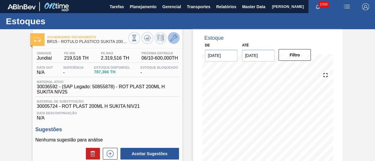
click at [171, 40] on icon at bounding box center [173, 38] width 7 height 7
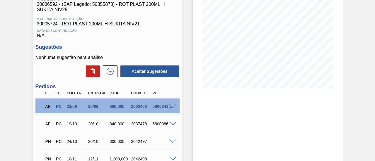
scroll to position [88, 0]
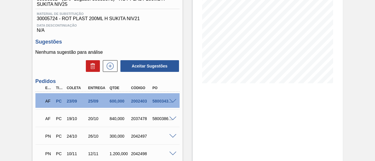
click at [172, 103] on span at bounding box center [172, 101] width 7 height 4
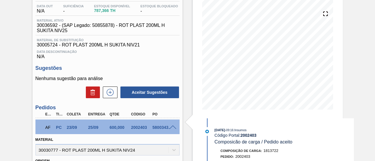
scroll to position [52, 0]
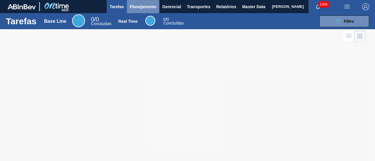
click at [145, 7] on span "Planejamento" at bounding box center [143, 6] width 27 height 7
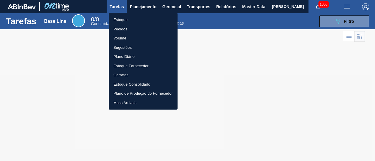
click at [150, 28] on li "Pedidos" at bounding box center [143, 29] width 69 height 9
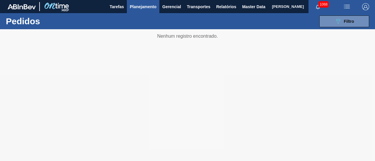
click at [345, 28] on div "089F7B8B-B2A5-4AFE-B5C0-19BA573D28AC Filtro Código Pedido Portal Códido PO SAP …" at bounding box center [229, 22] width 285 height 18
click at [346, 23] on span "Filtro" at bounding box center [348, 21] width 10 height 5
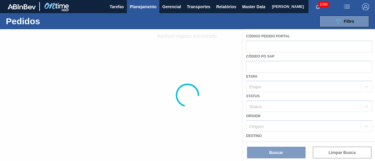
click at [290, 43] on div at bounding box center [187, 95] width 375 height 132
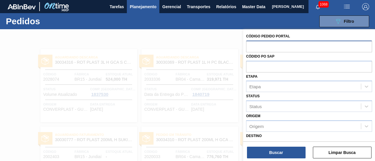
click at [265, 41] on input "text" at bounding box center [309, 46] width 126 height 11
click at [267, 47] on input "text" at bounding box center [309, 46] width 126 height 11
paste input "2018157"
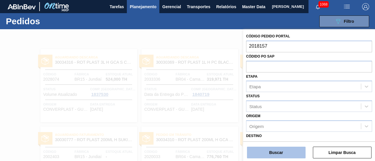
type input "2018157"
click at [296, 150] on button "Buscar" at bounding box center [276, 153] width 59 height 12
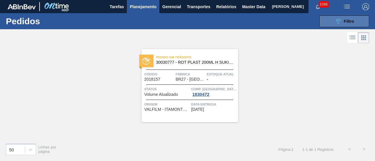
click at [330, 18] on button "089F7B8B-B2A5-4AFE-B5C0-19BA573D28AC Filtro" at bounding box center [344, 22] width 50 height 12
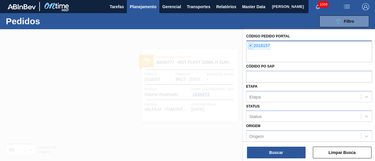
click at [251, 46] on span "×" at bounding box center [251, 45] width 6 height 7
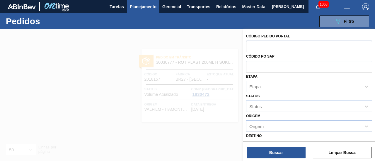
paste input "2023528"
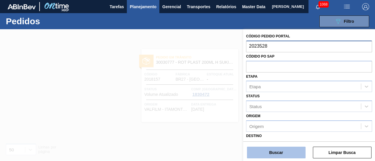
type input "2023528"
click at [279, 149] on button "Buscar" at bounding box center [276, 153] width 59 height 12
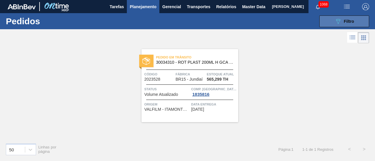
click at [325, 23] on button "089F7B8B-B2A5-4AFE-B5C0-19BA573D28AC Filtro" at bounding box center [344, 22] width 50 height 12
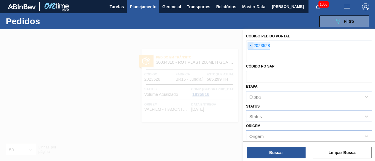
click at [252, 45] on span "×" at bounding box center [251, 45] width 6 height 7
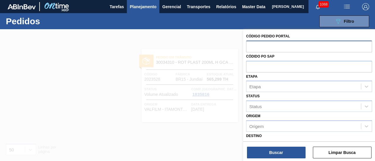
paste input "2018141"
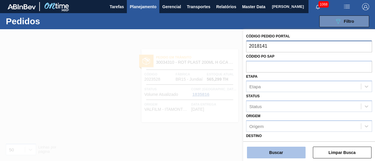
type input "2018141"
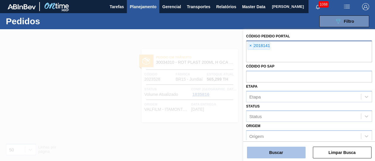
click at [277, 154] on button "Buscar" at bounding box center [276, 153] width 59 height 12
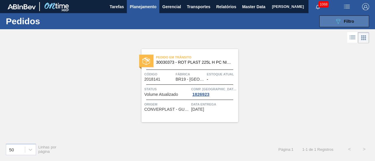
click at [326, 22] on button "089F7B8B-B2A5-4AFE-B5C0-19BA573D28AC Filtro" at bounding box center [344, 22] width 50 height 12
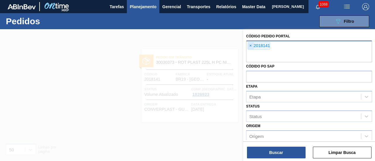
click at [248, 48] on span "×" at bounding box center [251, 45] width 6 height 7
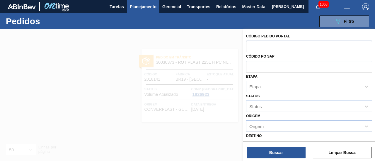
paste input "2018148"
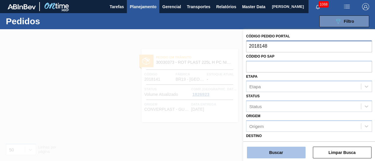
type input "2018148"
click at [273, 149] on button "Buscar" at bounding box center [276, 153] width 59 height 12
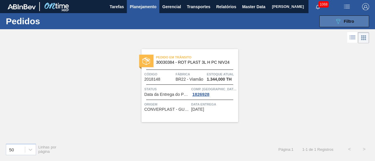
click at [324, 23] on button "089F7B8B-B2A5-4AFE-B5C0-19BA573D28AC Filtro" at bounding box center [344, 22] width 50 height 12
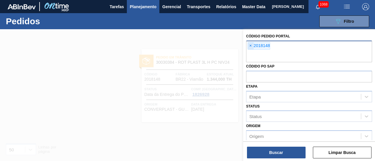
click at [249, 45] on span "×" at bounding box center [251, 45] width 6 height 7
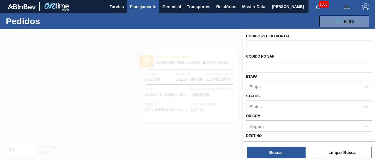
paste input "2018142"
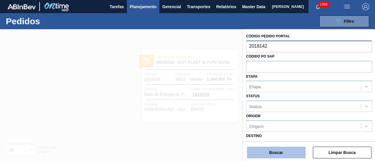
type input "2018142"
click at [289, 154] on button "Buscar" at bounding box center [276, 153] width 59 height 12
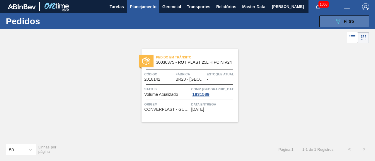
click at [329, 21] on button "089F7B8B-B2A5-4AFE-B5C0-19BA573D28AC Filtro" at bounding box center [344, 22] width 50 height 12
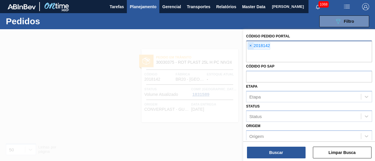
click at [249, 43] on span "×" at bounding box center [251, 45] width 6 height 7
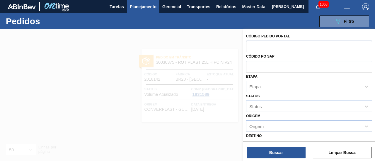
paste input "2018149"
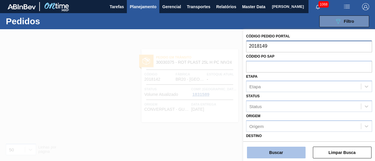
type input "2018149"
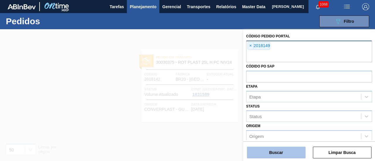
click at [280, 153] on button "Buscar" at bounding box center [276, 153] width 59 height 12
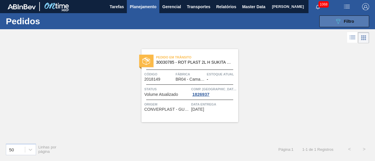
click at [335, 25] on button "089F7B8B-B2A5-4AFE-B5C0-19BA573D28AC Filtro" at bounding box center [344, 22] width 50 height 12
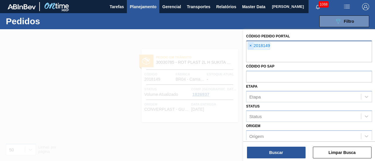
click at [250, 47] on span "×" at bounding box center [251, 45] width 6 height 7
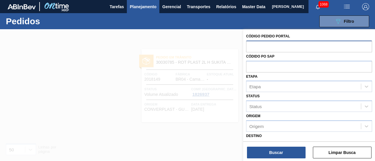
paste input "2023525"
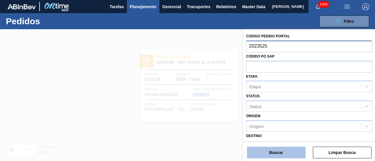
type input "2023525"
click at [281, 152] on button "Buscar" at bounding box center [276, 153] width 59 height 12
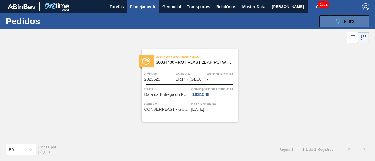
click at [343, 23] on span "Filtro" at bounding box center [348, 21] width 10 height 5
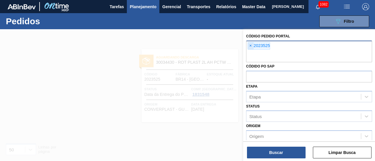
click at [252, 47] on span "×" at bounding box center [251, 45] width 6 height 7
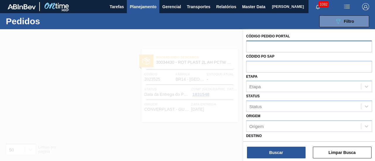
paste input "2042477"
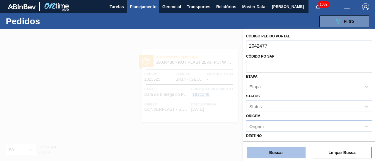
type input "2042477"
click at [280, 151] on button "Buscar" at bounding box center [276, 153] width 59 height 12
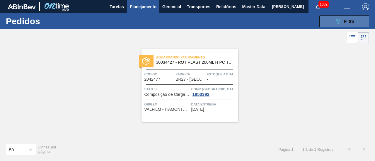
click at [329, 22] on button "089F7B8B-B2A5-4AFE-B5C0-19BA573D28AC Filtro" at bounding box center [344, 22] width 50 height 12
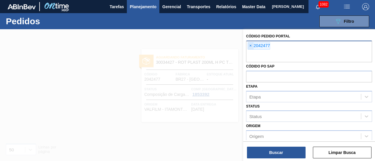
click at [252, 45] on span "×" at bounding box center [251, 45] width 6 height 7
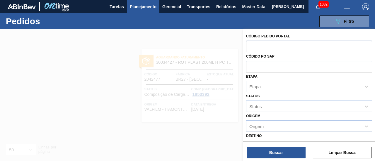
paste input "2042278"
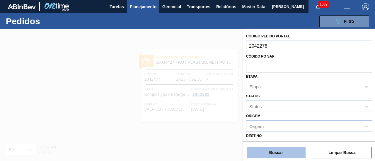
type input "2042278"
click at [285, 149] on button "Buscar" at bounding box center [276, 153] width 59 height 12
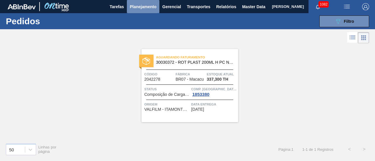
click at [148, 7] on span "Planejamento" at bounding box center [143, 6] width 27 height 7
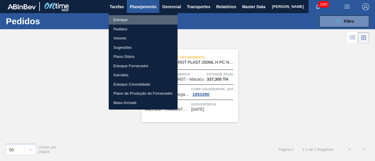
click at [147, 18] on li "Estoque" at bounding box center [143, 19] width 69 height 9
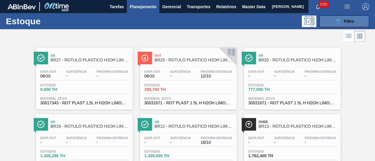
click at [331, 23] on button "089F7B8B-B2A5-4AFE-B5C0-19BA573D28AC Filtro" at bounding box center [344, 22] width 50 height 12
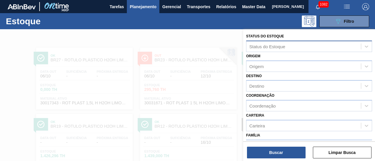
click at [272, 47] on div "Status do Estoque" at bounding box center [267, 46] width 36 height 5
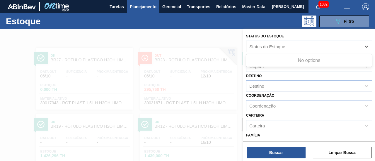
click at [145, 10] on span "Planejamento" at bounding box center [143, 6] width 27 height 7
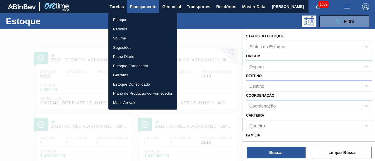
click at [140, 30] on li "Pedidos" at bounding box center [142, 29] width 69 height 9
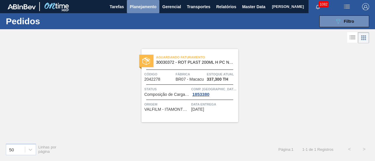
click at [145, 4] on span "Planejamento" at bounding box center [143, 6] width 27 height 7
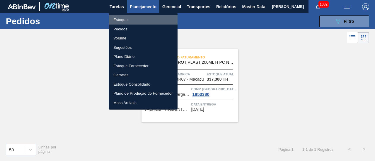
click at [145, 18] on li "Estoque" at bounding box center [143, 19] width 69 height 9
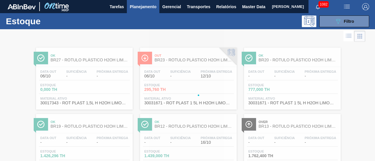
click at [149, 11] on button "Planejamento" at bounding box center [143, 6] width 32 height 13
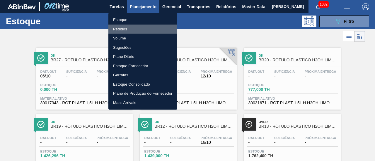
click at [123, 28] on li "Pedidos" at bounding box center [142, 29] width 69 height 9
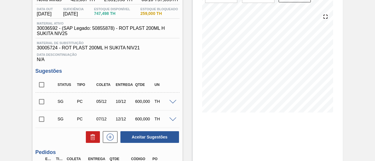
scroll to position [117, 0]
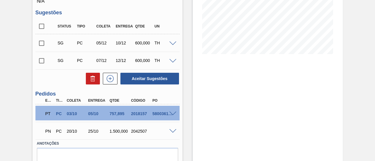
click at [173, 114] on span at bounding box center [172, 114] width 7 height 4
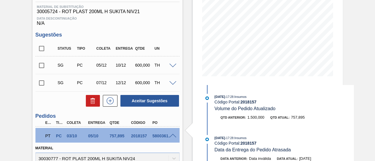
scroll to position [82, 0]
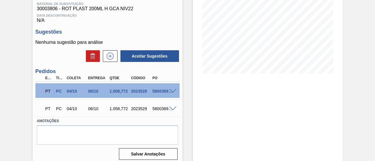
scroll to position [103, 0]
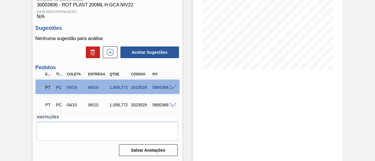
click at [172, 86] on span at bounding box center [172, 87] width 7 height 4
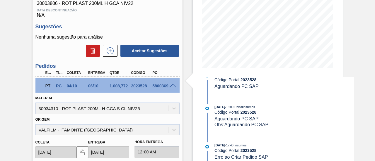
scroll to position [0, 0]
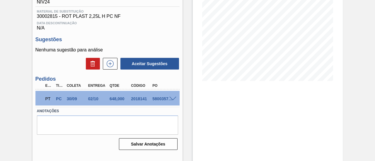
scroll to position [90, 0]
click at [174, 98] on span at bounding box center [172, 99] width 7 height 4
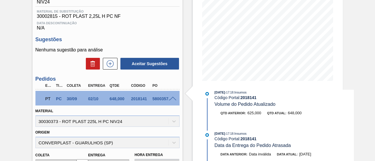
scroll to position [0, 0]
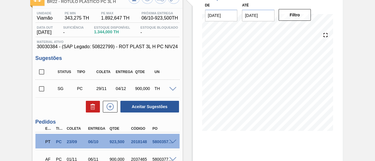
scroll to position [88, 0]
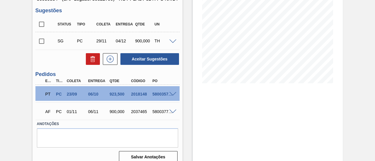
click at [173, 97] on span at bounding box center [172, 94] width 7 height 4
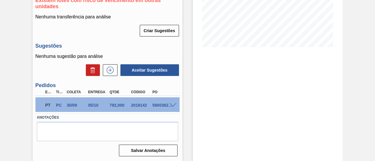
scroll to position [126, 0]
click at [173, 106] on span at bounding box center [172, 105] width 7 height 4
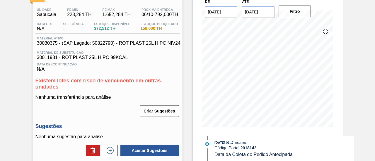
scroll to position [38, 0]
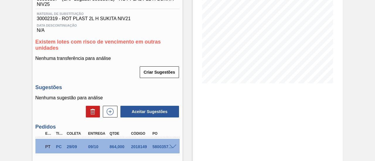
scroll to position [117, 0]
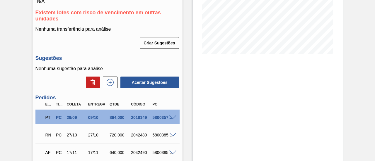
click at [170, 118] on span at bounding box center [172, 118] width 7 height 4
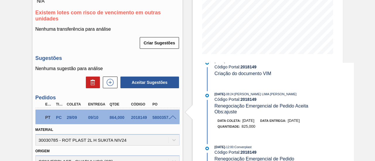
scroll to position [146, 0]
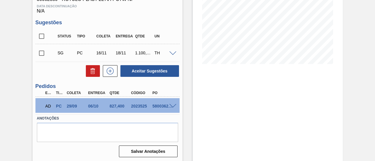
scroll to position [109, 0]
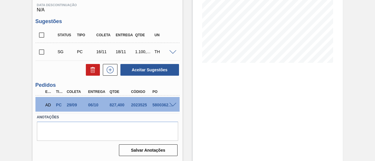
click at [176, 104] on div at bounding box center [174, 104] width 12 height 4
click at [170, 106] on span at bounding box center [172, 105] width 7 height 4
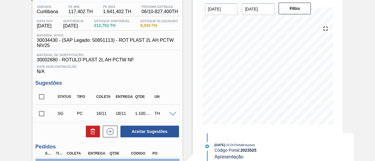
scroll to position [0, 0]
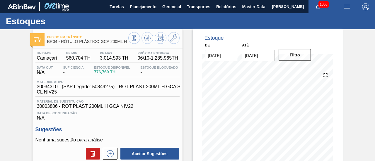
scroll to position [146, 0]
click at [146, 40] on icon at bounding box center [147, 38] width 7 height 7
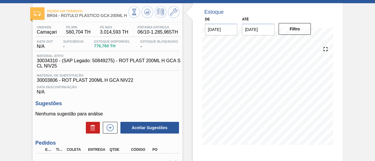
scroll to position [103, 0]
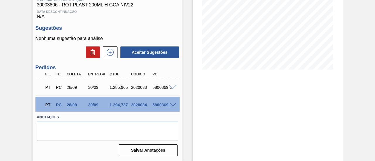
click at [172, 85] on div at bounding box center [174, 87] width 12 height 4
click at [171, 87] on span at bounding box center [172, 87] width 7 height 4
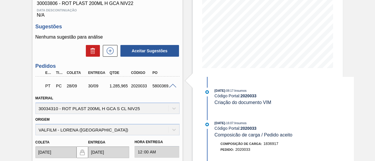
scroll to position [0, 0]
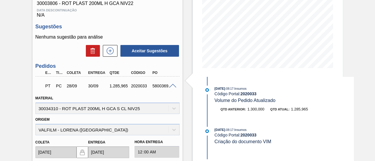
click at [172, 90] on div "PT PC 28/09 30/09 1.285,965 2020033 5800369174" at bounding box center [107, 85] width 144 height 15
click at [174, 86] on span at bounding box center [172, 86] width 7 height 4
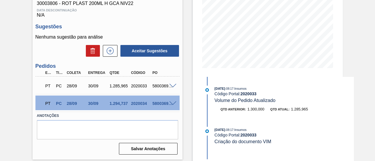
click at [172, 104] on span at bounding box center [172, 104] width 7 height 4
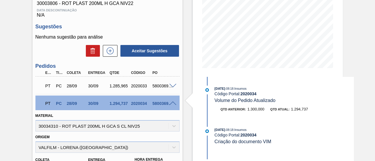
click at [180, 37] on div "Unidade Camaçari PE MIN 560,704 TH PE MAX 3.014,593 TH Próxima Entrega 06/10 - …" at bounding box center [107, 122] width 150 height 353
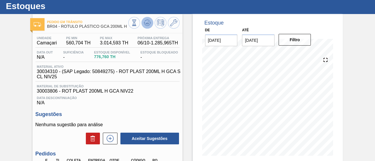
click at [147, 24] on icon at bounding box center [147, 22] width 7 height 7
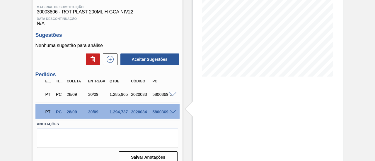
scroll to position [103, 0]
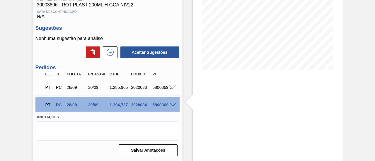
click at [173, 85] on span at bounding box center [172, 87] width 7 height 4
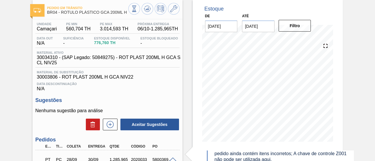
scroll to position [0, 0]
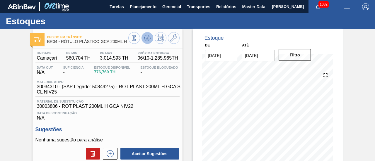
click at [147, 39] on icon at bounding box center [147, 38] width 4 height 3
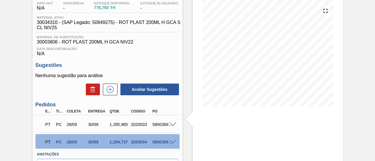
scroll to position [88, 0]
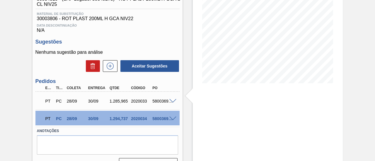
click at [172, 103] on span at bounding box center [172, 101] width 7 height 4
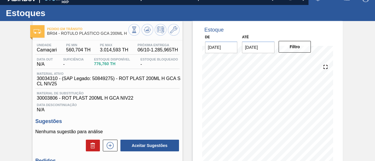
scroll to position [0, 0]
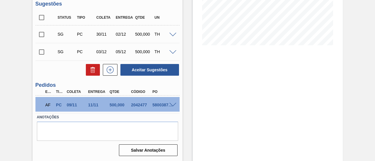
scroll to position [127, 0]
click at [172, 103] on span at bounding box center [172, 105] width 7 height 4
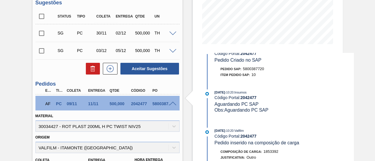
scroll to position [74, 0]
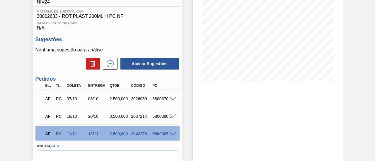
scroll to position [121, 0]
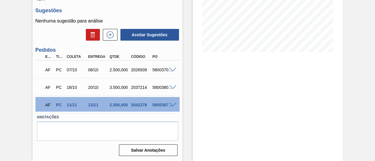
click at [174, 104] on span at bounding box center [172, 105] width 7 height 4
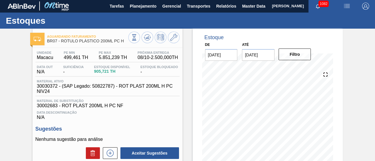
scroll to position [0, 0]
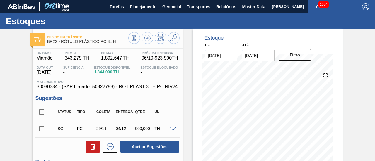
scroll to position [88, 0]
